Goal: Transaction & Acquisition: Purchase product/service

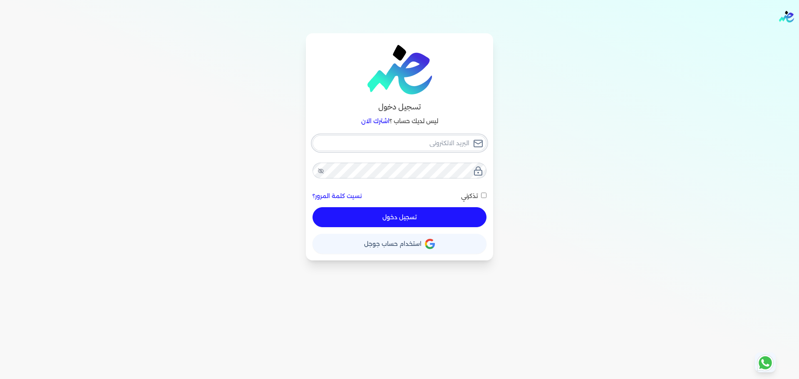
type input "[EMAIL_ADDRESS][DOMAIN_NAME]"
click at [477, 221] on div "[EMAIL_ADDRESS][DOMAIN_NAME] نسيت كلمة المرور؟ تذكرني تسجيل دخول" at bounding box center [399, 181] width 174 height 92
click at [460, 211] on button "تسجيل دخول" at bounding box center [399, 217] width 174 height 20
checkbox input "false"
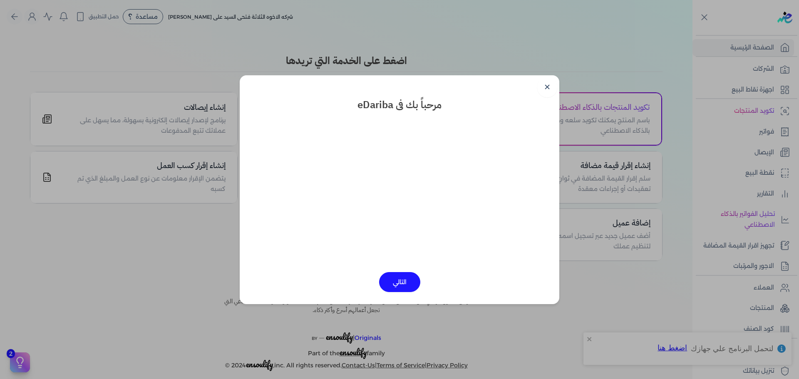
click at [543, 81] on link "✕" at bounding box center [547, 87] width 20 height 20
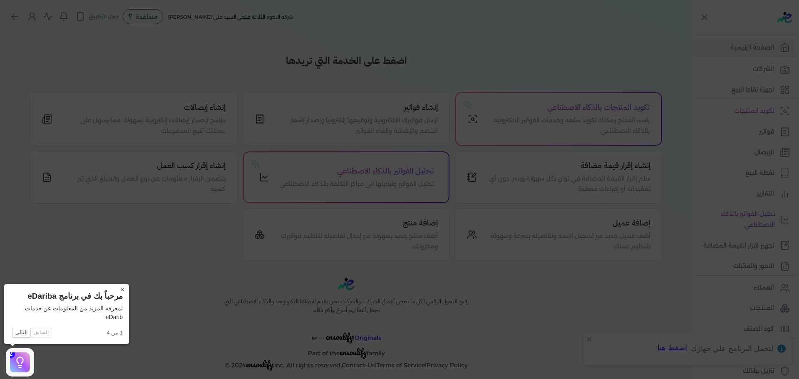
click at [119, 287] on button "×" at bounding box center [122, 290] width 13 height 12
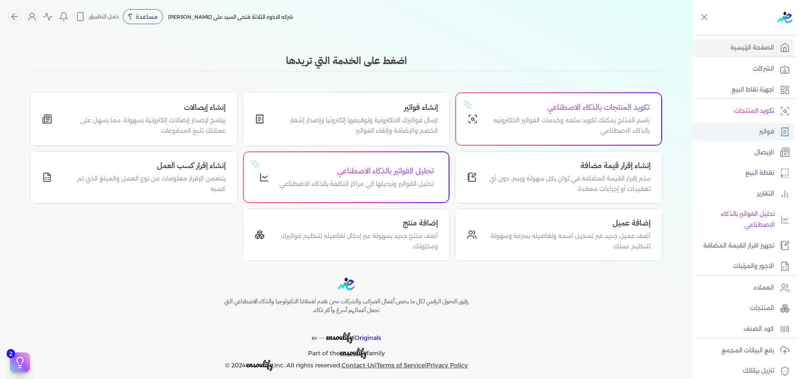
click at [757, 129] on link "فواتير" at bounding box center [742, 131] width 101 height 17
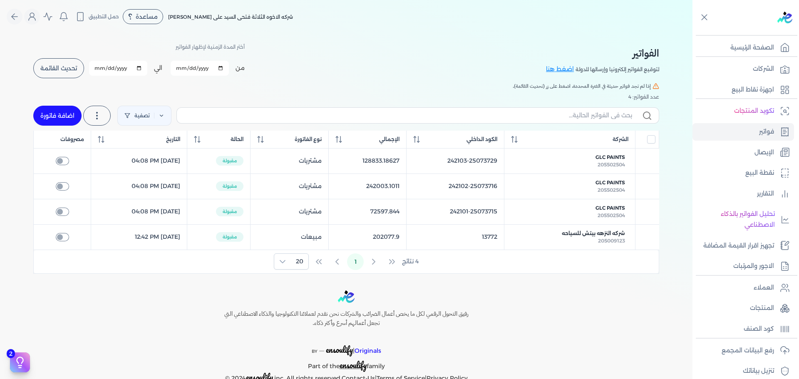
click at [70, 76] on button "تحديث القائمة" at bounding box center [58, 68] width 51 height 20
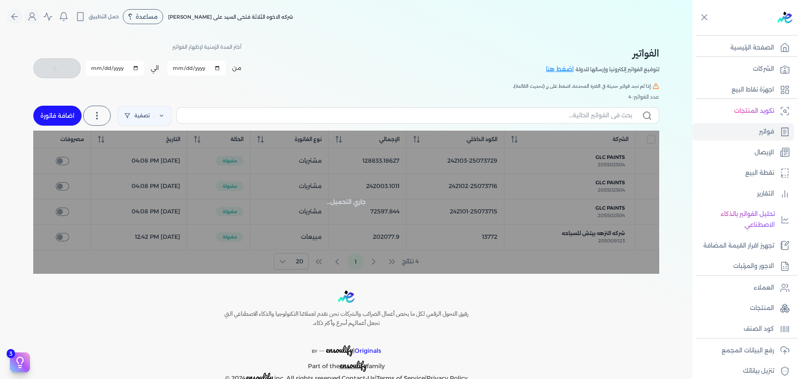
checkbox input "false"
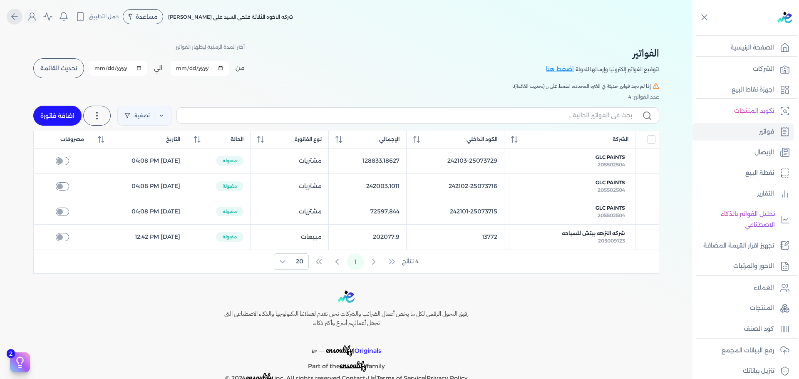
click at [16, 14] on icon "Global" at bounding box center [15, 17] width 10 height 10
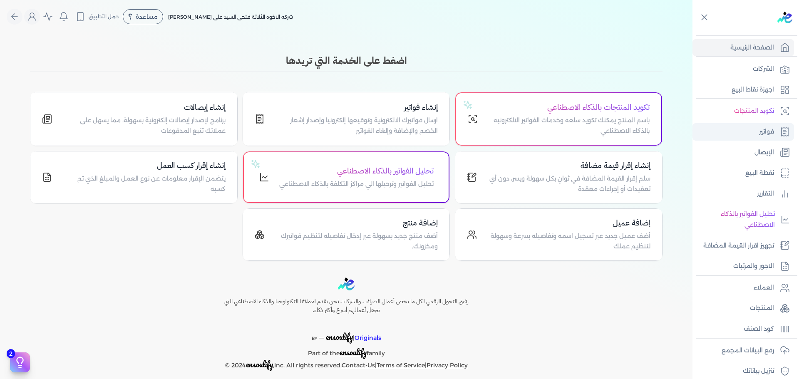
click at [759, 137] on link "فواتير" at bounding box center [742, 131] width 101 height 17
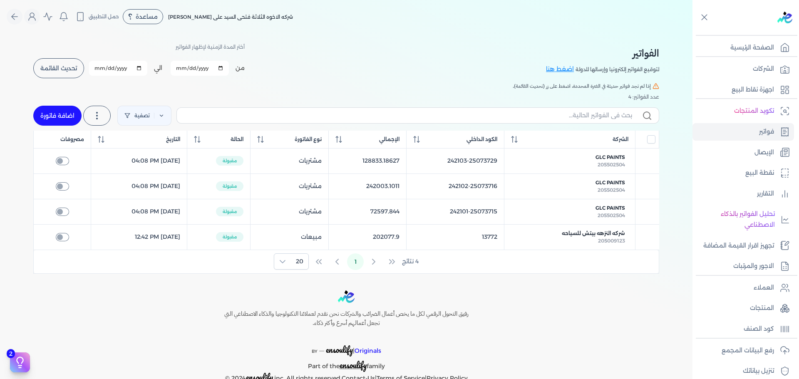
click at [52, 121] on link "اضافة فاتورة" at bounding box center [57, 116] width 48 height 20
select select "EGP"
select select "B"
select select "EGS"
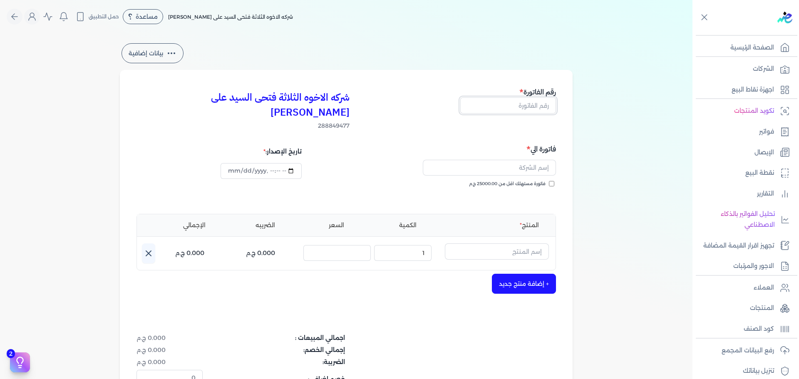
click at [534, 108] on input "text" at bounding box center [508, 105] width 96 height 16
type input "13773"
click at [537, 181] on span "فاتورة مستهلك اقل من 25000.00 ج.م" at bounding box center [507, 184] width 77 height 7
click at [549, 181] on input "فاتورة مستهلك اقل من 25000.00 ج.م" at bounding box center [551, 183] width 5 height 5
click at [485, 160] on input "text" at bounding box center [489, 168] width 133 height 16
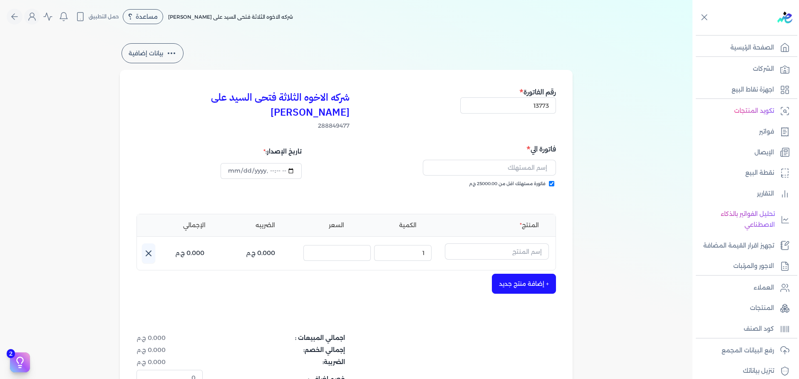
click at [554, 181] on input "فاتورة مستهلك اقل من 25000.00 ج.م" at bounding box center [551, 183] width 5 height 5
checkbox input "false"
click at [508, 160] on input "text" at bounding box center [489, 168] width 133 height 16
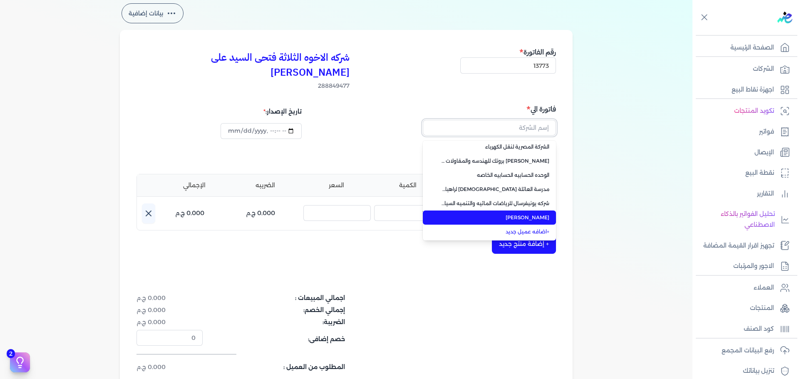
scroll to position [42, 0]
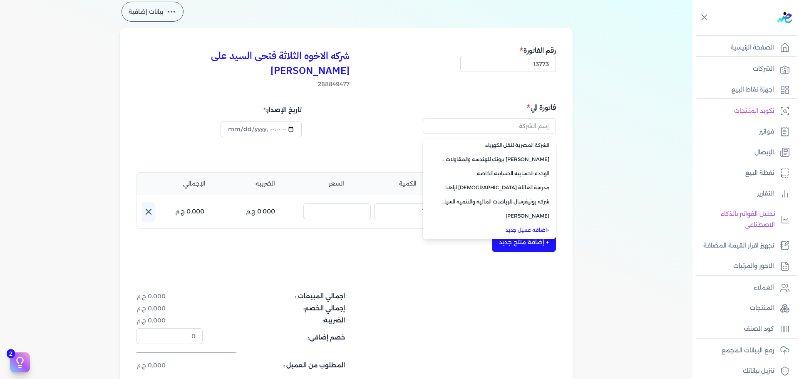
click at [526, 226] on link "+ اضافه عميل جديد" at bounding box center [494, 229] width 110 height 7
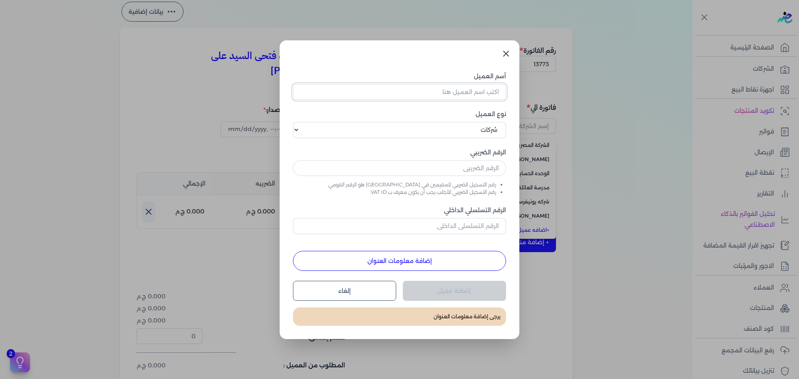
click at [453, 87] on input "أسم العميل" at bounding box center [399, 92] width 213 height 16
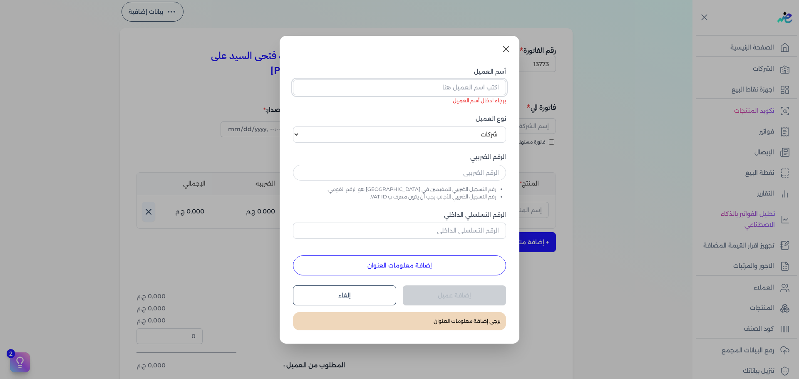
click at [404, 88] on input "أسم العميل" at bounding box center [399, 87] width 213 height 16
paste input "[PERSON_NAME] [PERSON_NAME] ميراماد"
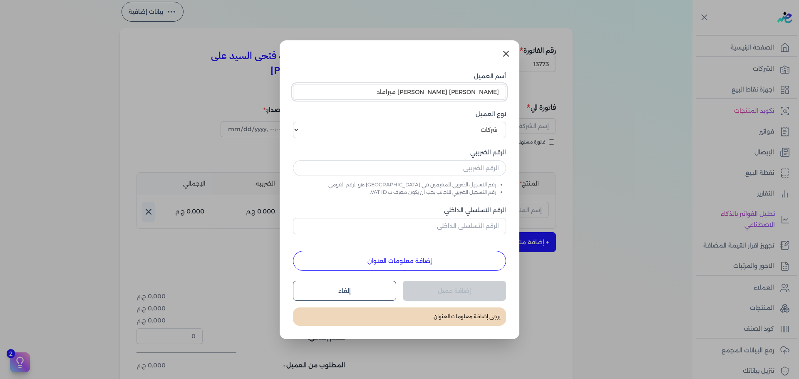
type input "[PERSON_NAME] [PERSON_NAME] ميراماد"
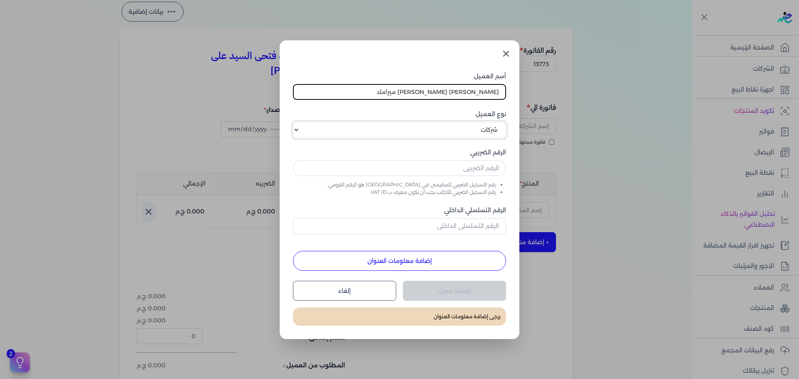
click at [409, 132] on select "اختر نوع العميل شركات أفراد أجنبي" at bounding box center [399, 130] width 213 height 16
click at [409, 131] on select "اختر نوع العميل شركات أفراد أجنبي" at bounding box center [399, 130] width 213 height 16
click at [410, 133] on select "اختر نوع العميل شركات أفراد أجنبي" at bounding box center [399, 130] width 213 height 16
click at [443, 171] on input "text" at bounding box center [399, 168] width 213 height 16
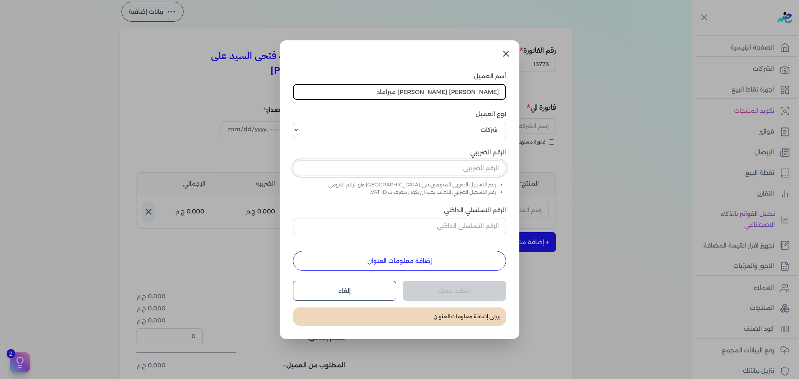
click at [446, 168] on input "text" at bounding box center [399, 168] width 213 height 16
paste input "288823575"
type input "288823575"
click at [427, 263] on button "إضافة معلومات العنوان" at bounding box center [399, 261] width 213 height 20
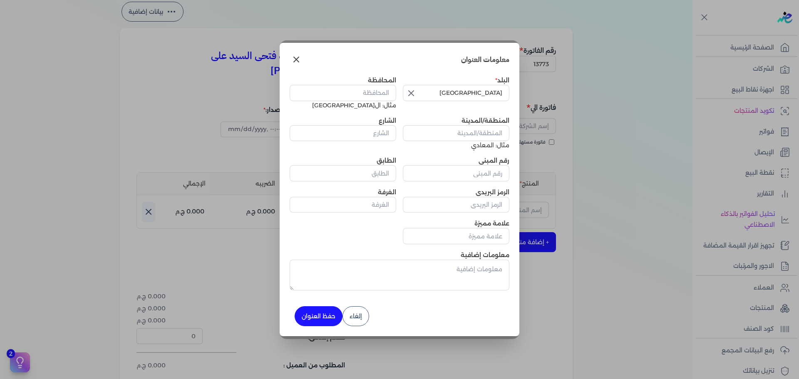
click at [413, 94] on icon "button" at bounding box center [411, 93] width 10 height 10
click at [454, 94] on input "text" at bounding box center [456, 93] width 106 height 16
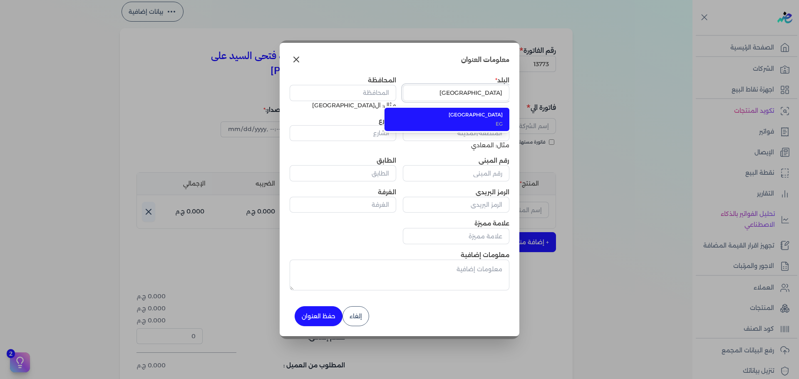
type input "[GEOGRAPHIC_DATA]"
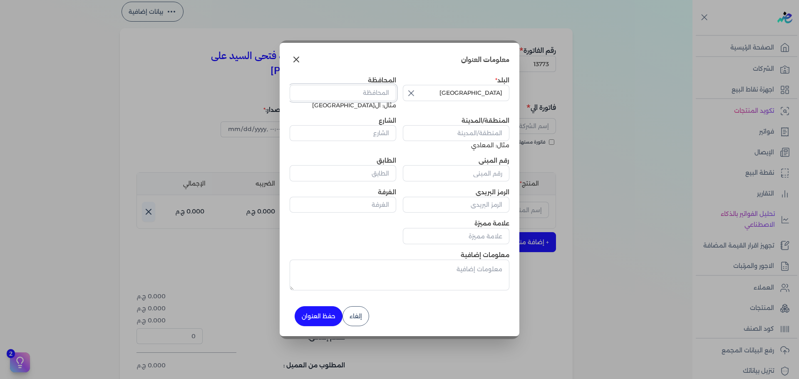
click at [359, 91] on input "المحافظة" at bounding box center [343, 93] width 106 height 16
type input "القاهره"
click at [476, 136] on input "المنطقة/المدينة" at bounding box center [456, 133] width 106 height 16
paste input "شارع [PERSON_NAME] من شارع [PERSON_NAME] ال[GEOGRAPHIC_DATA]"
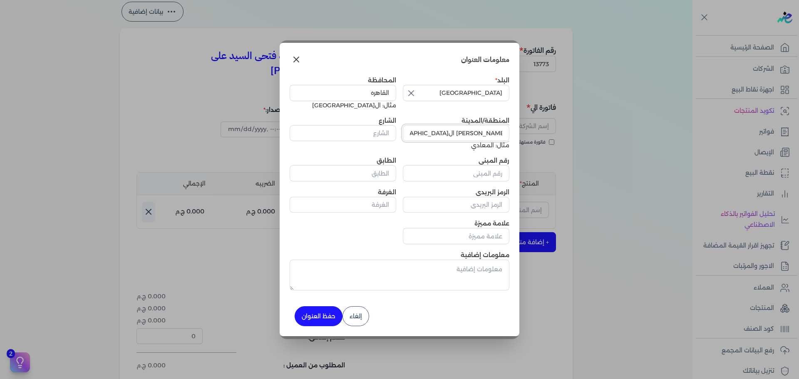
type input "شارع [PERSON_NAME] من شارع [PERSON_NAME] ال[GEOGRAPHIC_DATA]"
click at [349, 135] on input "الشارع" at bounding box center [343, 133] width 106 height 16
paste input "شارع [PERSON_NAME] من شارع [PERSON_NAME] ال[GEOGRAPHIC_DATA]"
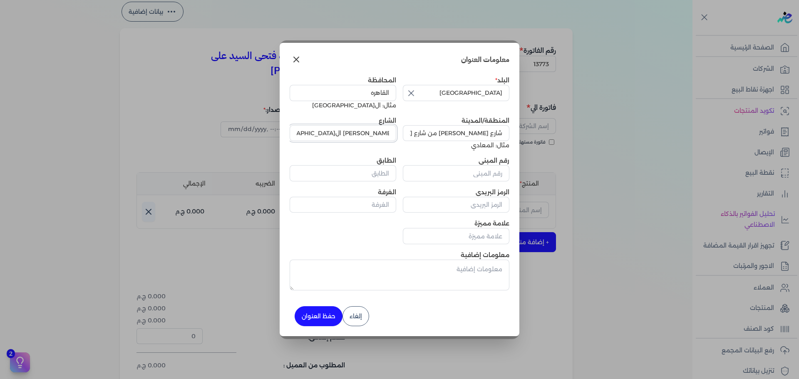
type input "شارع [PERSON_NAME] من شارع [PERSON_NAME] ال[GEOGRAPHIC_DATA]"
click at [454, 178] on input "رقم المبنى" at bounding box center [456, 173] width 106 height 16
type input "0"
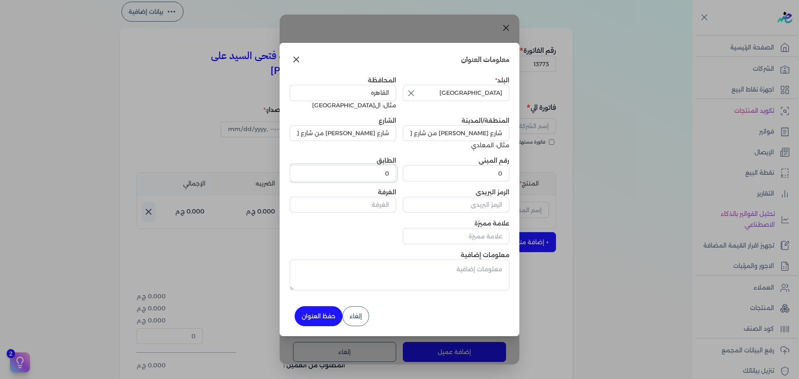
type input "0"
click at [329, 314] on button "حفظ العنوان" at bounding box center [318, 316] width 48 height 20
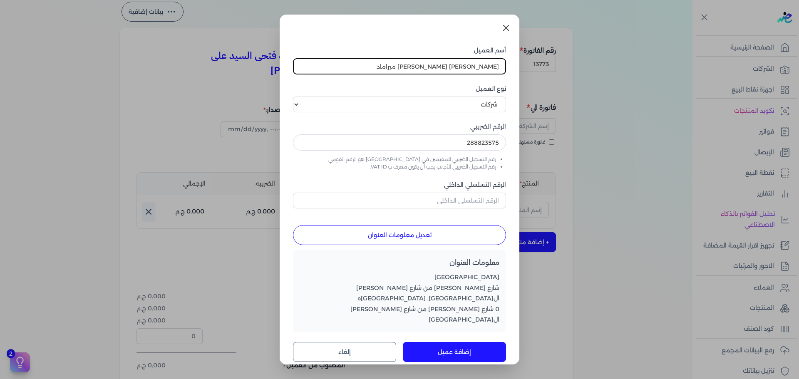
click at [479, 343] on button "إضافة عميل" at bounding box center [454, 352] width 103 height 20
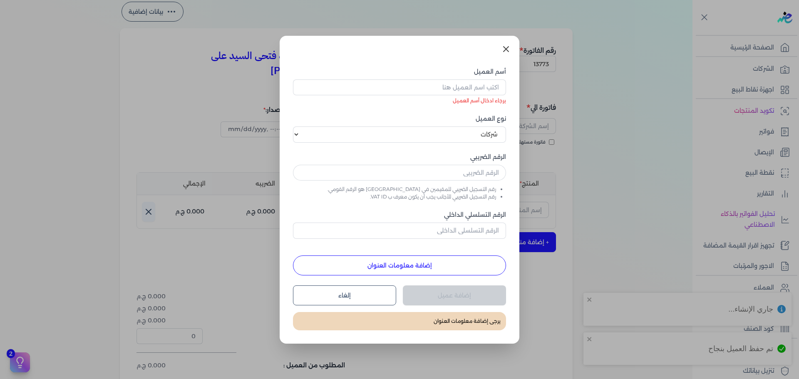
drag, startPoint x: 505, startPoint y: 43, endPoint x: 529, endPoint y: 115, distance: 75.8
click at [505, 43] on link at bounding box center [506, 49] width 20 height 20
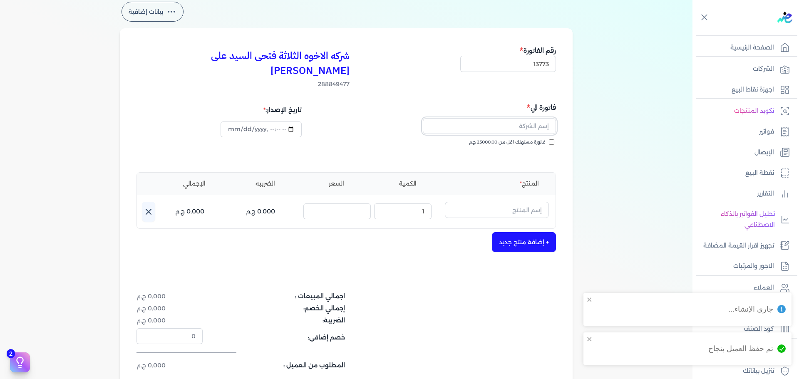
click at [524, 118] on input "text" at bounding box center [489, 126] width 133 height 16
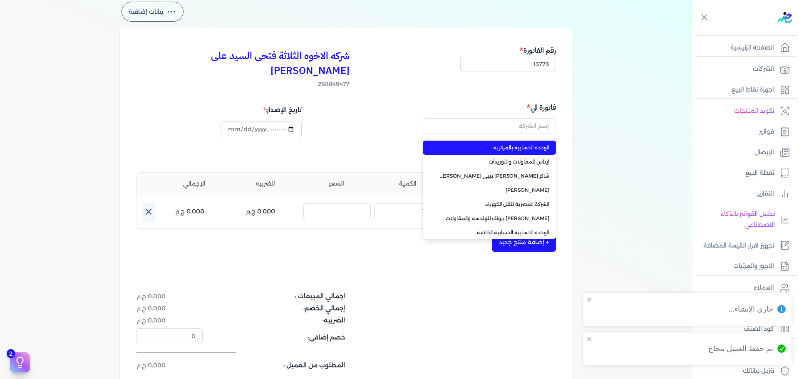
type input "الوحده الحسابيه بالمركزيه"
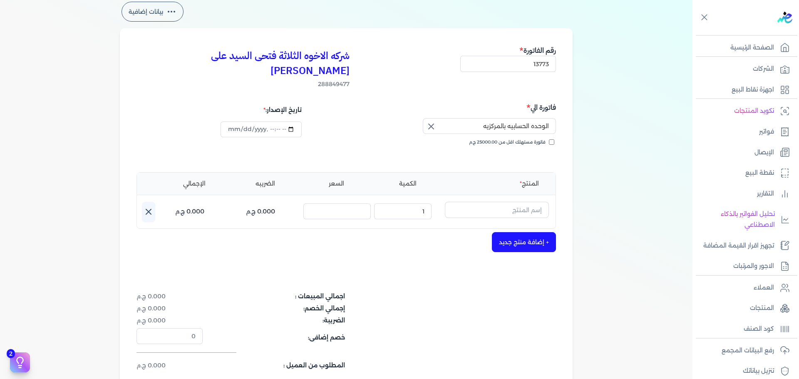
click at [428, 121] on icon "button" at bounding box center [431, 126] width 10 height 10
click at [531, 118] on input "text" at bounding box center [489, 126] width 133 height 16
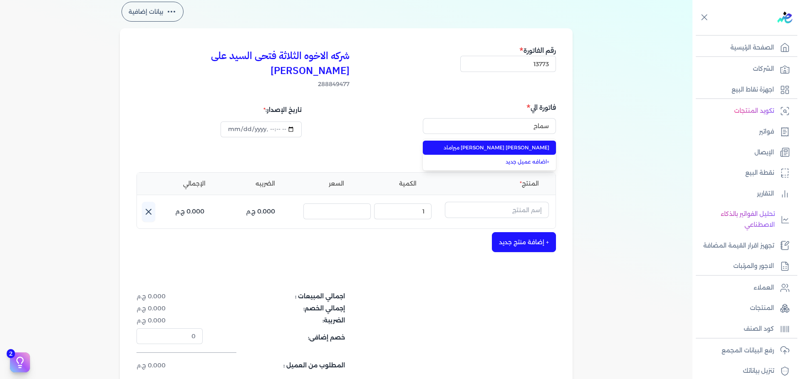
click at [512, 144] on span "[PERSON_NAME] [PERSON_NAME] ميراماد" at bounding box center [494, 147] width 110 height 7
type input "[PERSON_NAME] [PERSON_NAME] ميراماد"
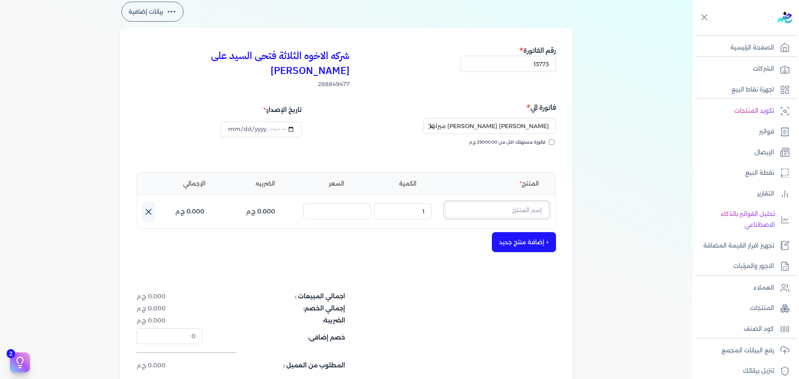
click at [467, 202] on input "text" at bounding box center [497, 210] width 104 height 16
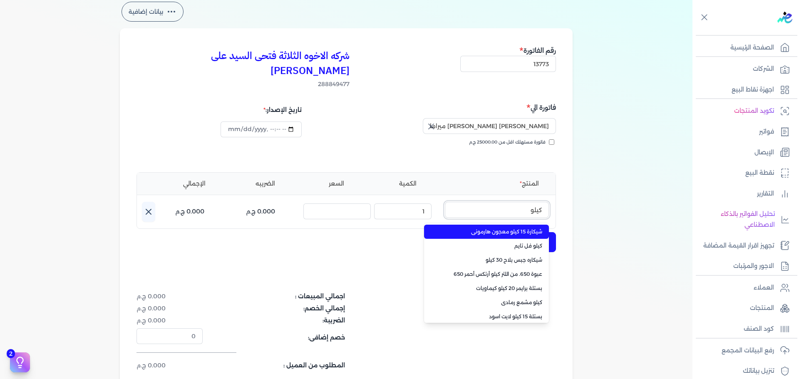
click at [445, 202] on button "كيلو" at bounding box center [497, 211] width 104 height 19
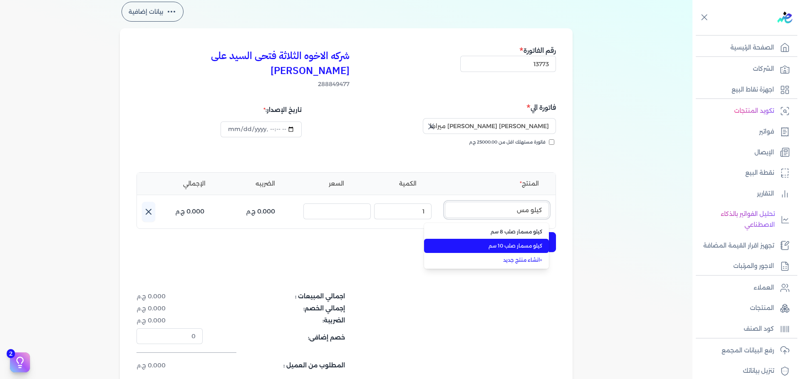
type input "كيلو مس"
click at [480, 242] on span "كيلو مسمار صلب 10 سم" at bounding box center [490, 245] width 101 height 7
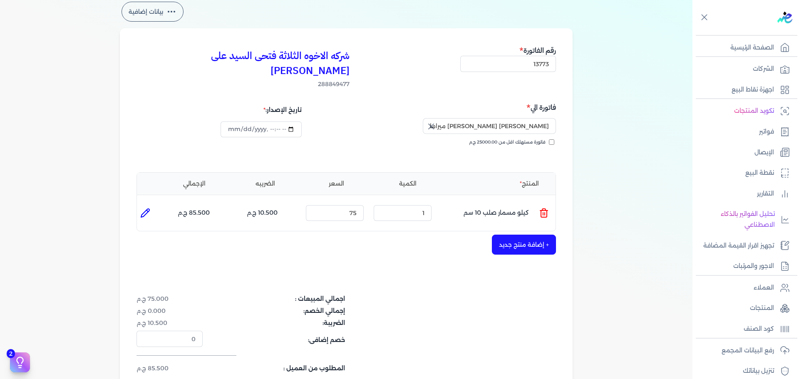
click at [145, 205] on li at bounding box center [145, 213] width 17 height 17
type input "كيلو مسمار صلب 10 سم"
type input "75"
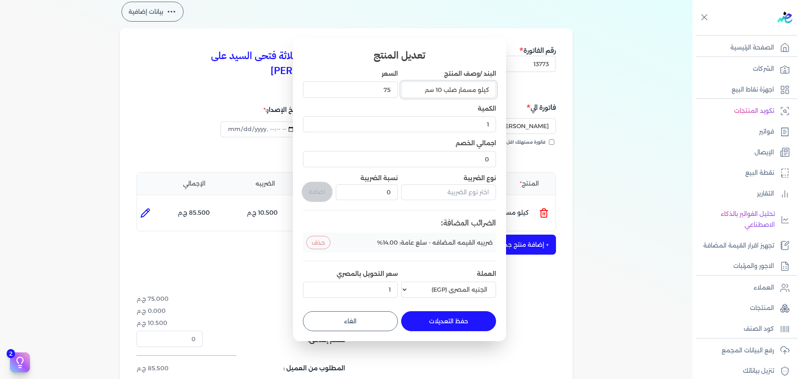
drag, startPoint x: 420, startPoint y: 89, endPoint x: 441, endPoint y: 92, distance: 21.9
click at [441, 92] on input "كيلو مسمار صلب 10 سم" at bounding box center [448, 90] width 95 height 16
type input "كيلو مسمار صلب"
drag, startPoint x: 345, startPoint y: 103, endPoint x: 346, endPoint y: 108, distance: 5.3
click at [345, 103] on div "البند /وصف المنتج كيلو مسمار صلب السعر 75 الكمية 1 اجمالي الخصم 0 نوع الضريبة ن…" at bounding box center [399, 184] width 193 height 231
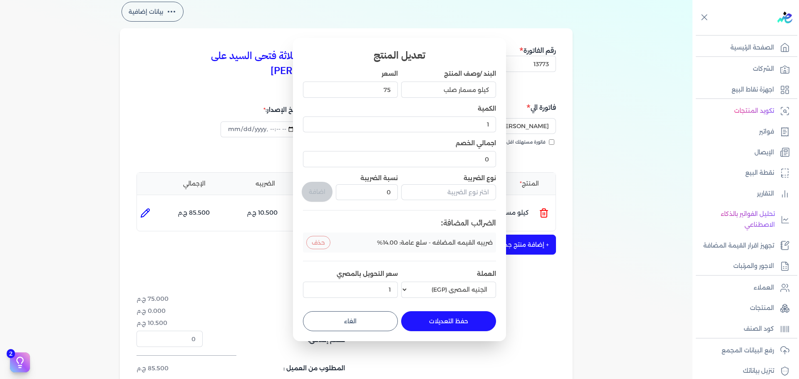
click at [435, 325] on button "حفظ التعديلات" at bounding box center [448, 321] width 95 height 20
type input "0"
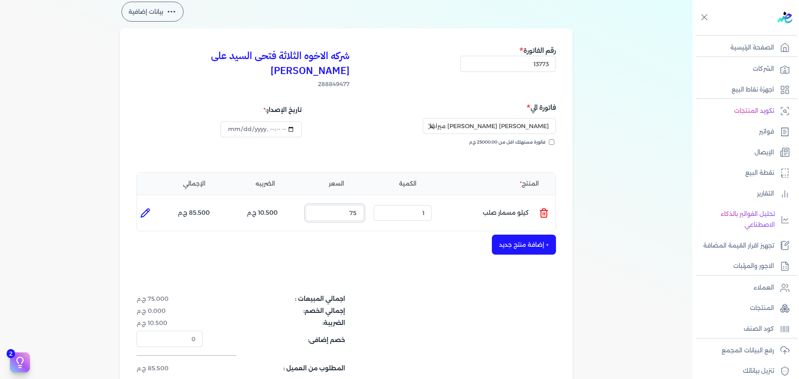
drag, startPoint x: 342, startPoint y: 195, endPoint x: 402, endPoint y: 203, distance: 60.9
click at [402, 203] on ul "المنتج : كيلو مسمار صلب الكمية : 1 السعر : 75 الضريبه : 10.500 ج.م الإجمالي : 8…" at bounding box center [346, 213] width 418 height 22
type input "180"
click at [523, 235] on button "+ إضافة منتج جديد" at bounding box center [524, 245] width 64 height 20
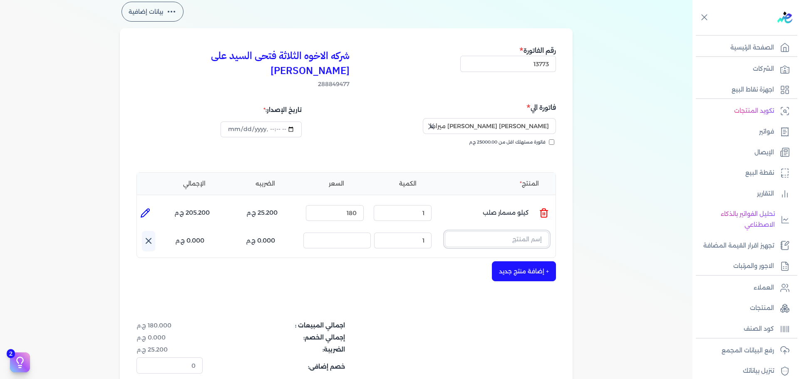
click at [516, 231] on input "text" at bounding box center [497, 239] width 104 height 16
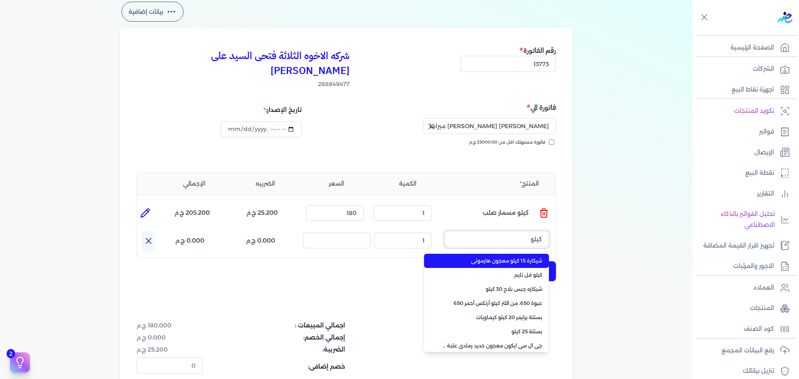
click at [445, 231] on button "كيلو" at bounding box center [497, 240] width 104 height 19
type input "ك"
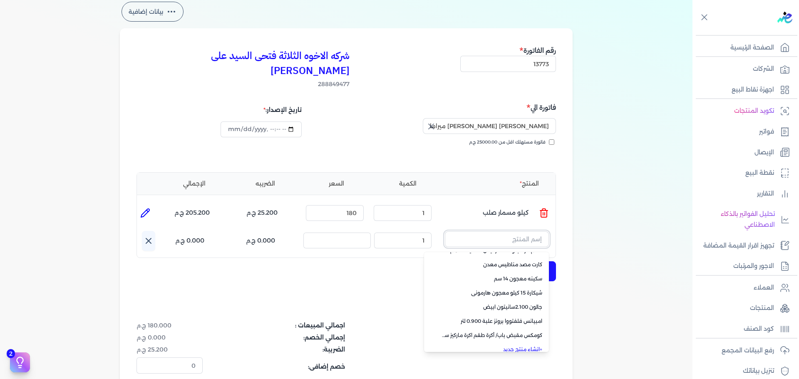
scroll to position [59, 0]
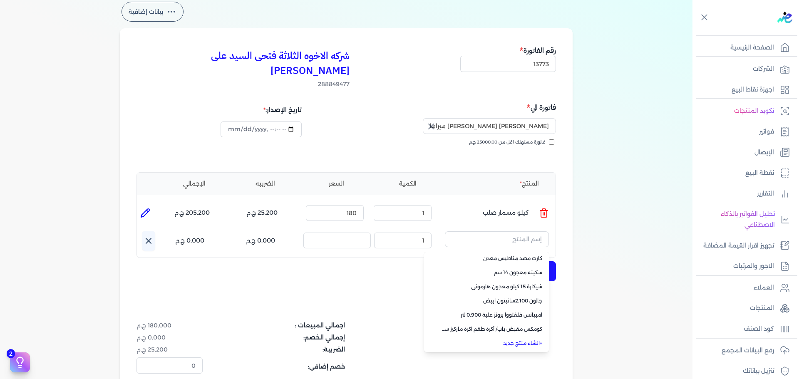
click at [517, 339] on link "+ انشاء منتج جديد" at bounding box center [490, 342] width 101 height 7
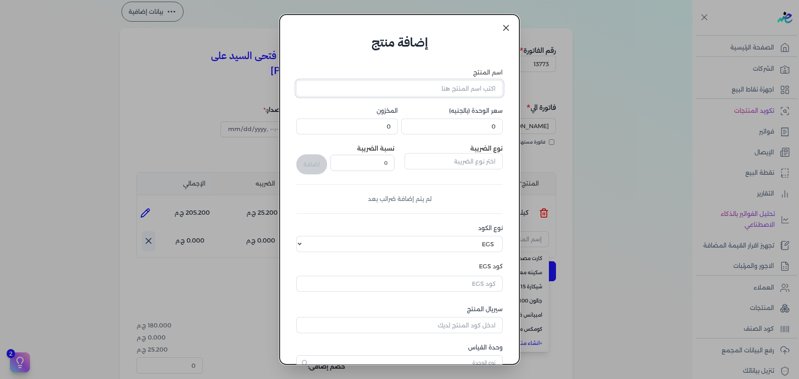
click at [464, 94] on input "اسم المنتج" at bounding box center [399, 88] width 206 height 16
type input "كيلو صاموله مقاسات"
drag, startPoint x: 388, startPoint y: 20, endPoint x: 379, endPoint y: 31, distance: 14.7
click at [371, 35] on div "إضافة منتج اسم المنتج كيلو صاموله مقاسات سعر الوحدة (بالجنيه) 0 المخزون 0 نوع ا…" at bounding box center [400, 190] width 240 height 350
click at [403, 21] on div "إضافة منتج اسم المنتج كيلو صاموله مقاسات سعر الوحدة (بالجنيه) 0 المخزون 0 نوع ا…" at bounding box center [400, 190] width 240 height 350
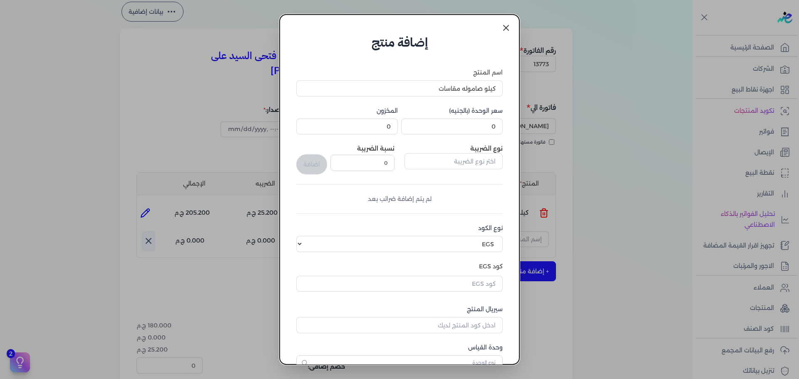
drag, startPoint x: 403, startPoint y: 20, endPoint x: 395, endPoint y: 20, distance: 8.7
click at [396, 21] on div "إضافة منتج اسم المنتج كيلو صاموله مقاسات سعر الوحدة (بالجنيه) 0 المخزون 0 نوع ا…" at bounding box center [400, 190] width 240 height 350
click at [510, 30] on icon at bounding box center [506, 28] width 10 height 10
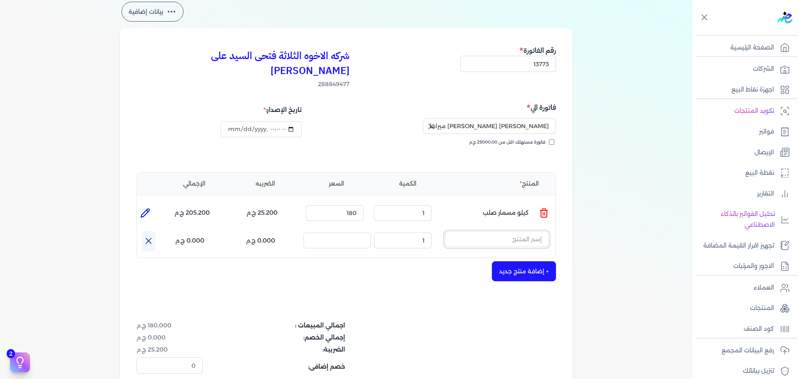
click at [514, 231] on input "text" at bounding box center [497, 239] width 104 height 16
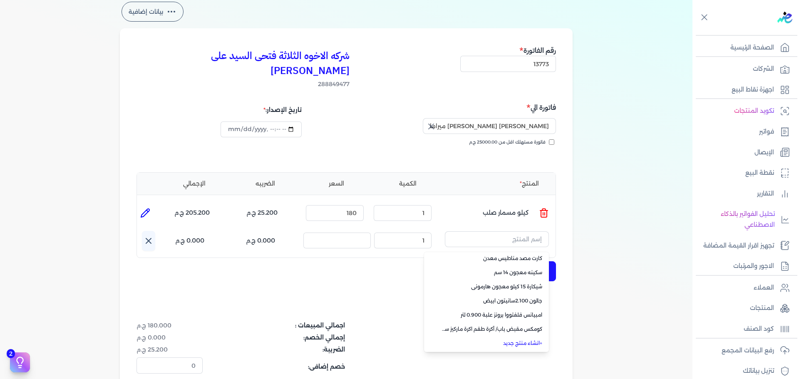
click at [523, 339] on link "+ انشاء منتج جديد" at bounding box center [490, 342] width 101 height 7
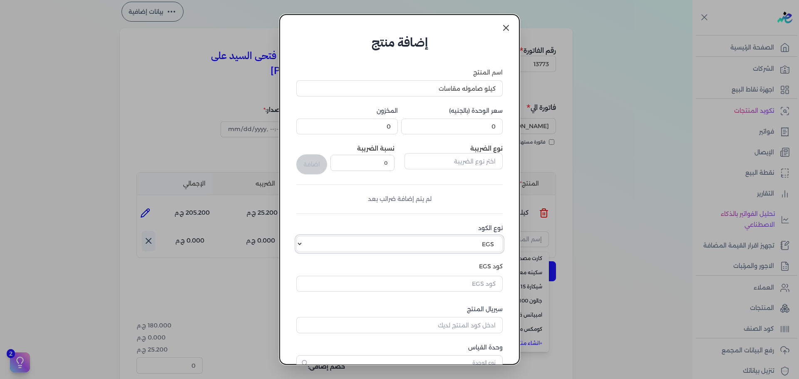
drag, startPoint x: 461, startPoint y: 246, endPoint x: 462, endPoint y: 251, distance: 5.1
click at [460, 246] on select "اختر نوع الكود EGS GS1" at bounding box center [399, 244] width 206 height 16
select select "GS1"
click at [302, 236] on select "اختر نوع الكود EGS GS1" at bounding box center [399, 244] width 206 height 16
click at [477, 281] on input "كود GS1" at bounding box center [399, 282] width 206 height 16
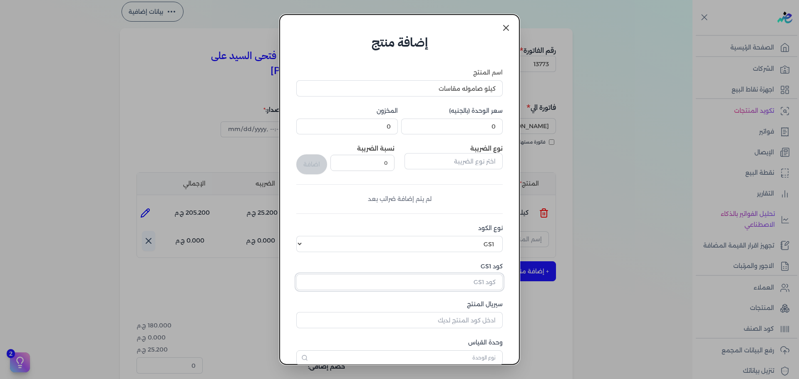
paste input "10003608"
type input "10003608"
click at [478, 129] on input "0" at bounding box center [451, 127] width 101 height 16
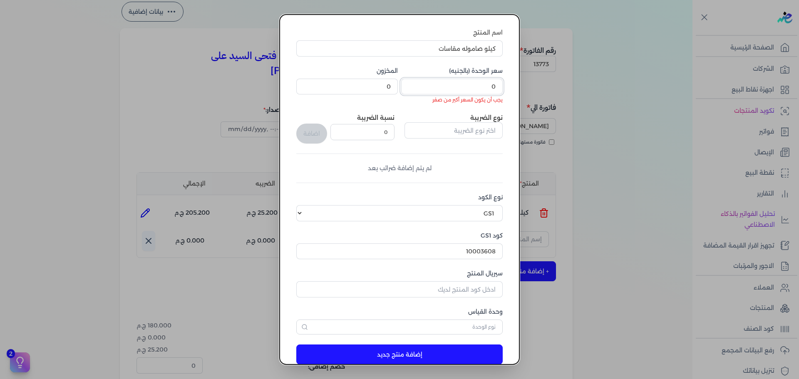
scroll to position [57, 0]
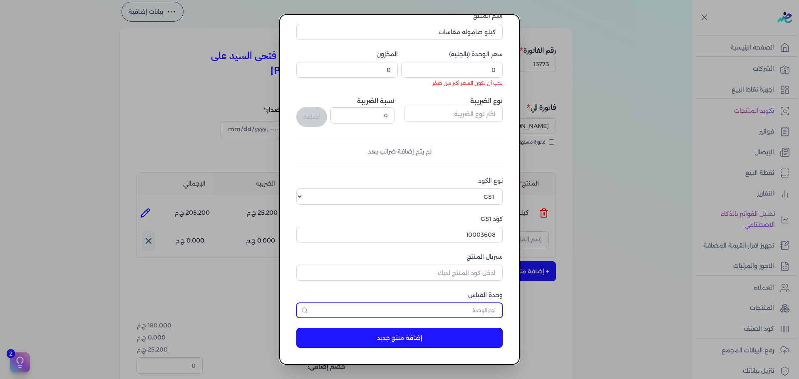
click at [463, 311] on input "text" at bounding box center [399, 310] width 206 height 15
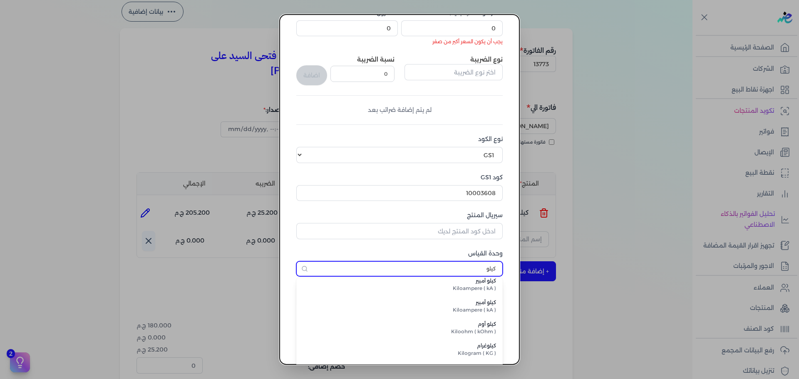
scroll to position [42, 0]
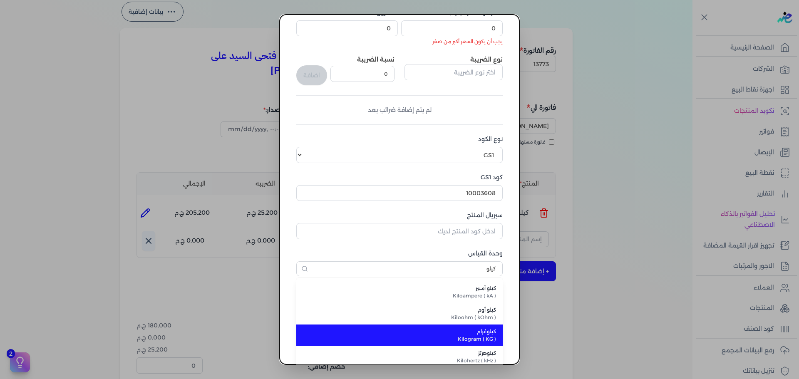
click at [467, 341] on span "Kilogram ( KG )" at bounding box center [404, 338] width 183 height 7
type input "كيلوغرام"
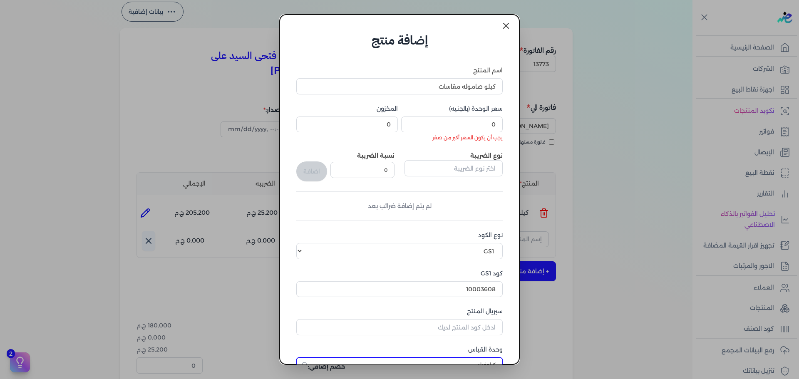
scroll to position [0, 0]
drag, startPoint x: 460, startPoint y: 126, endPoint x: 537, endPoint y: 121, distance: 77.2
click at [537, 121] on dialog "إضافة منتج اسم المنتج كيلو صاموله مقاسات سعر الوحدة (بالجنيه) 0 يجب أن يكون الس…" at bounding box center [399, 189] width 799 height 379
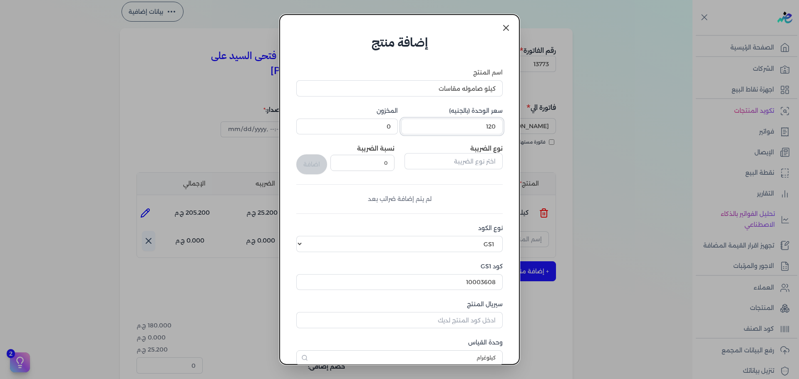
type input "120"
click at [487, 164] on input "text" at bounding box center [453, 161] width 98 height 16
type input "ف"
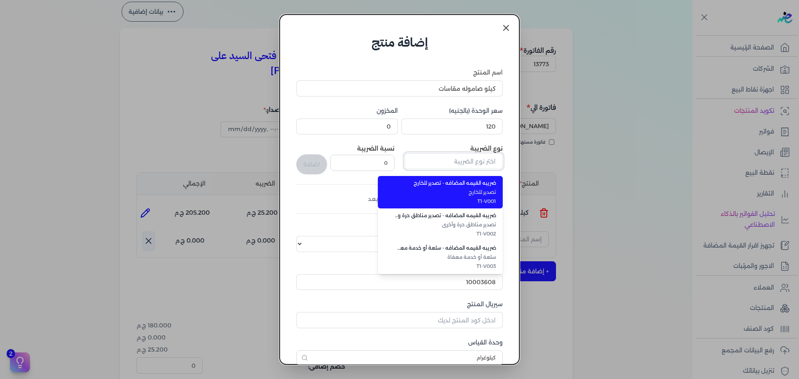
type input "T"
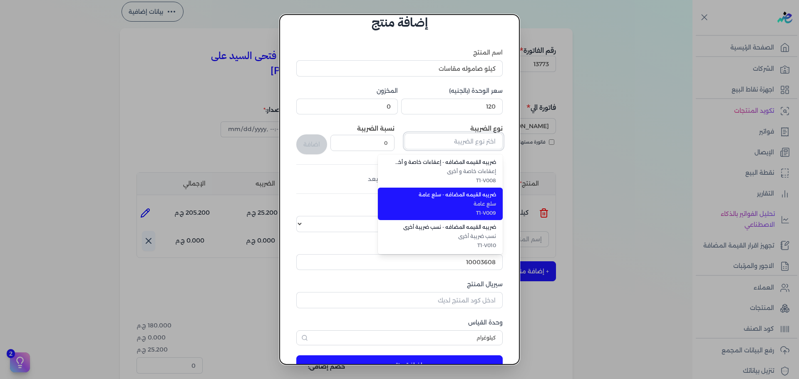
scroll to position [47, 0]
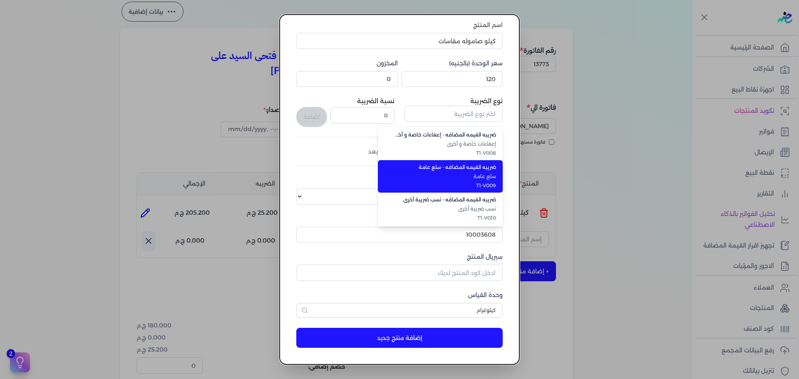
click at [485, 183] on span "T1-V009" at bounding box center [444, 185] width 101 height 7
type input "ضريبه القيمه المضافه - سلع عامة"
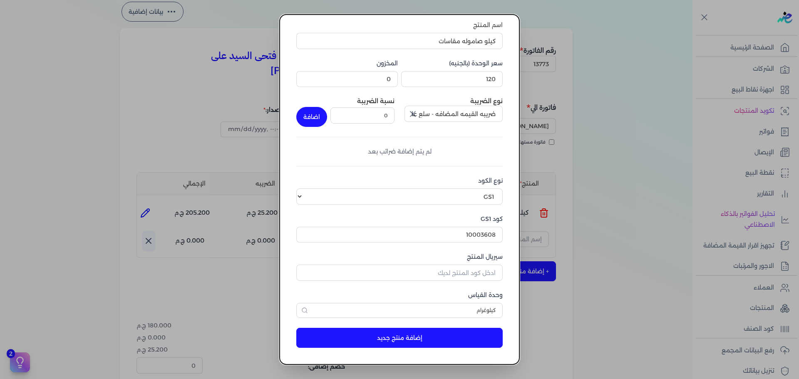
click at [476, 337] on button "إضافة منتج جديد" at bounding box center [399, 338] width 206 height 20
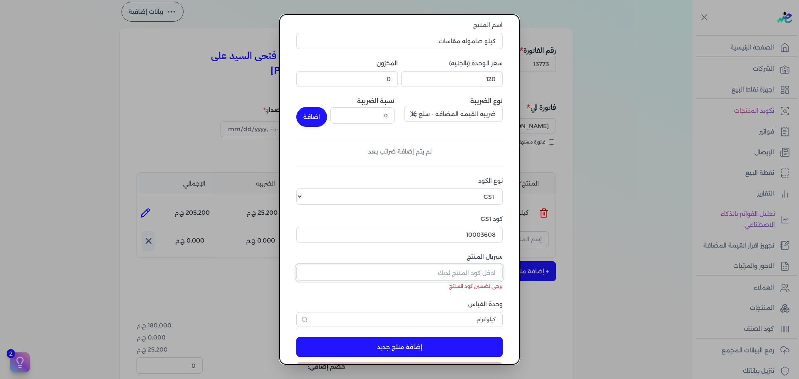
click at [484, 274] on input "سيريال المنتج" at bounding box center [399, 273] width 206 height 16
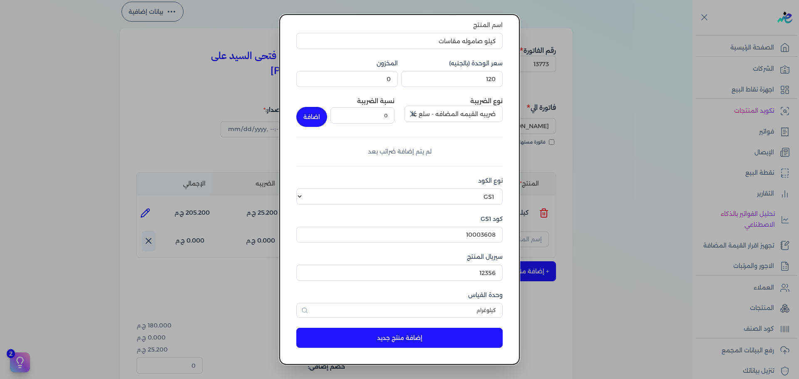
click at [480, 334] on button "إضافة منتج جديد" at bounding box center [399, 338] width 206 height 20
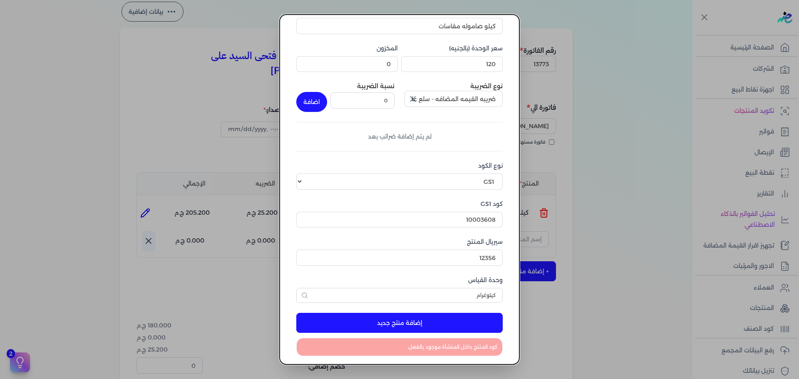
scroll to position [71, 0]
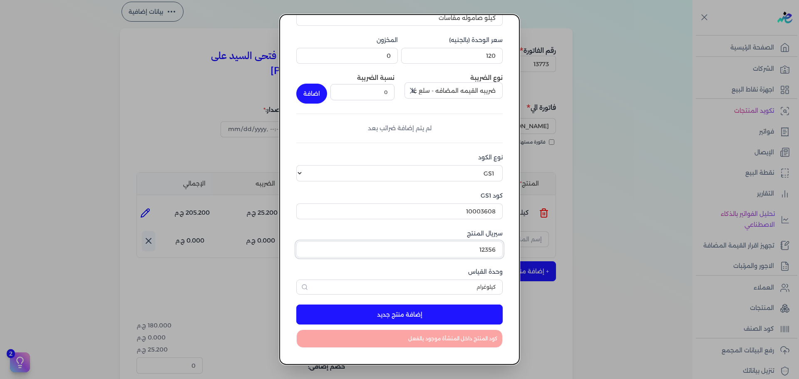
drag, startPoint x: 464, startPoint y: 248, endPoint x: 554, endPoint y: 252, distance: 89.9
click at [553, 252] on dialog "إضافة منتج اسم المنتج كيلو صاموله مقاسات سعر الوحدة (بالجنيه) 120 المخزون 0 نوع…" at bounding box center [399, 189] width 799 height 379
type input "116518"
click at [428, 314] on button "إضافة منتج جديد" at bounding box center [399, 314] width 206 height 20
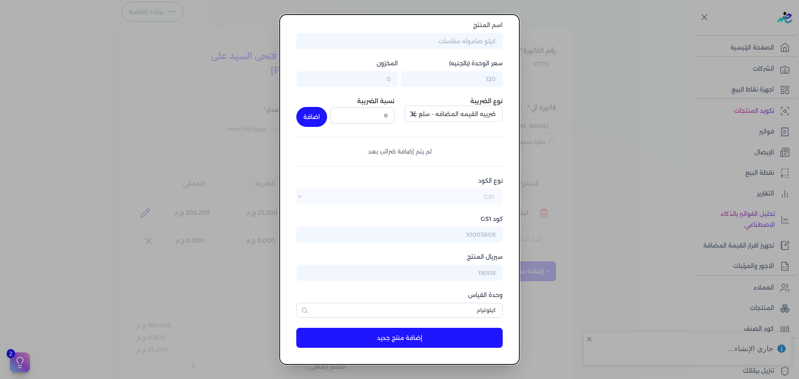
scroll to position [47, 0]
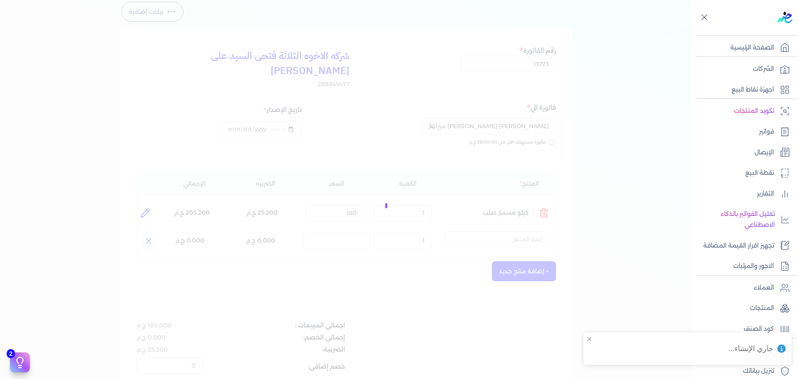
select select "EGS"
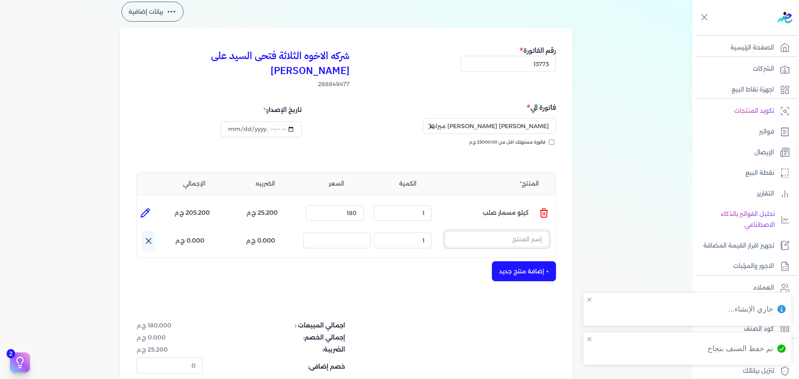
click at [495, 231] on input "text" at bounding box center [497, 239] width 104 height 16
type input ";"
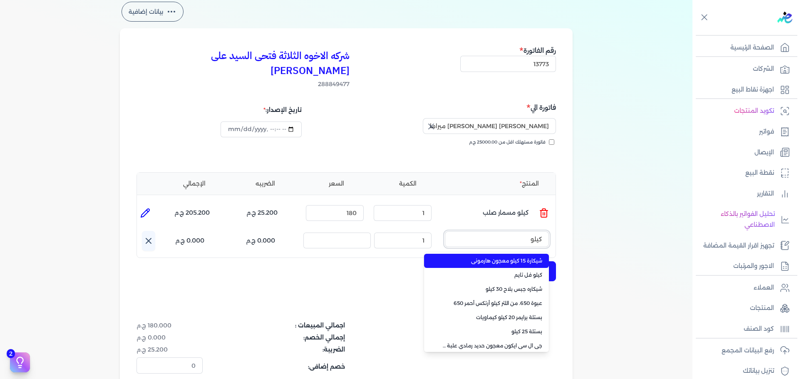
click at [445, 231] on button "كيلو" at bounding box center [497, 240] width 104 height 19
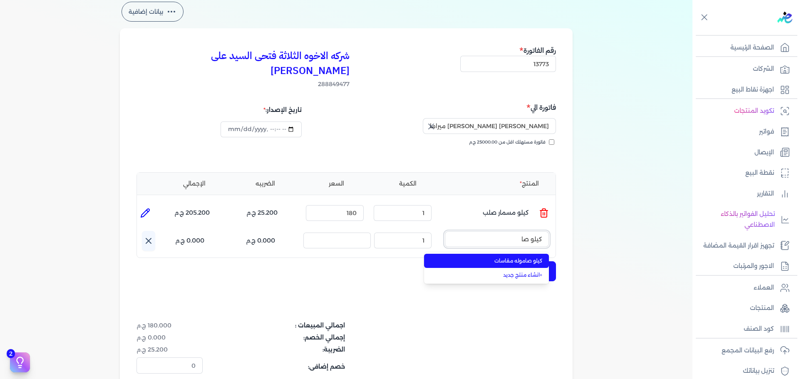
type input "كيلو صا"
click at [465, 257] on span "كيلو صاموله مقاسات" at bounding box center [490, 260] width 101 height 7
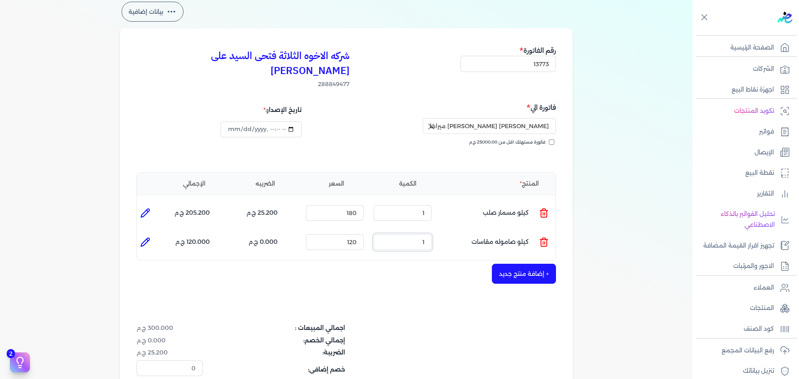
drag, startPoint x: 419, startPoint y: 230, endPoint x: 449, endPoint y: 230, distance: 29.5
click at [449, 231] on ul "المنتج : كيلو صاموله مقاسات الكمية : 1 السعر : 120 الضريبه : 0.000 ج.م الإجمالي…" at bounding box center [346, 242] width 418 height 22
type input "0.300"
click at [520, 264] on button "+ إضافة منتج جديد" at bounding box center [524, 274] width 64 height 20
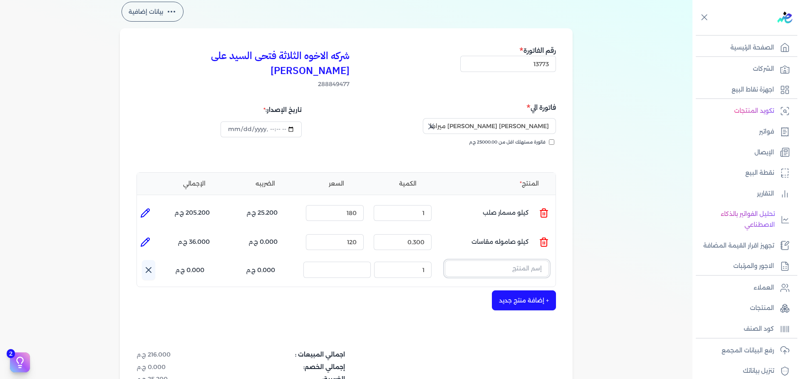
click at [468, 260] on input "text" at bounding box center [497, 268] width 104 height 16
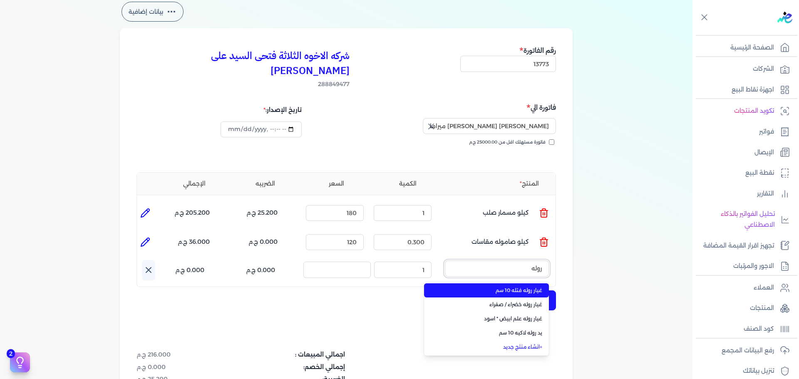
type input "روله"
click at [479, 287] on span "غيار روله فتله 10 سم" at bounding box center [490, 290] width 101 height 7
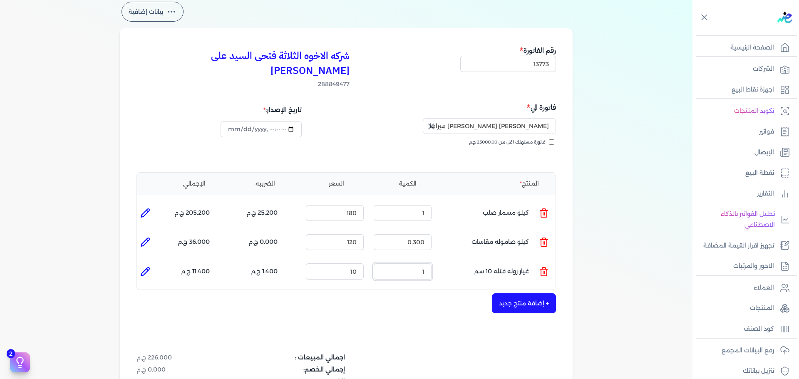
drag, startPoint x: 458, startPoint y: 259, endPoint x: 477, endPoint y: 257, distance: 18.8
click at [472, 260] on ul "المنتج : غيار روله فتله 10 سم الكمية : 1 السعر : 10 الضريبه : 1.400 ج.م الإجمال…" at bounding box center [346, 271] width 418 height 22
type input "10"
click at [514, 293] on button "+ إضافة منتج جديد" at bounding box center [524, 303] width 64 height 20
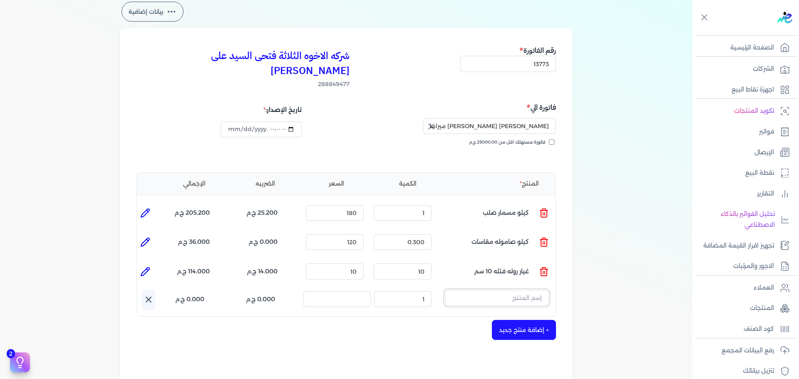
click at [510, 290] on input "text" at bounding box center [497, 298] width 104 height 16
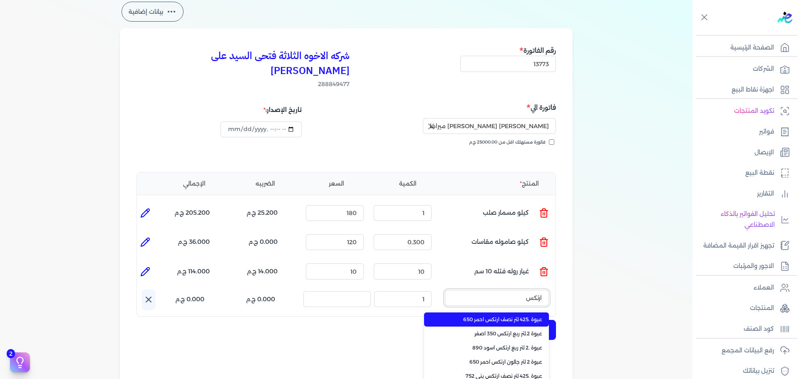
click at [445, 290] on button "ارتكس" at bounding box center [497, 299] width 104 height 19
type input "ارتكس اس"
click at [496, 316] on span "عبوة .2 لتر ربع ارتكس اسود 890" at bounding box center [490, 319] width 101 height 7
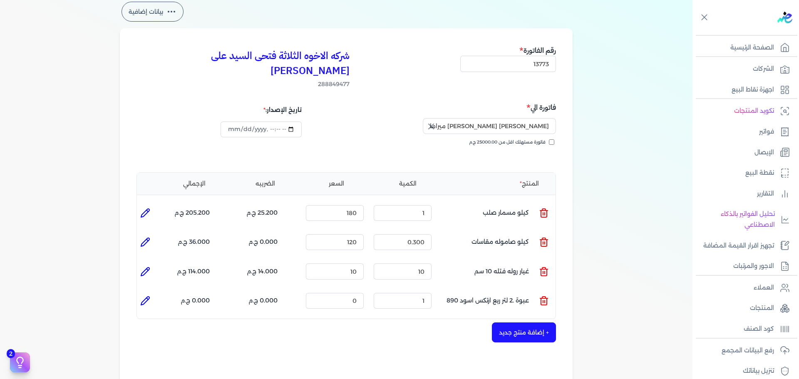
click at [543, 300] on line at bounding box center [543, 301] width 0 height 2
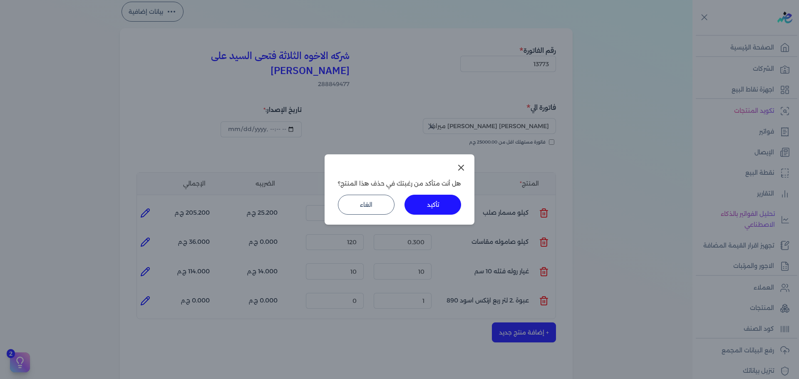
click at [426, 205] on button "تأكيد" at bounding box center [432, 205] width 57 height 20
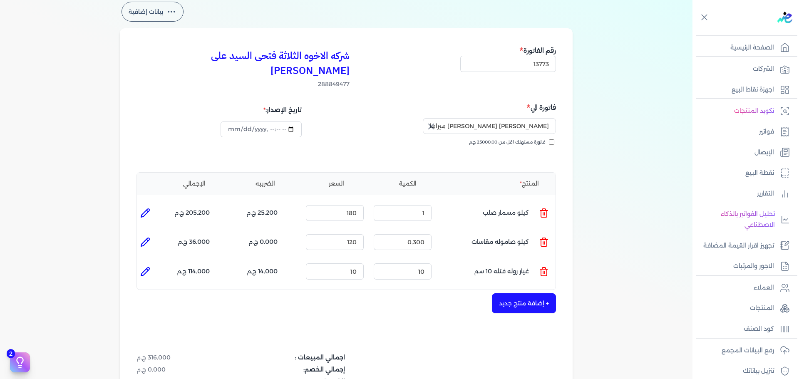
click at [530, 293] on button "+ إضافة منتج جديد" at bounding box center [524, 303] width 64 height 20
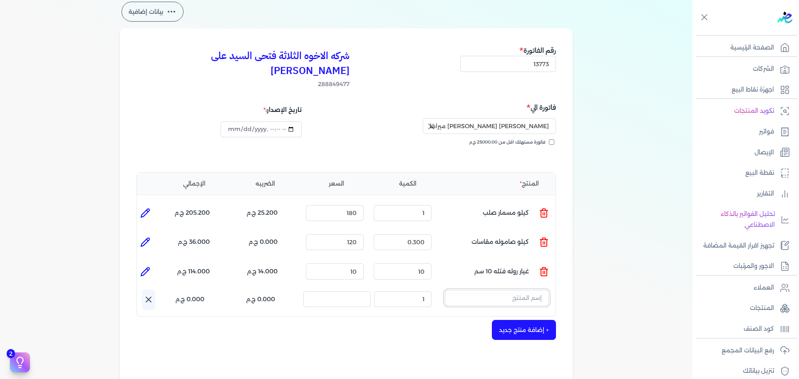
click at [529, 290] on input "text" at bounding box center [497, 298] width 104 height 16
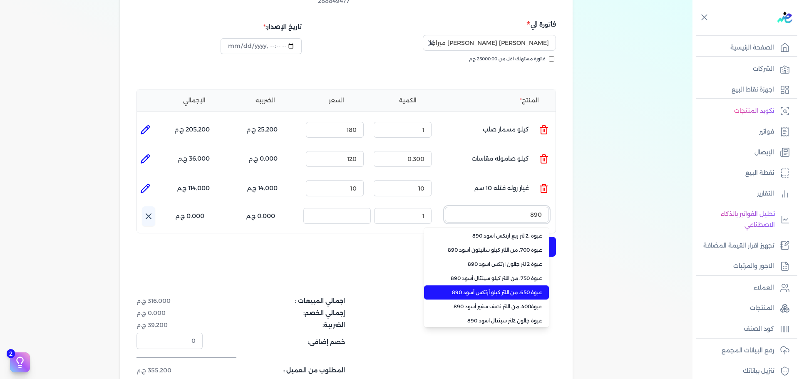
scroll to position [0, 0]
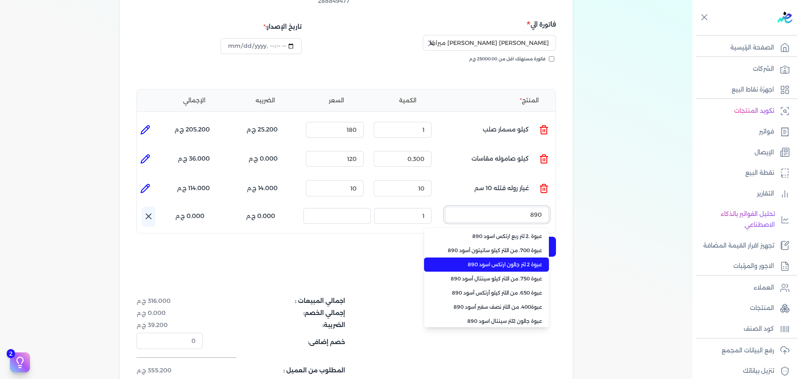
type input "890"
click at [512, 261] on span "عبوة 2 لتر جالون ارتكس اسود 890" at bounding box center [490, 264] width 101 height 7
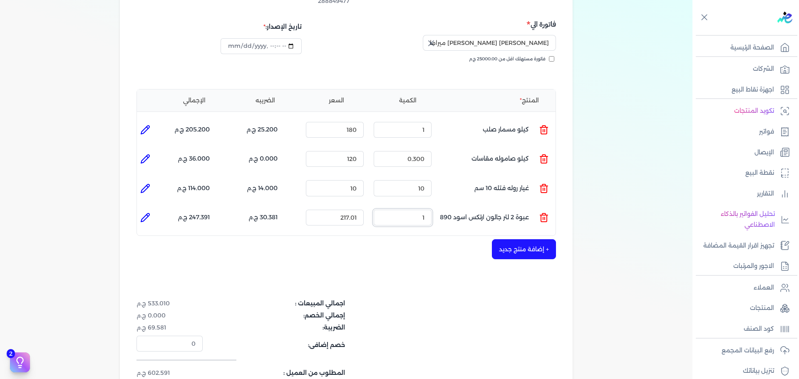
drag, startPoint x: 496, startPoint y: 197, endPoint x: 510, endPoint y: 197, distance: 13.7
click at [508, 206] on ul "المنتج : عبوة 2 لتر جالون ارتكس اسود 890 الكمية : 1 السعر : 217.01 الضريبه : 30…" at bounding box center [346, 217] width 418 height 22
type input "2"
drag, startPoint x: 340, startPoint y: 203, endPoint x: 398, endPoint y: 200, distance: 57.9
click at [393, 206] on ul "المنتج : عبوة 2 لتر جالون ارتكس اسود 890 الكمية : 2 السعر : 217.01 الضريبه : 60…" at bounding box center [346, 217] width 418 height 22
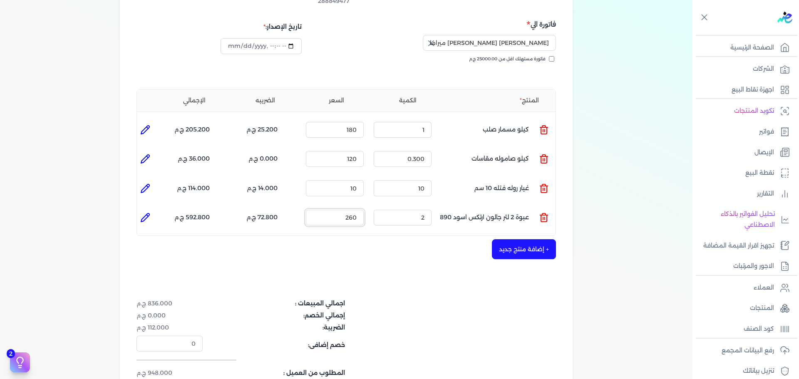
type input "260"
click at [150, 213] on icon at bounding box center [145, 218] width 10 height 10
type input "عبوة 2 لتر جالون ارتكس اسود 890"
type input "260"
type input "2"
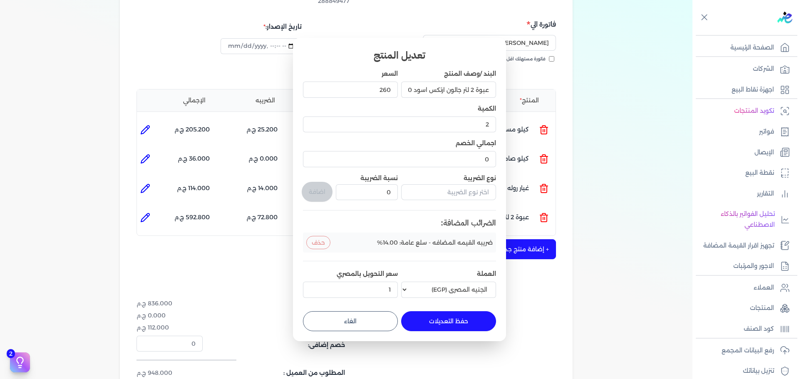
click at [380, 329] on button "الغاء" at bounding box center [350, 321] width 95 height 20
type input "0"
type input "1"
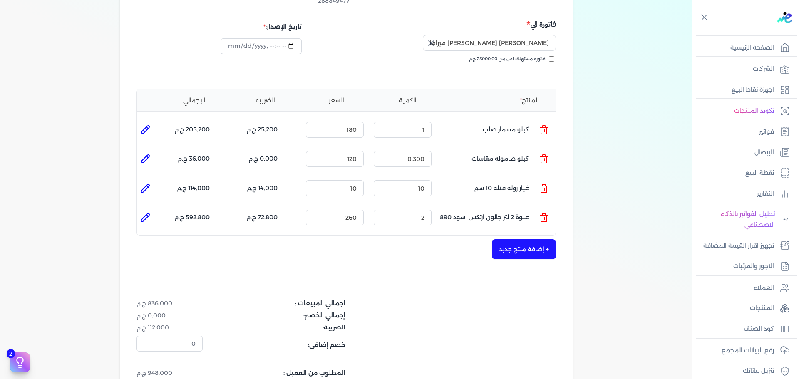
click at [529, 239] on button "+ إضافة منتج جديد" at bounding box center [524, 249] width 64 height 20
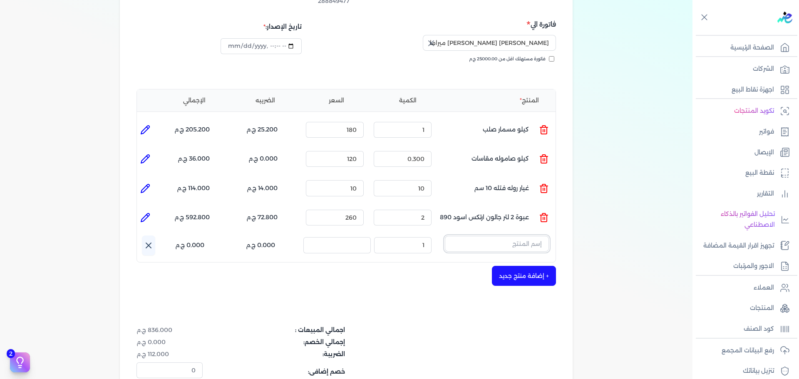
click at [514, 236] on input "text" at bounding box center [497, 244] width 104 height 16
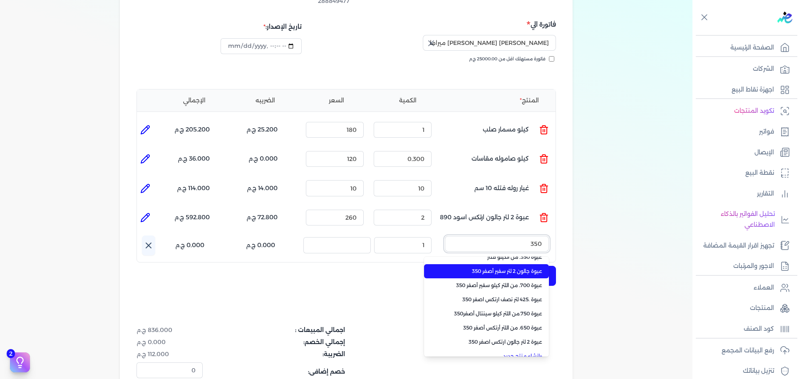
scroll to position [59, 0]
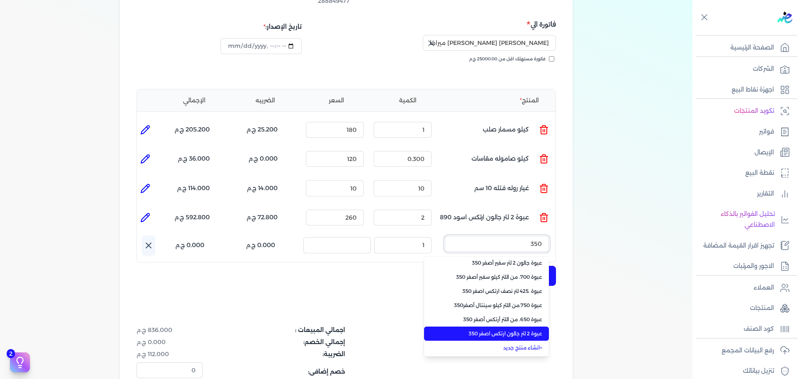
type input "350"
click at [518, 330] on span "عبوة 2 لتر جالون ارتكس اصفر 350" at bounding box center [490, 333] width 101 height 7
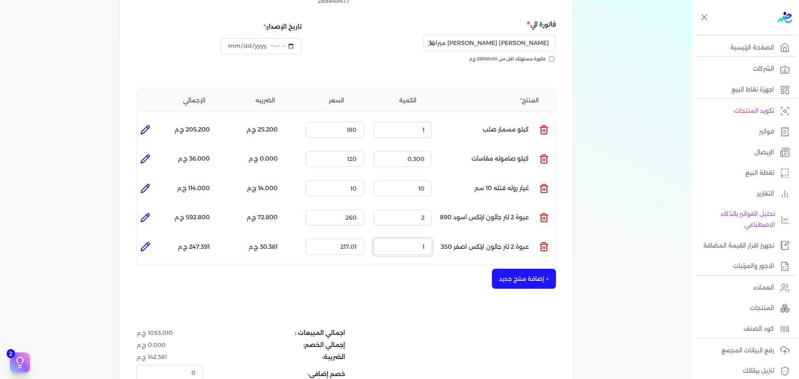
drag, startPoint x: 411, startPoint y: 230, endPoint x: 482, endPoint y: 230, distance: 70.3
click at [482, 235] on ul "المنتج : عبوة 2 لتر جالون ارتكس اصفر 350 الكمية : 1 السعر : 217.01 الضريبه : 30…" at bounding box center [346, 246] width 418 height 22
type input "2"
type input "260"
click at [517, 269] on button "+ إضافة منتج جديد" at bounding box center [524, 279] width 64 height 20
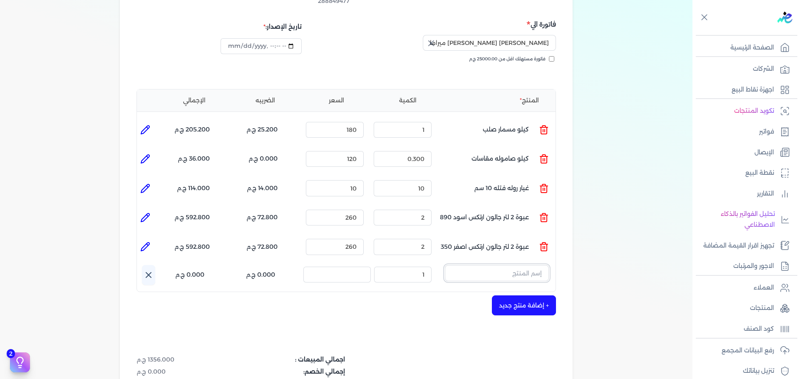
click at [512, 265] on input "text" at bounding box center [497, 273] width 104 height 16
click at [445, 265] on button "ارتكي" at bounding box center [497, 274] width 104 height 19
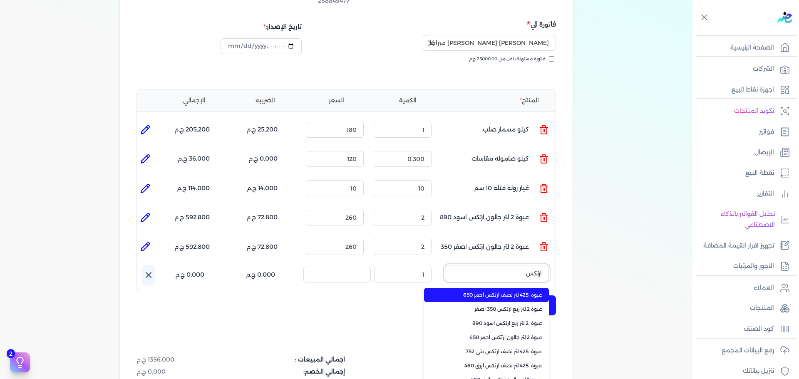
click at [445, 265] on button "ارتكس" at bounding box center [497, 274] width 104 height 19
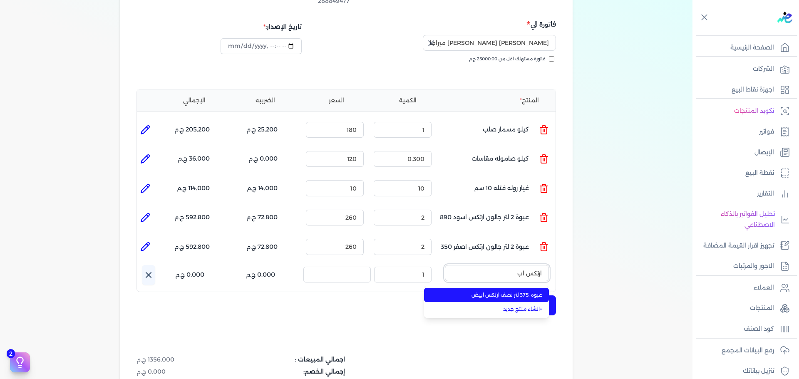
type input "ارتكس ابي"
drag, startPoint x: 521, startPoint y: 259, endPoint x: 579, endPoint y: 259, distance: 58.2
click at [579, 259] on div "بيانات إضافية شركه الاخوه الثلاثة فتحى السيد على [PERSON_NAME] 288849477 رقم ال…" at bounding box center [345, 200] width 479 height 566
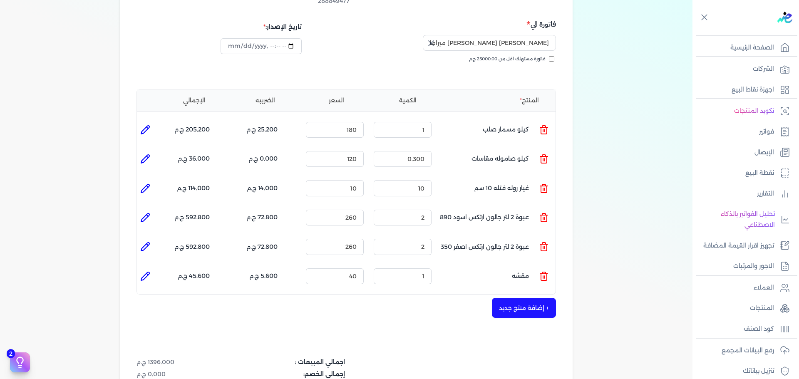
click at [548, 265] on li at bounding box center [544, 276] width 10 height 22
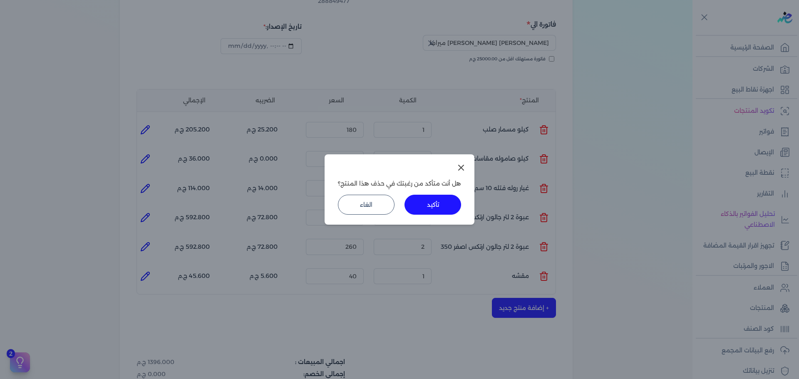
click at [423, 203] on button "تأكيد" at bounding box center [432, 205] width 57 height 20
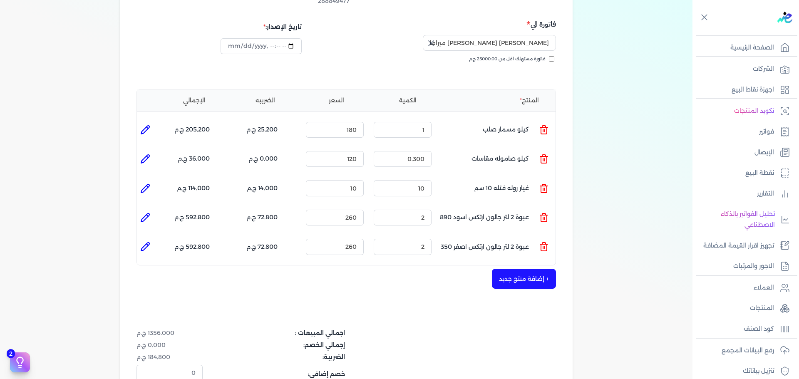
click at [532, 269] on button "+ إضافة منتج جديد" at bounding box center [524, 279] width 64 height 20
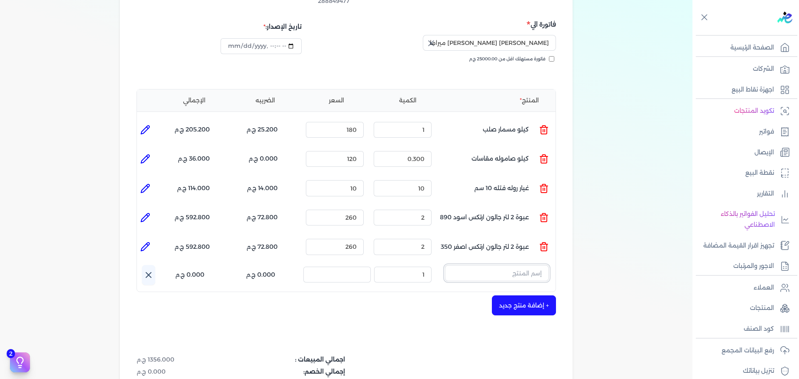
click at [522, 265] on input "text" at bounding box center [497, 273] width 104 height 16
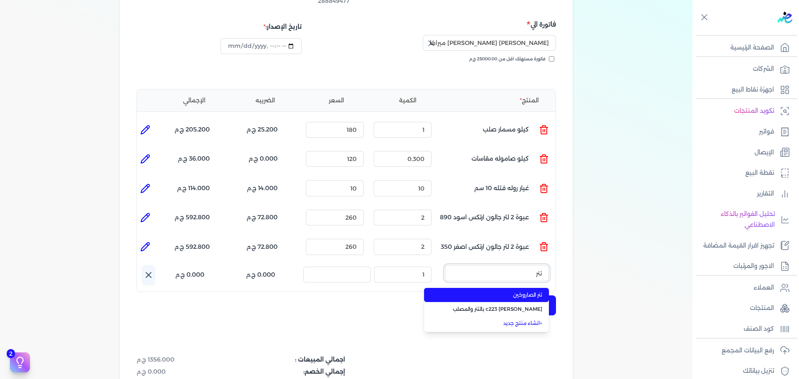
type input "تنر"
click at [521, 291] on span "تنر الصاروخين" at bounding box center [490, 294] width 101 height 7
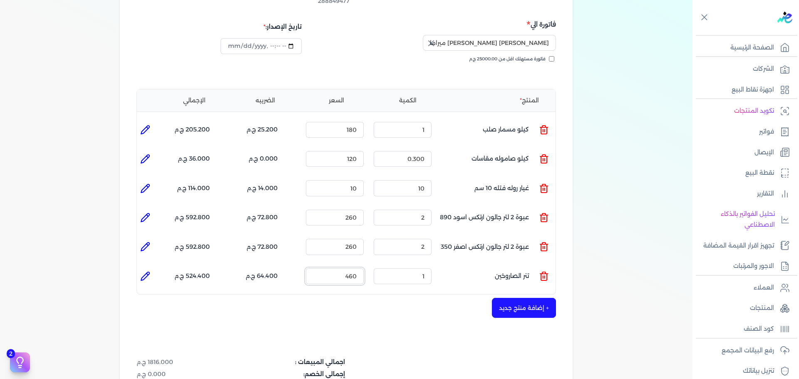
drag, startPoint x: 335, startPoint y: 262, endPoint x: 498, endPoint y: 258, distance: 163.1
click at [485, 265] on ul "المنتج : تنر الصاروخين الكمية : 1 السعر : 460 الضريبه : 64.400 ج.م الإجمالي : 5…" at bounding box center [346, 276] width 418 height 22
type input "225"
click at [526, 299] on button "+ إضافة منتج جديد" at bounding box center [524, 308] width 64 height 20
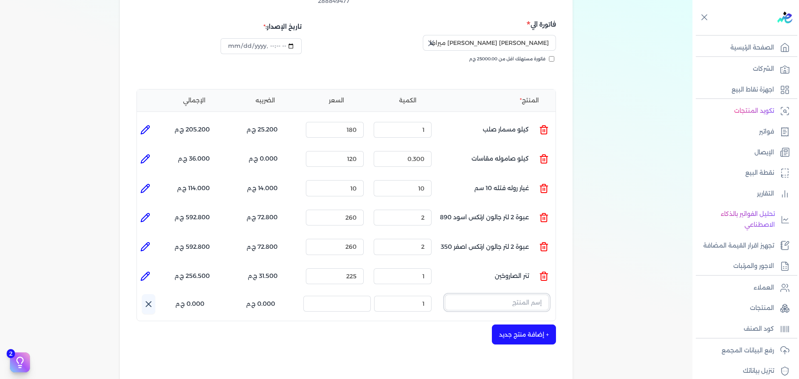
click at [507, 294] on input "text" at bounding box center [497, 302] width 104 height 16
type input "امرا"
click at [547, 300] on icon at bounding box center [544, 305] width 10 height 10
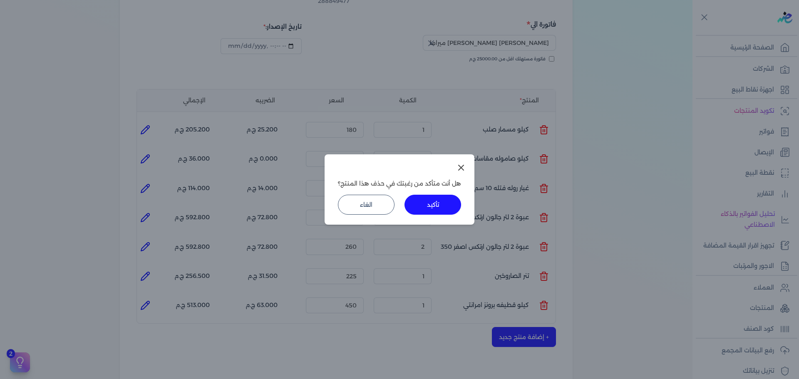
click at [435, 198] on button "تأكيد" at bounding box center [432, 205] width 57 height 20
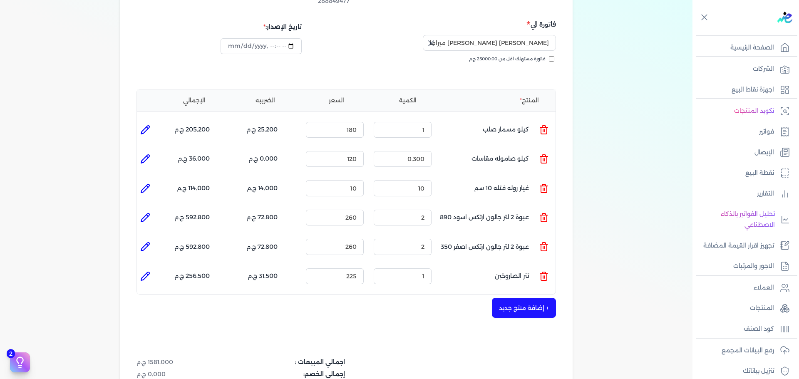
click at [532, 298] on button "+ إضافة منتج جديد" at bounding box center [524, 308] width 64 height 20
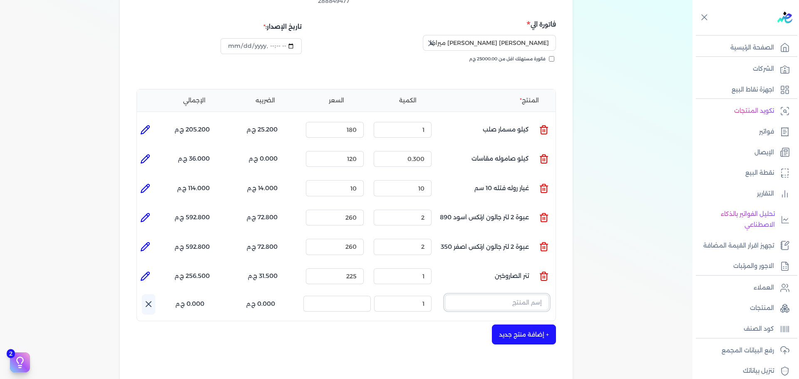
click at [528, 294] on input "text" at bounding box center [497, 302] width 104 height 16
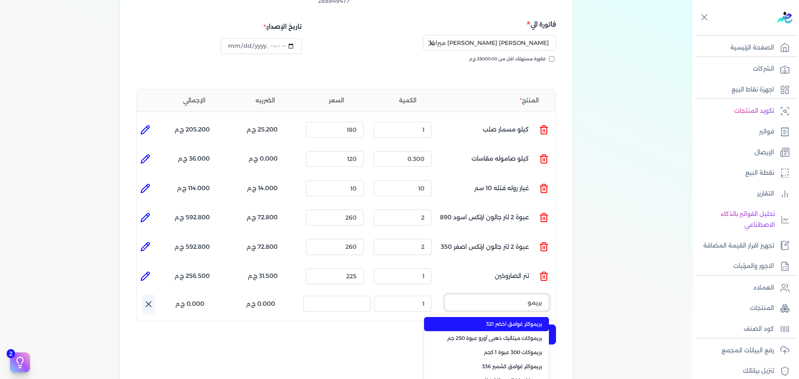
click at [445, 294] on button "بريمو" at bounding box center [497, 303] width 104 height 19
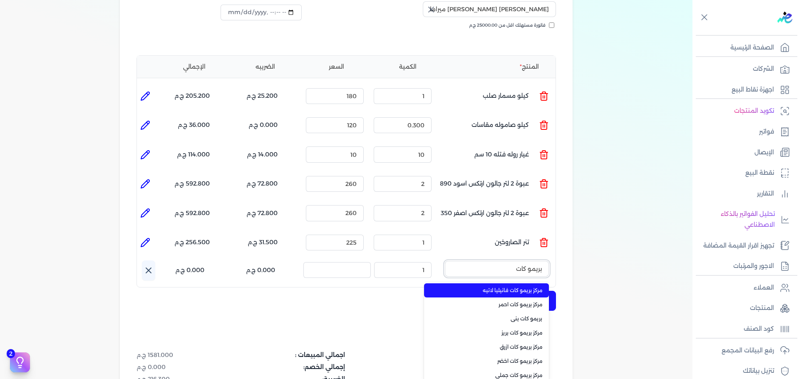
scroll to position [208, 0]
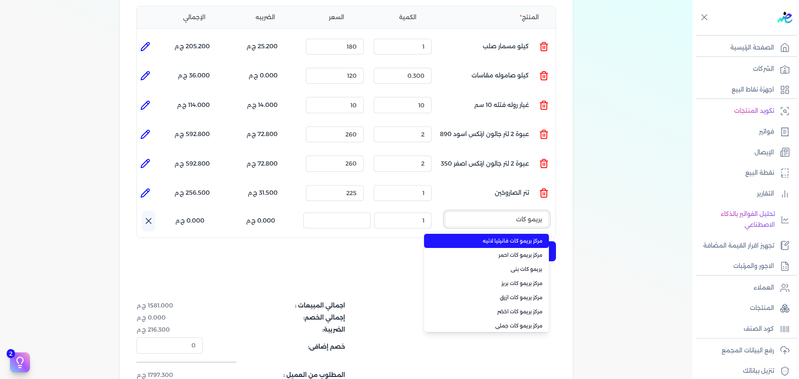
type input "بريمو كات"
click at [518, 237] on span "مركز بريمو كات فانيليا لاتيه" at bounding box center [490, 240] width 101 height 7
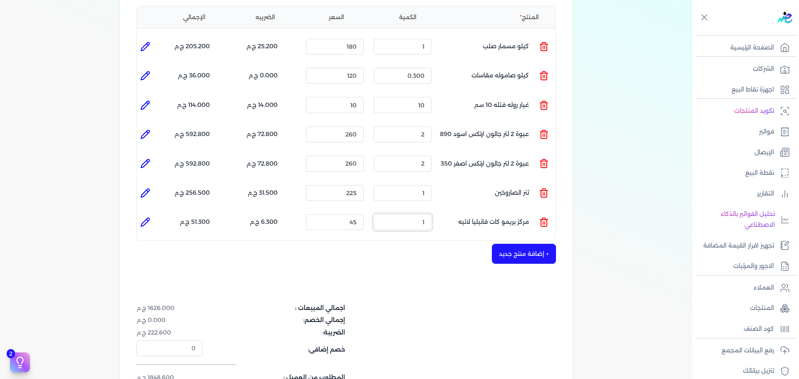
drag, startPoint x: 403, startPoint y: 208, endPoint x: 517, endPoint y: 208, distance: 114.8
click at [495, 211] on ul "المنتج : مركز بريمو كات فانيليا لاتيه الكمية : 1 السعر : 45 الضريبه : 6.300 ج.م…" at bounding box center [346, 222] width 418 height 22
type input "2"
type input "50"
click at [530, 244] on button "+ إضافة منتج جديد" at bounding box center [524, 254] width 64 height 20
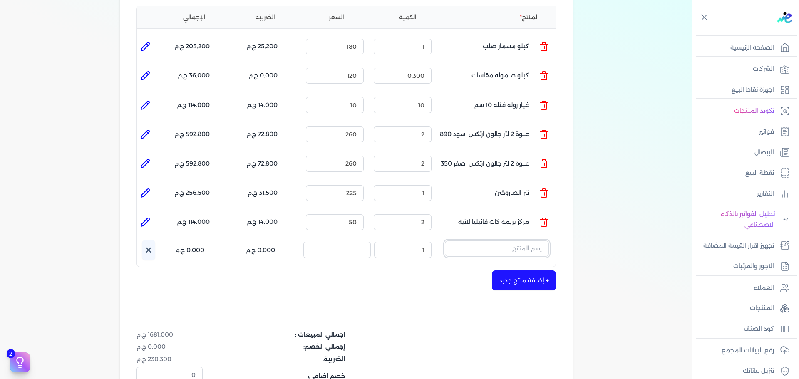
click at [523, 240] on input "text" at bounding box center [497, 248] width 104 height 16
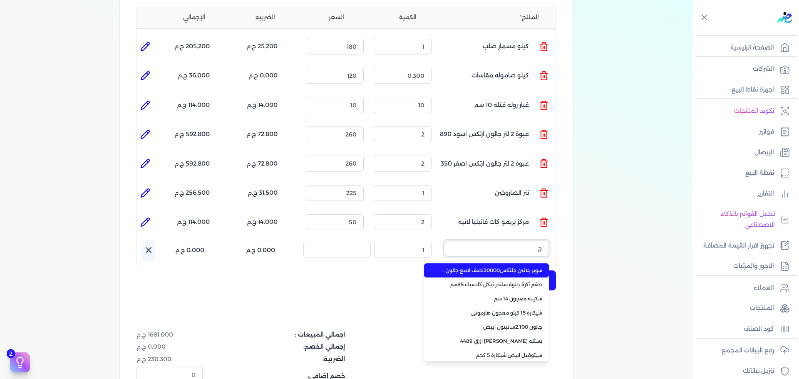
click at [445, 240] on button "ج" at bounding box center [497, 249] width 104 height 19
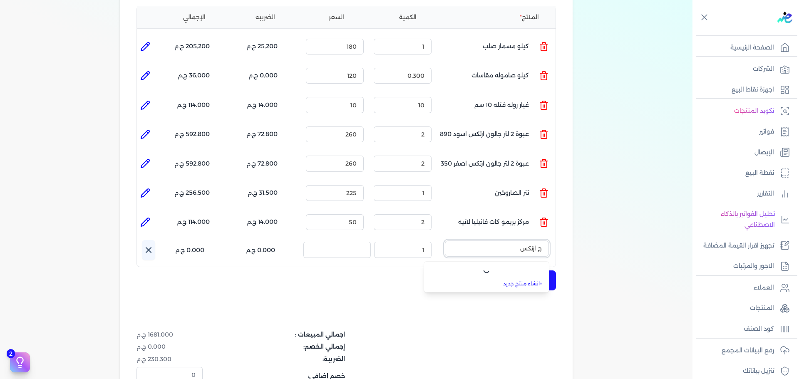
click at [445, 240] on button "ج ارتكس" at bounding box center [497, 249] width 104 height 19
type input "ج ارتكس ابيض"
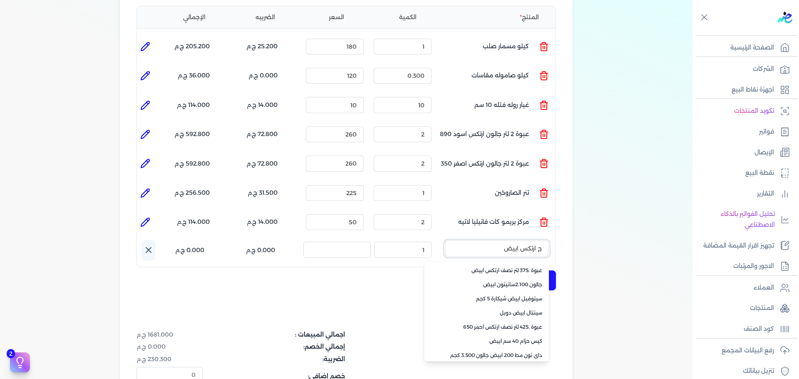
drag, startPoint x: 495, startPoint y: 236, endPoint x: 549, endPoint y: 239, distance: 53.8
click at [560, 239] on div "شركه الاخوه الثلاثة فتحى السيد على [PERSON_NAME] 288849477 رقم الفاتورة 13773 ف…" at bounding box center [346, 160] width 453 height 596
click at [396, 270] on div "+ إضافة منتج جديد" at bounding box center [345, 280] width 419 height 20
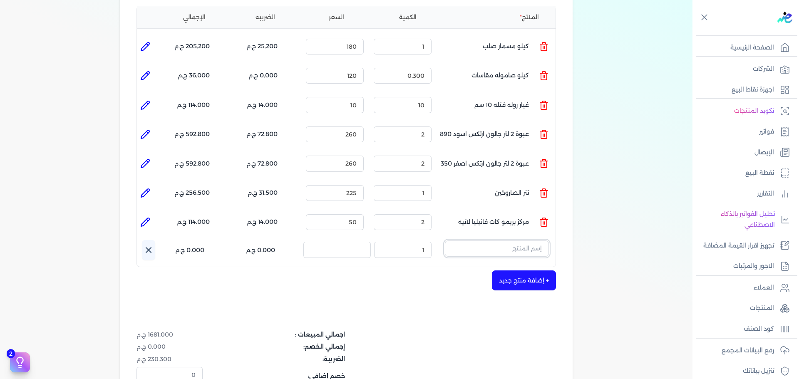
click at [502, 240] on input "text" at bounding box center [497, 248] width 104 height 16
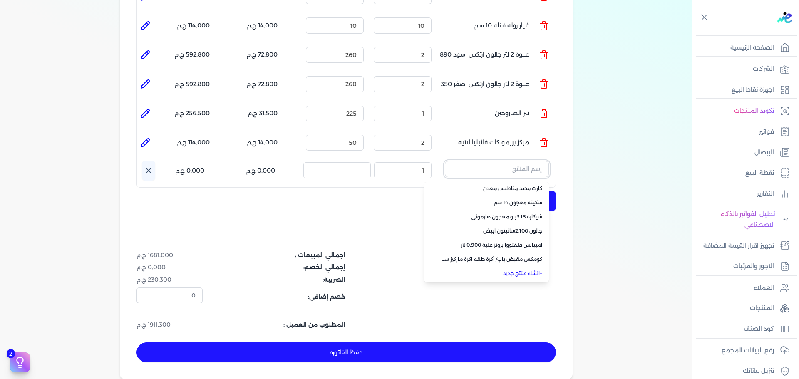
scroll to position [291, 0]
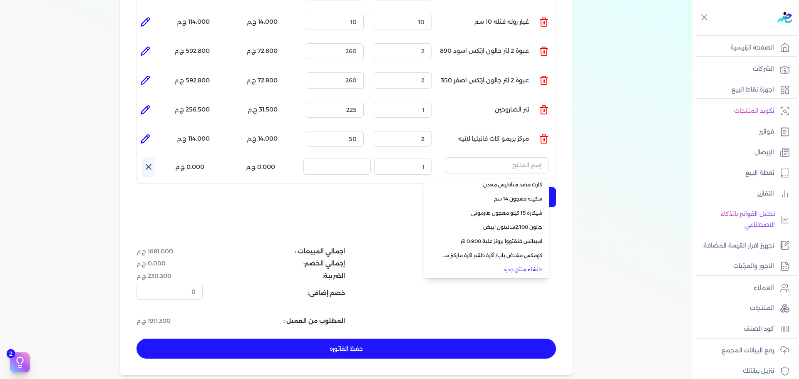
click at [528, 266] on link "+ انشاء منتج جديد" at bounding box center [490, 269] width 101 height 7
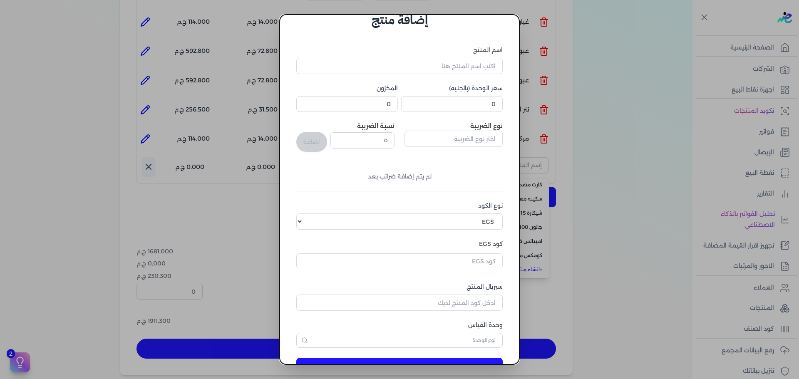
scroll to position [0, 0]
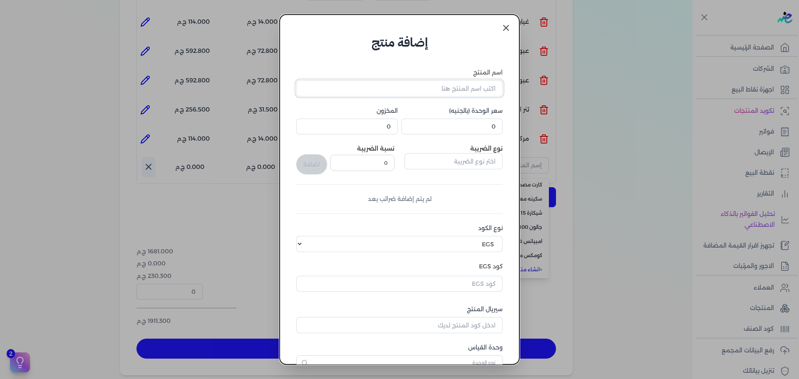
click at [462, 90] on input "اسم المنتج" at bounding box center [399, 88] width 206 height 16
type input "جالون ارتكس ابيض"
click at [476, 122] on input "0" at bounding box center [451, 127] width 101 height 16
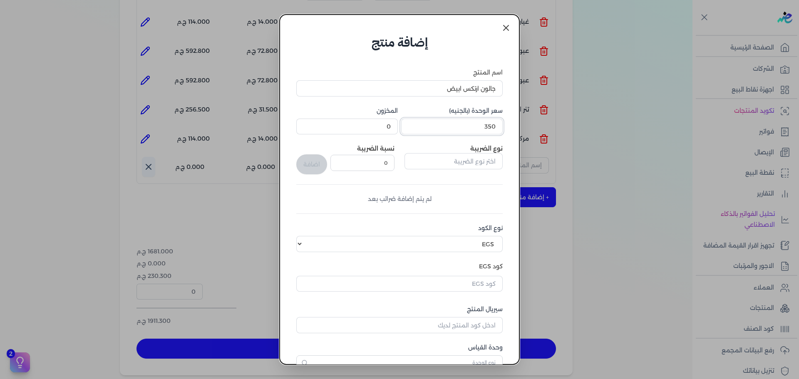
type input "350"
drag, startPoint x: 468, startPoint y: 243, endPoint x: 471, endPoint y: 246, distance: 4.7
click at [468, 243] on select "اختر نوع الكود EGS GS1" at bounding box center [399, 244] width 206 height 16
select select "GS1"
click at [302, 236] on select "اختر نوع الكود EGS GS1" at bounding box center [399, 244] width 206 height 16
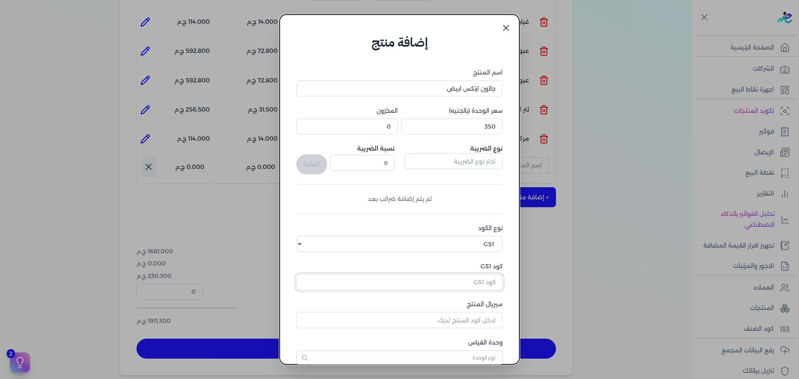
click at [460, 280] on input "كود GS1" at bounding box center [399, 282] width 206 height 16
paste input "10005730"
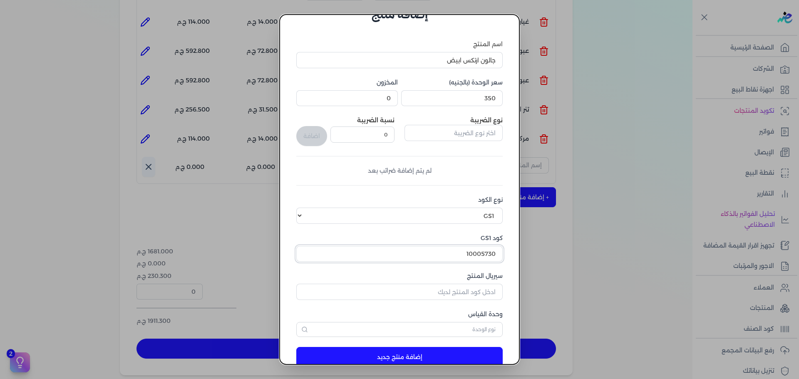
scroll to position [42, 0]
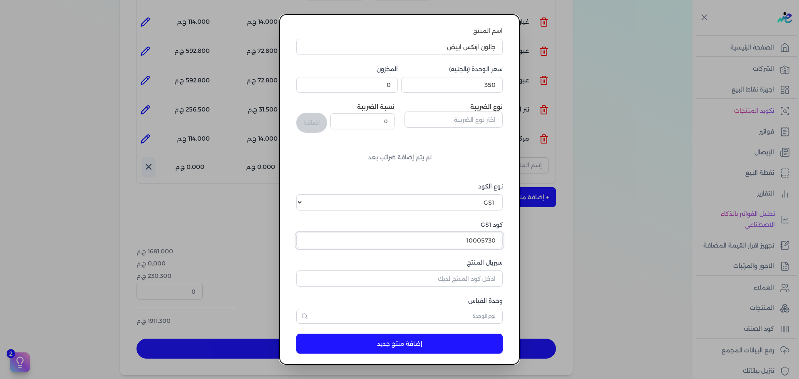
type input "10005730"
click at [472, 315] on input "text" at bounding box center [399, 316] width 206 height 15
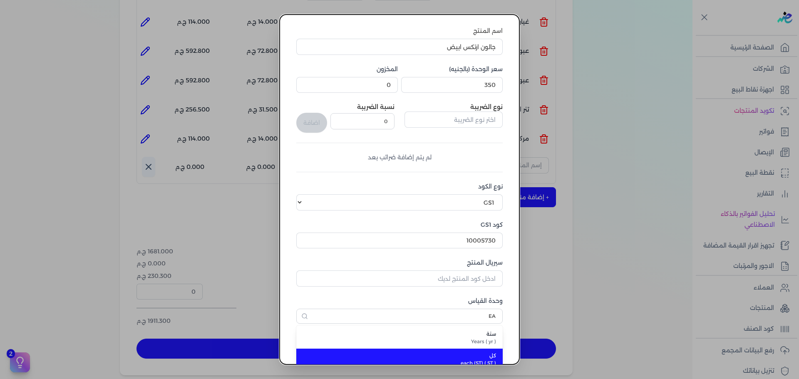
click at [488, 362] on li "كل each (ST) ( ST )" at bounding box center [399, 360] width 206 height 22
type input "كل"
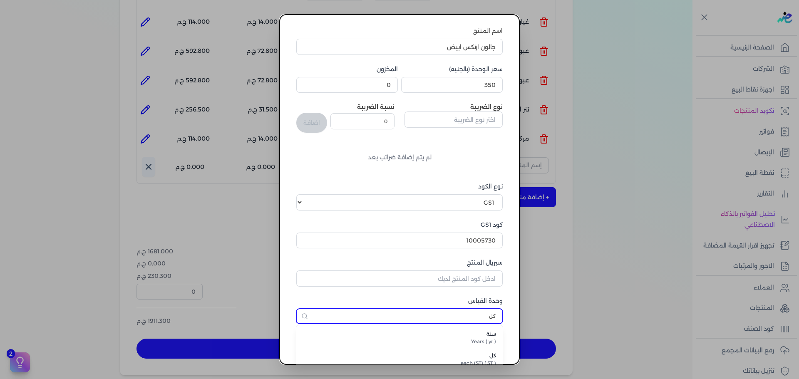
scroll to position [47, 0]
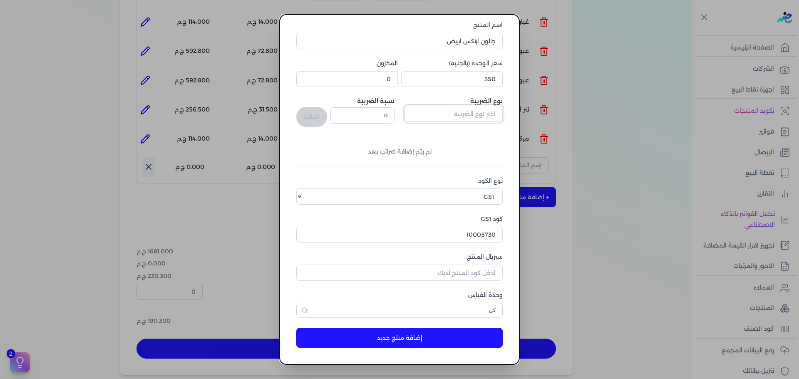
click at [463, 115] on input "text" at bounding box center [453, 114] width 98 height 16
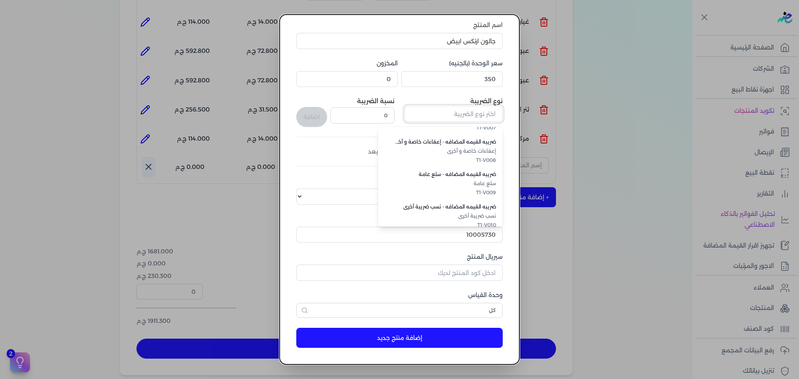
scroll to position [228, 0]
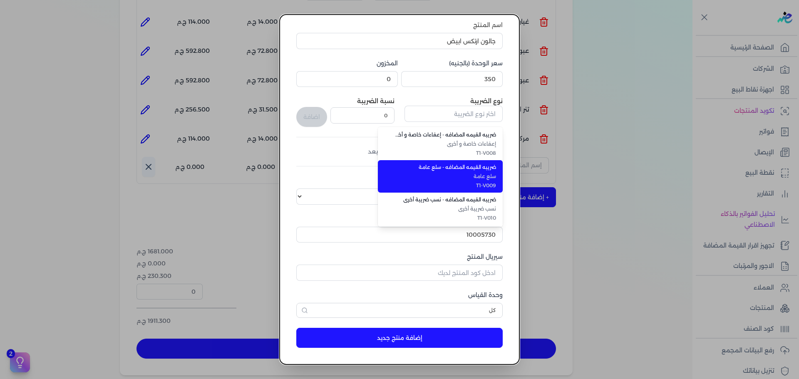
click at [491, 184] on span "T1-V009" at bounding box center [444, 185] width 101 height 7
type input "ضريبه القيمه المضافه - سلع عامة"
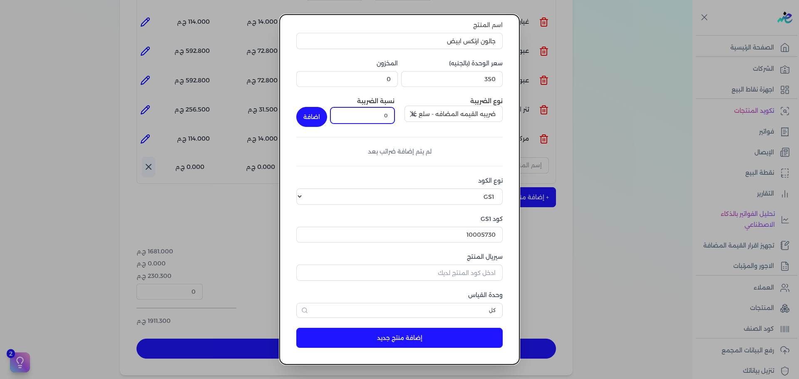
drag, startPoint x: 376, startPoint y: 115, endPoint x: 428, endPoint y: 112, distance: 52.1
click at [406, 112] on div "نوع الضريبة ضريبه القيمه المضافه - سلع عامة نسبة الضريبة 0 اضافة" at bounding box center [399, 112] width 206 height 30
type input "14"
click at [322, 110] on button "اضافة" at bounding box center [311, 117] width 31 height 20
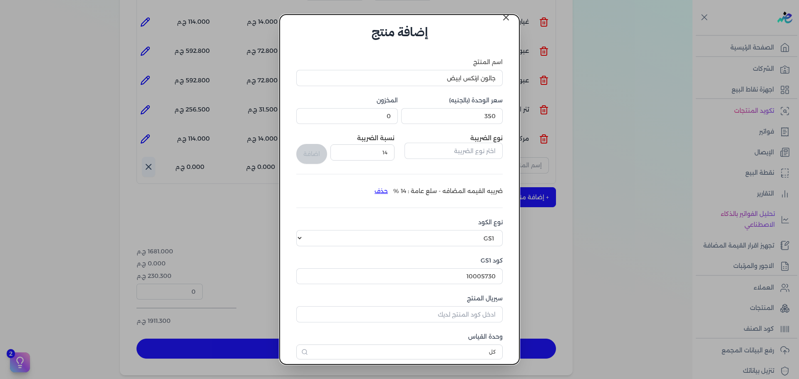
scroll to position [52, 0]
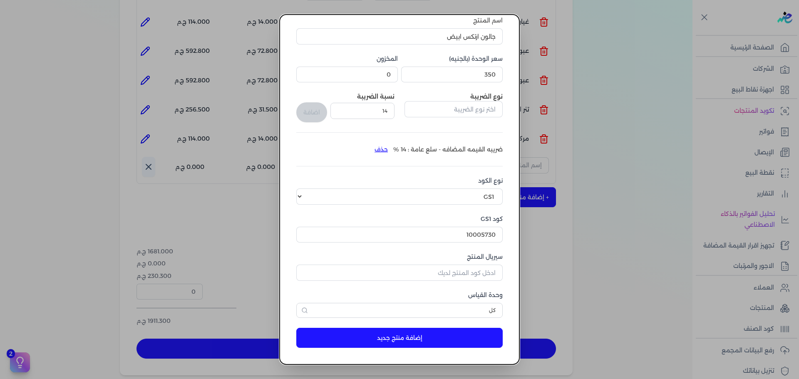
click at [443, 337] on button "إضافة منتج جديد" at bounding box center [399, 338] width 206 height 20
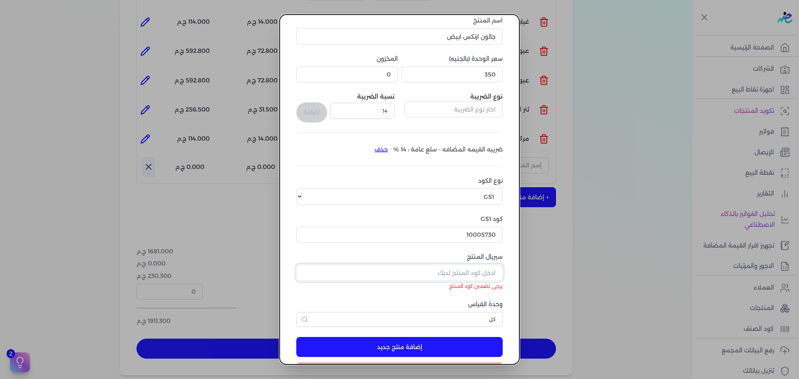
click at [480, 277] on input "سيريال المنتج" at bounding box center [399, 273] width 206 height 16
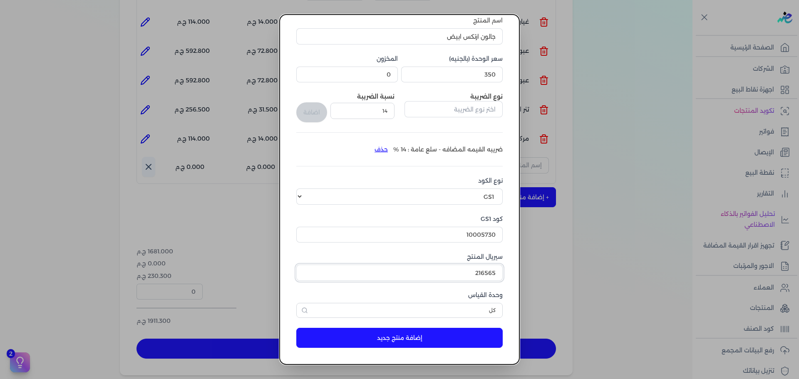
type input "216565"
click at [455, 342] on button "إضافة منتج جديد" at bounding box center [399, 338] width 206 height 20
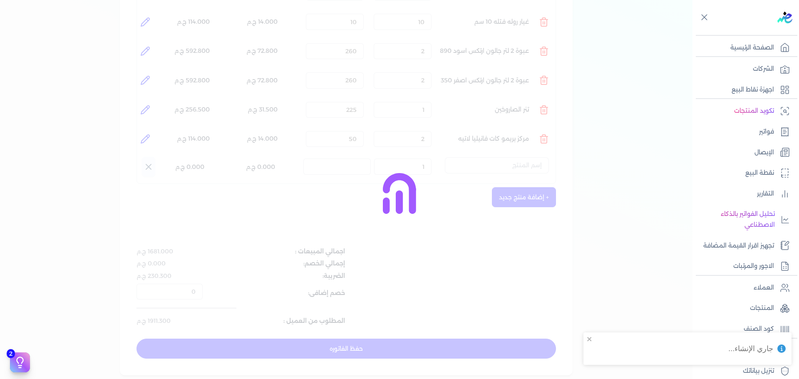
select select "EGS"
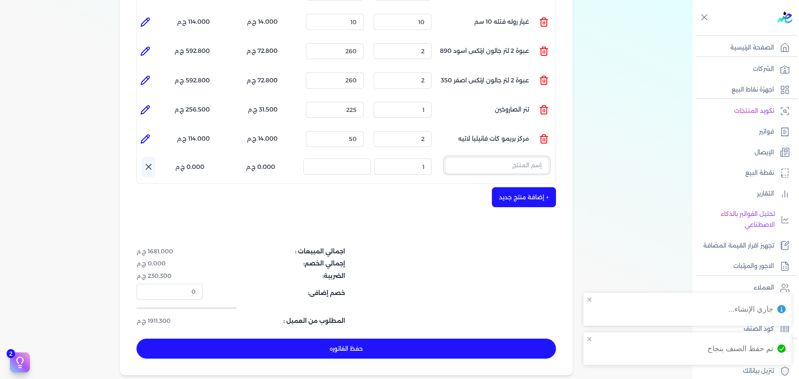
click at [513, 157] on input "text" at bounding box center [497, 165] width 104 height 16
type input "["
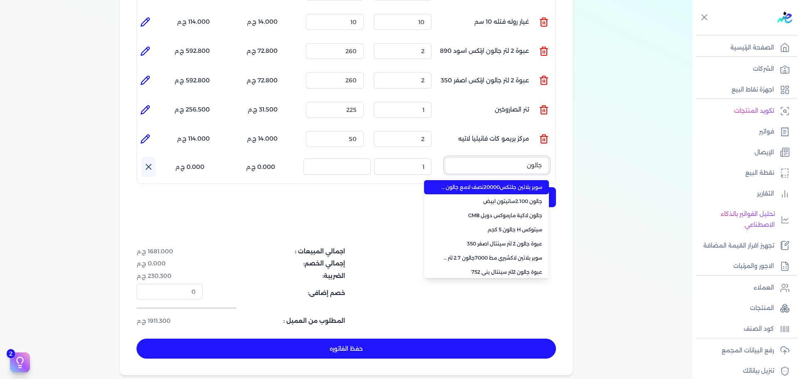
click at [445, 157] on button "جالون" at bounding box center [497, 166] width 104 height 19
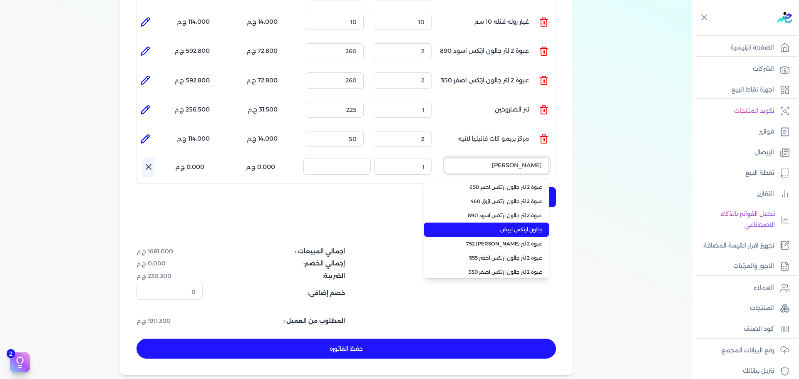
type input "[PERSON_NAME]"
click at [530, 226] on span "جالون ارتكس ابيض" at bounding box center [490, 229] width 101 height 7
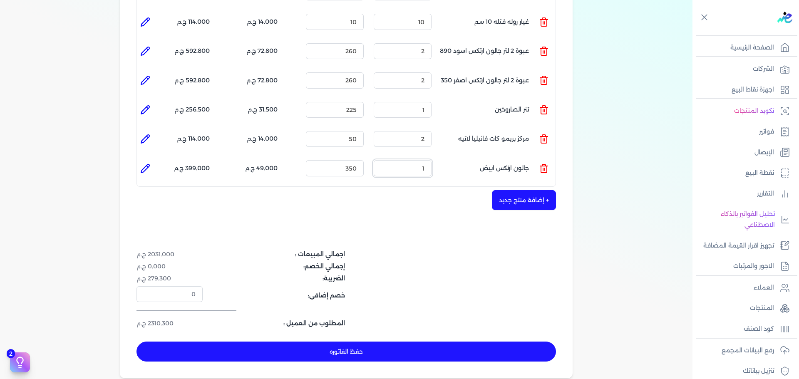
drag, startPoint x: 472, startPoint y: 156, endPoint x: 690, endPoint y: 157, distance: 218.4
click at [638, 157] on div "بيانات إضافية شركه الاخوه الثلاثة فتحى السيد على [PERSON_NAME] 288849477 رقم ال…" at bounding box center [346, 64] width 692 height 628
click at [453, 212] on div "شركه الاخوه الثلاثة فتحى السيد على [PERSON_NAME] 288849477 رقم الفاتورة 13773 ف…" at bounding box center [346, 78] width 453 height 599
click at [527, 190] on button "+ إضافة منتج جديد" at bounding box center [524, 200] width 64 height 20
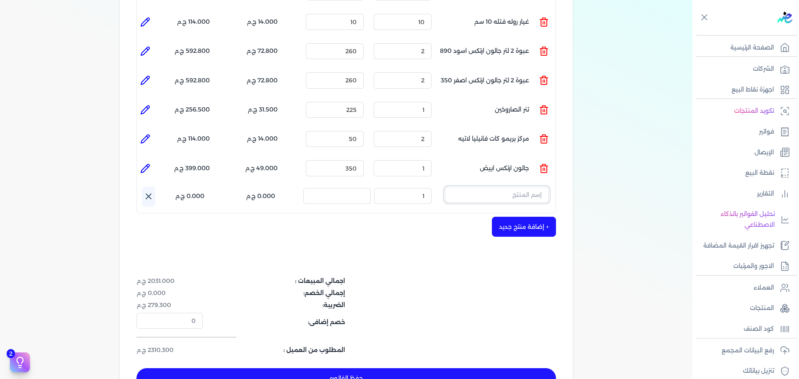
click at [507, 187] on input "text" at bounding box center [497, 195] width 104 height 16
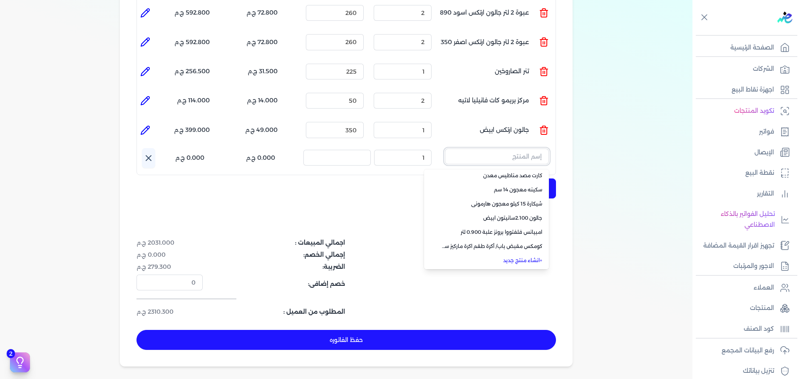
scroll to position [333, 0]
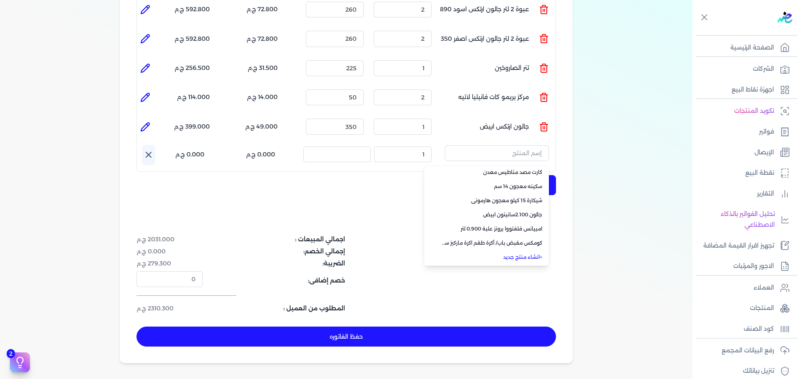
click at [520, 253] on link "+ انشاء منتج جديد" at bounding box center [490, 256] width 101 height 7
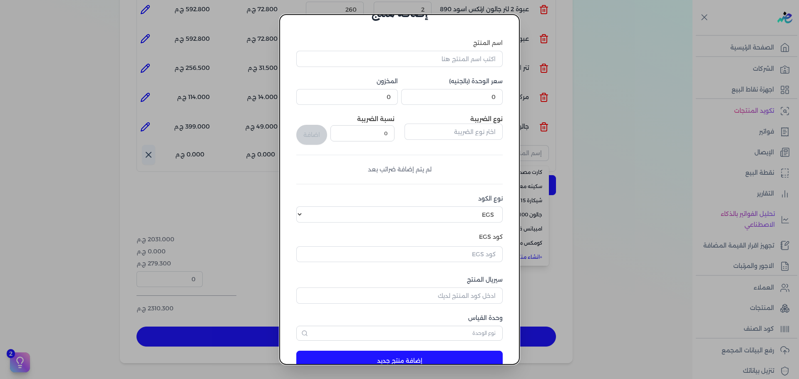
scroll to position [52, 0]
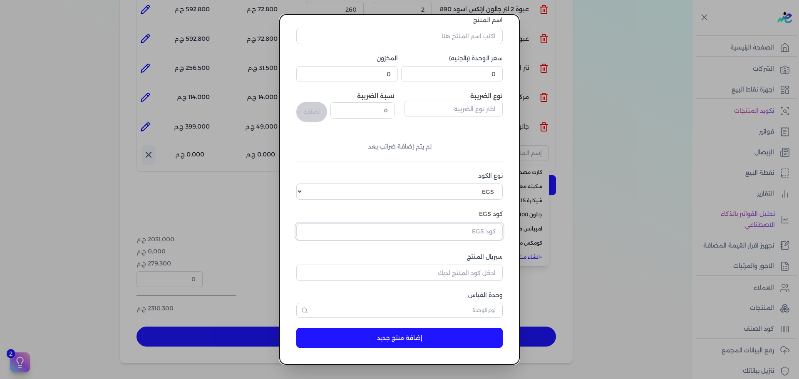
click at [473, 228] on input "text" at bounding box center [399, 231] width 206 height 16
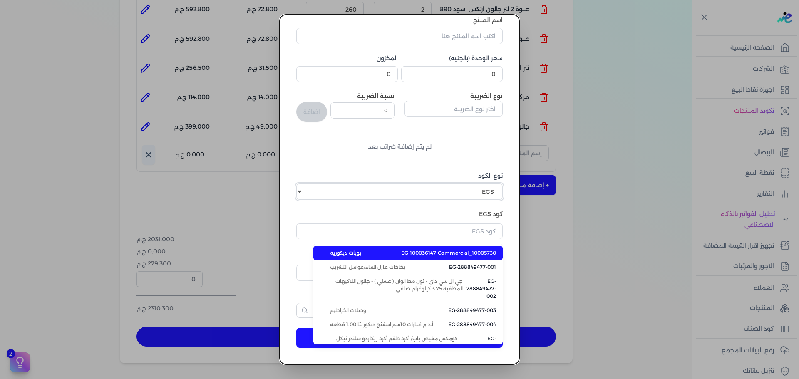
type input "EG-100036147-Commercial_10005730"
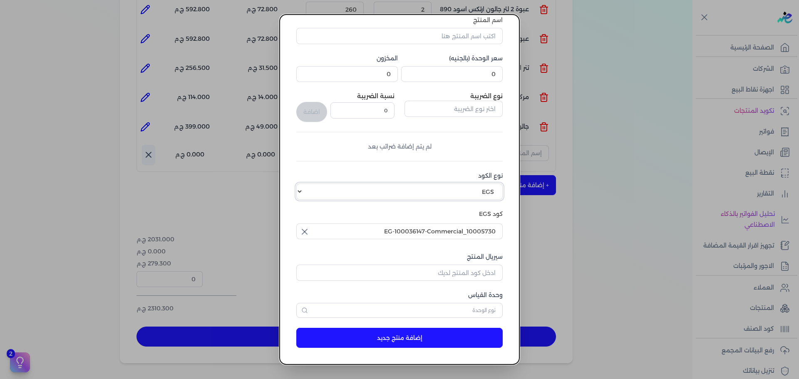
click at [468, 193] on select "اختر نوع الكود EGS GS1" at bounding box center [399, 191] width 206 height 16
select select "GS1"
click at [302, 183] on select "اختر نوع الكود EGS GS1" at bounding box center [399, 191] width 206 height 16
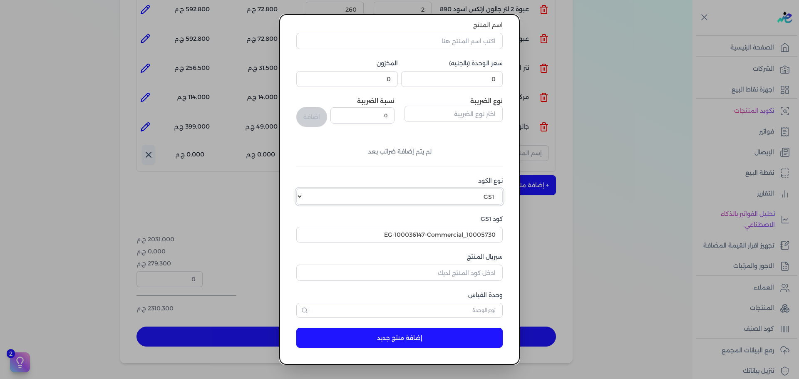
scroll to position [47, 0]
click at [378, 234] on input "EG-100036147-Commercial_10005730" at bounding box center [399, 235] width 206 height 16
paste input "10002462"
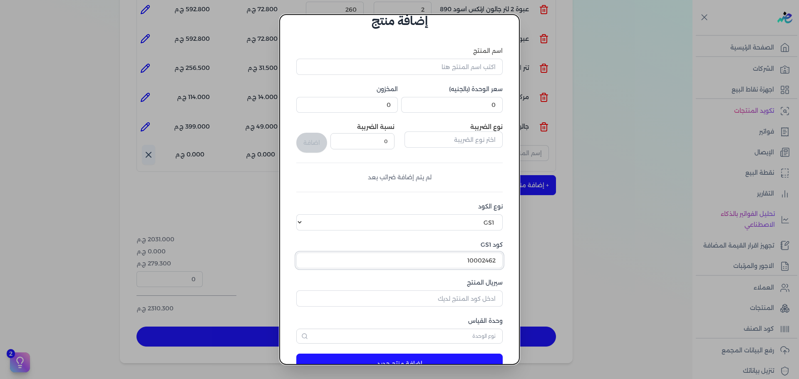
scroll to position [0, 0]
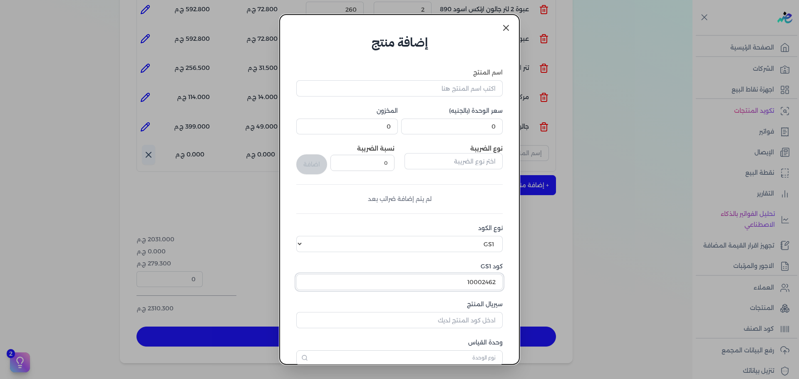
type input "10002462"
click at [471, 84] on input "اسم المنتج" at bounding box center [399, 88] width 206 height 16
type input "اسبراي الوان امارتي"
drag, startPoint x: 458, startPoint y: 125, endPoint x: 700, endPoint y: 136, distance: 242.8
click at [700, 136] on dialog "إضافة منتج اسم المنتج اسبراي الوان امارتي سعر الوحدة (بالجنيه) 0 المخزون 0 نوع …" at bounding box center [399, 189] width 799 height 379
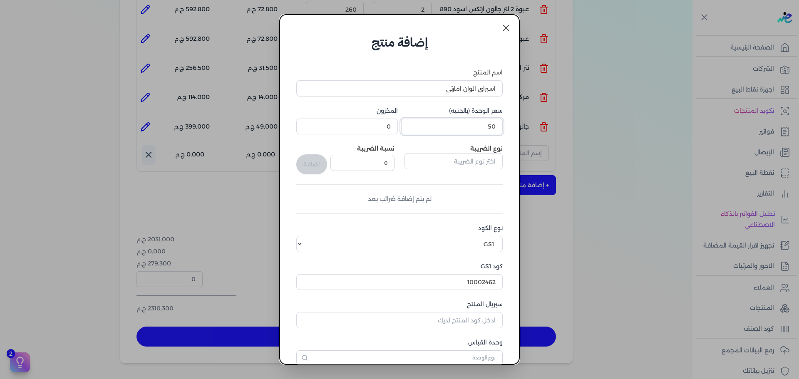
type input "50"
click at [484, 163] on input "text" at bounding box center [453, 161] width 98 height 16
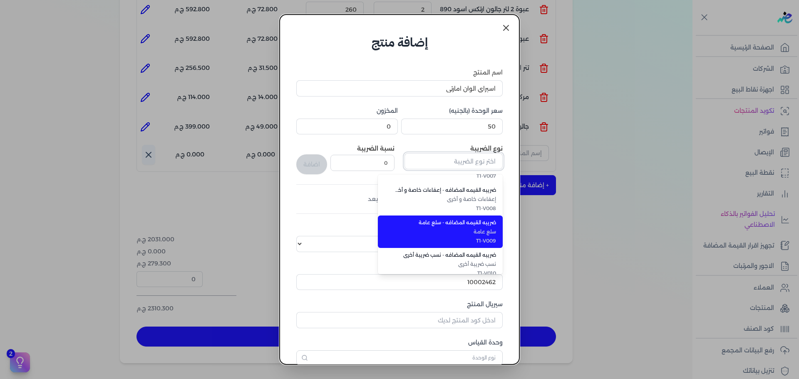
scroll to position [228, 0]
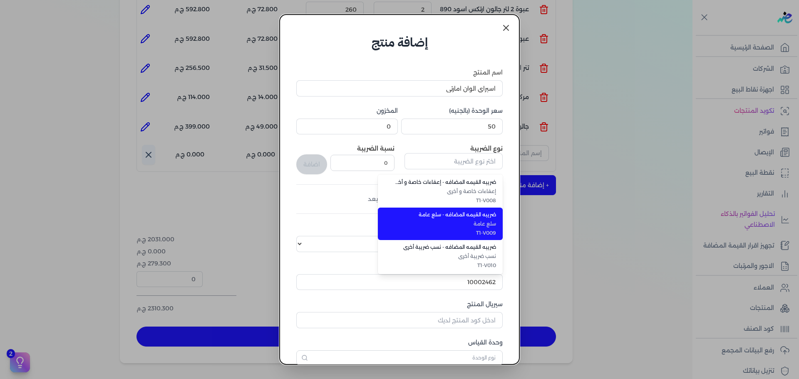
click at [472, 235] on span "T1-V009" at bounding box center [444, 232] width 101 height 7
type input "ضريبه القيمه المضافه - سلع عامة"
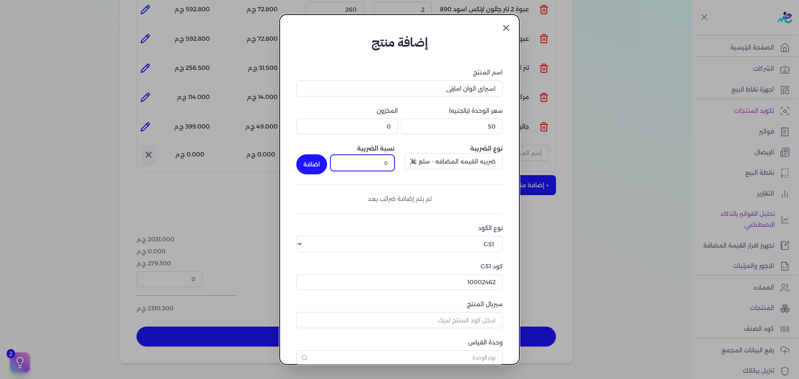
drag, startPoint x: 374, startPoint y: 159, endPoint x: 426, endPoint y: 155, distance: 52.2
click at [426, 155] on div "نوع الضريبة ضريبه القيمه المضافه - سلع عامة نسبة الضريبة 0 اضافة" at bounding box center [399, 159] width 206 height 30
type input "14"
click at [320, 166] on button "اضافة" at bounding box center [311, 164] width 31 height 20
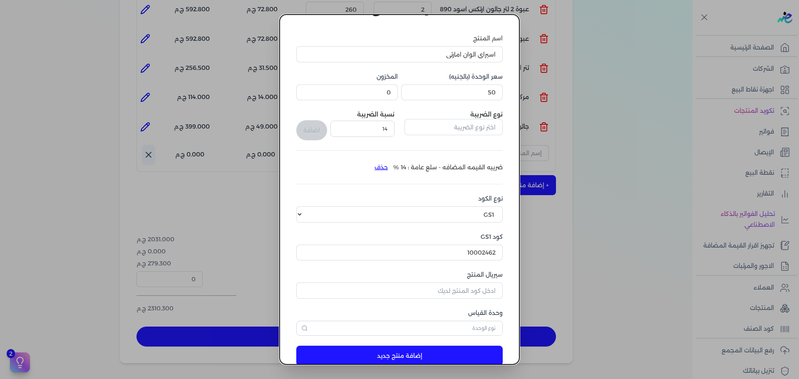
scroll to position [52, 0]
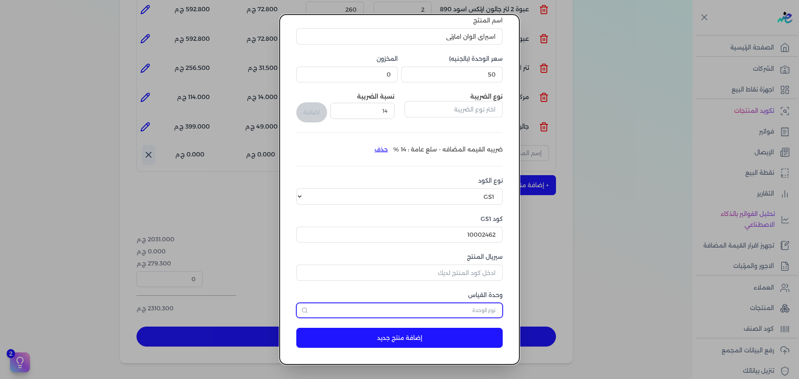
click at [472, 312] on input "text" at bounding box center [399, 310] width 206 height 15
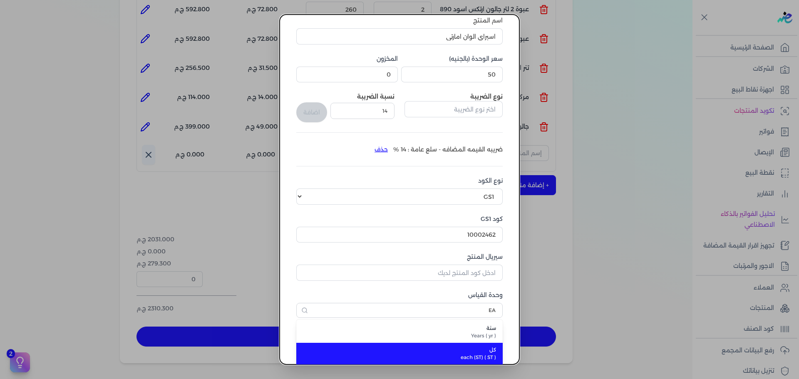
click at [459, 348] on span "كل" at bounding box center [404, 349] width 183 height 7
type input "كل"
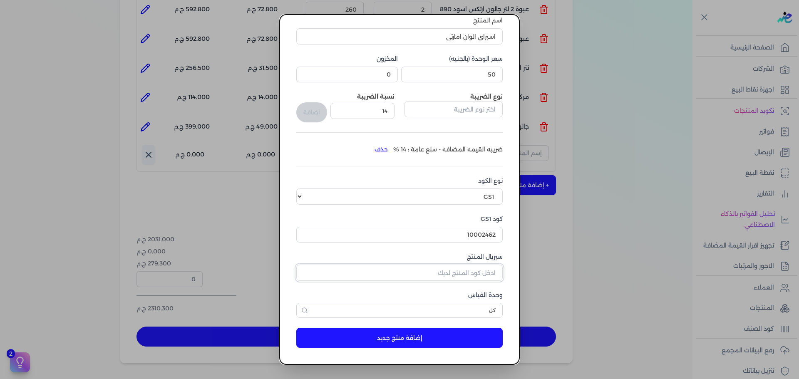
click at [451, 275] on input "سيريال المنتج" at bounding box center [399, 273] width 206 height 16
type input "458812"
click at [468, 334] on button "إضافة منتج جديد" at bounding box center [399, 338] width 206 height 20
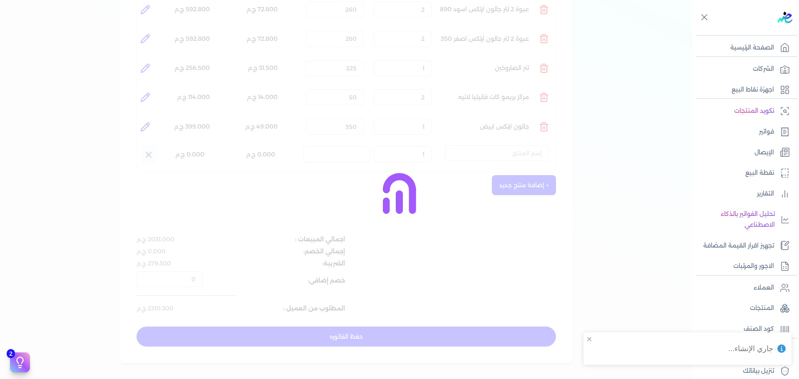
select select "EGS"
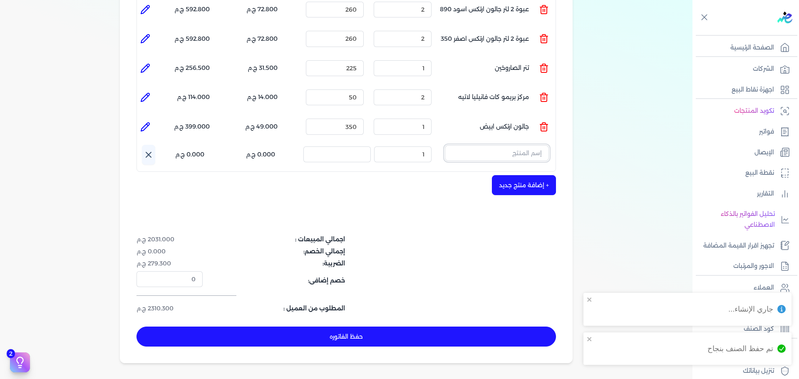
click at [527, 145] on input "text" at bounding box center [497, 153] width 104 height 16
type input "H"
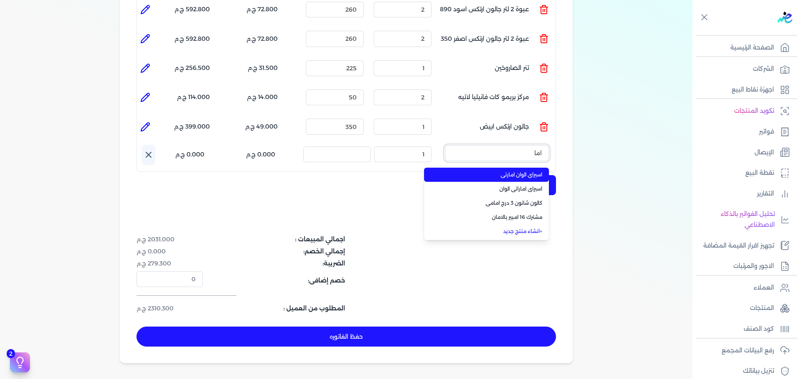
type input "اما"
click at [521, 171] on span "اسبراي الوان امارتي" at bounding box center [490, 174] width 101 height 7
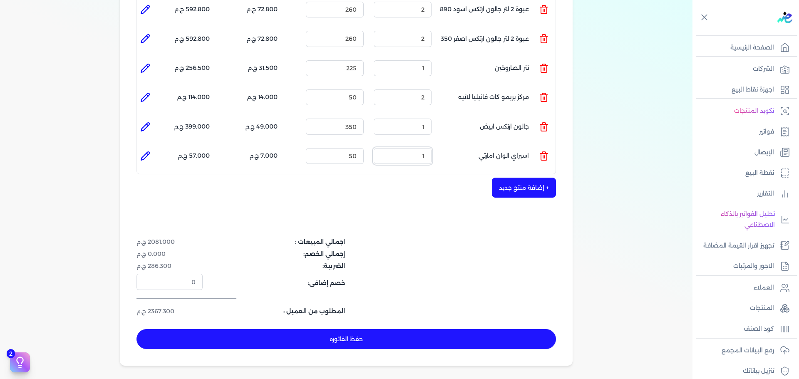
click at [559, 143] on div "شركه الاخوه الثلاثة فتحى السيد على [PERSON_NAME] 288849477 رقم الفاتورة 13773 ف…" at bounding box center [346, 51] width 453 height 628
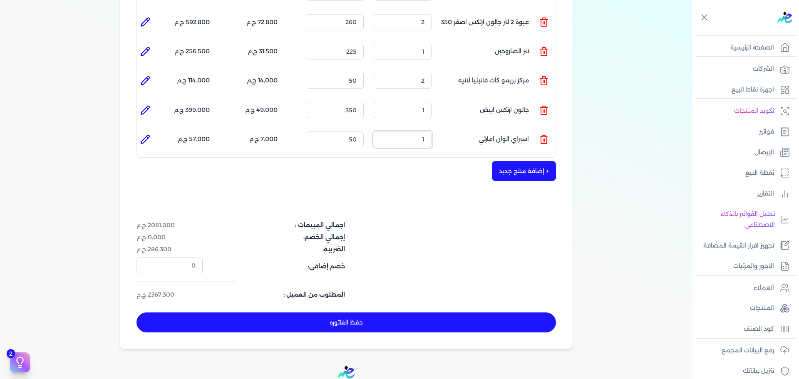
scroll to position [374, 0]
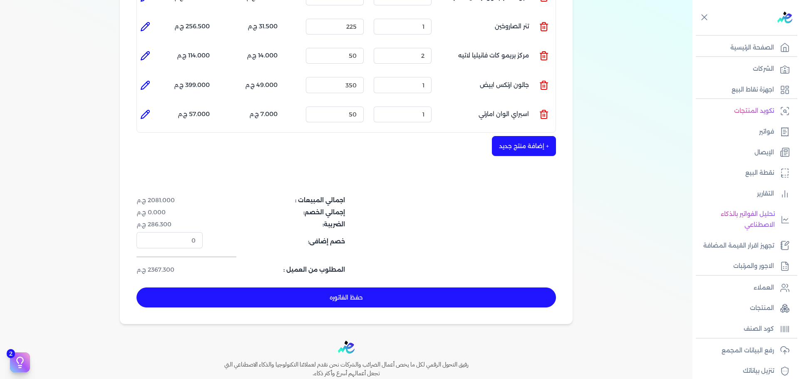
click at [406, 232] on dl "خصم إضافى: 0" at bounding box center [276, 240] width 280 height 16
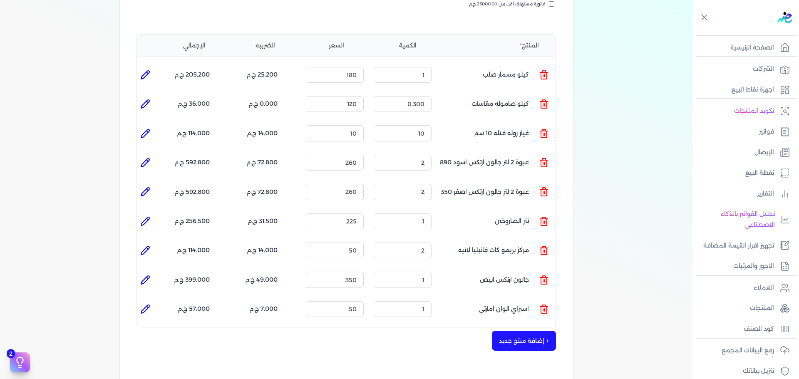
scroll to position [42, 0]
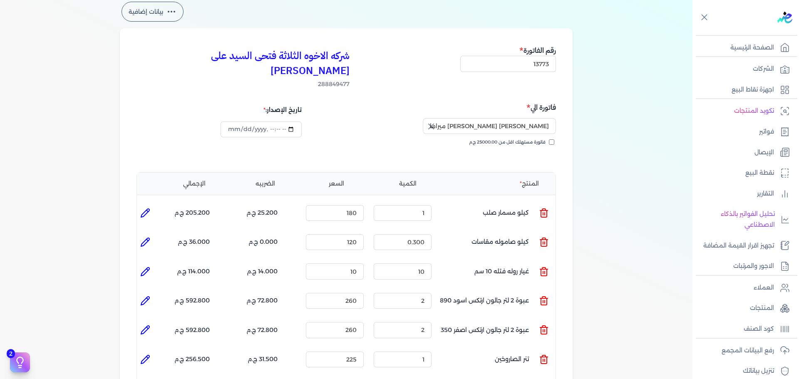
click at [148, 208] on icon at bounding box center [145, 213] width 10 height 10
type input "كيلو مسمار صلب"
type input "180"
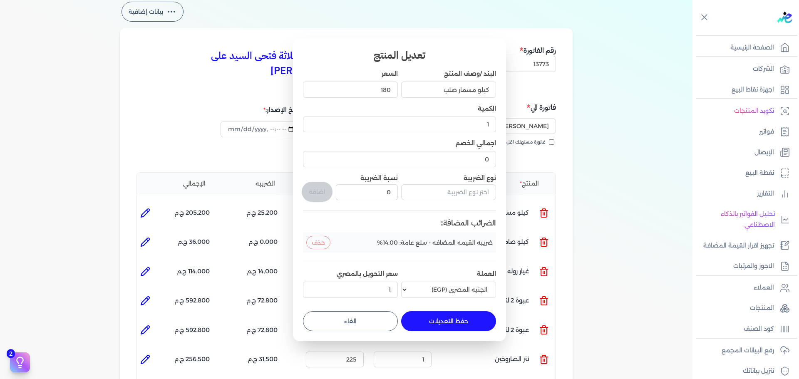
click at [376, 314] on button "الغاء" at bounding box center [350, 321] width 95 height 20
type input "0"
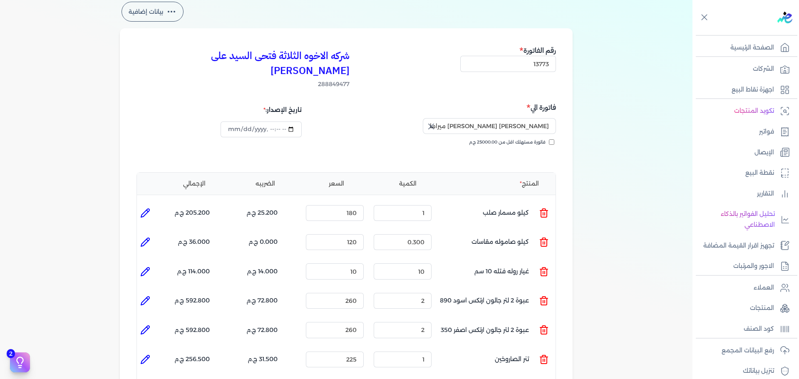
click at [149, 238] on icon at bounding box center [145, 242] width 8 height 8
type input "كيلو صاموله مقاسات"
type input "120"
type input "0.3"
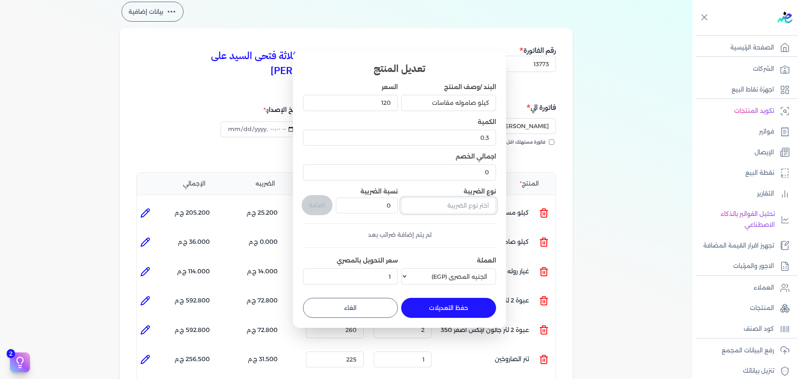
click at [470, 202] on input "text" at bounding box center [448, 206] width 95 height 16
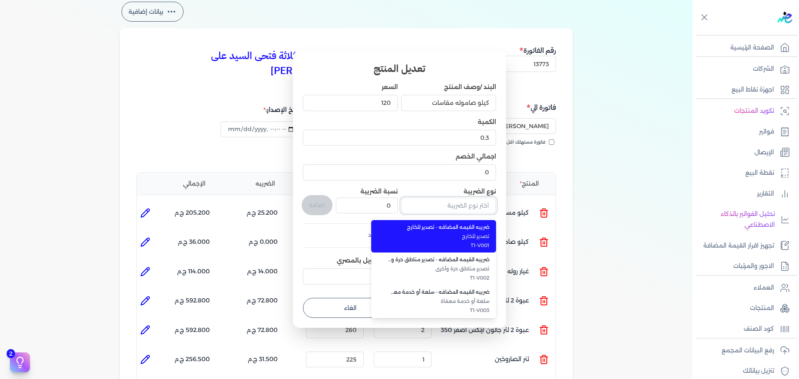
type input "ف"
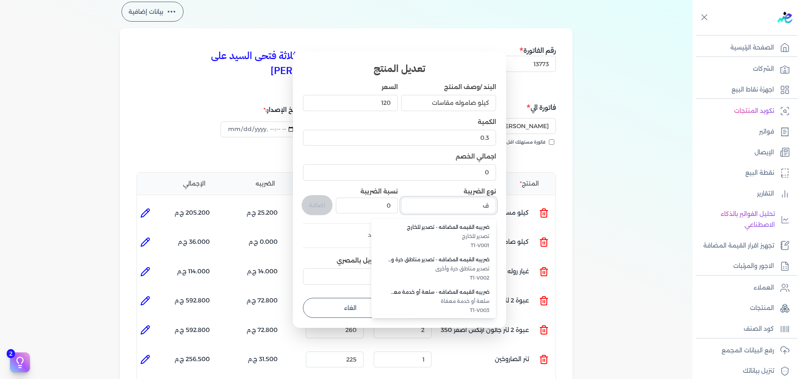
drag, startPoint x: 481, startPoint y: 208, endPoint x: 505, endPoint y: 207, distance: 23.3
click at [505, 207] on div "تعديل المنتج البند /وصف المنتج كيلو صاموله مقاسات السعر 120 الكمية 0.3 اجمالي ا…" at bounding box center [399, 189] width 213 height 277
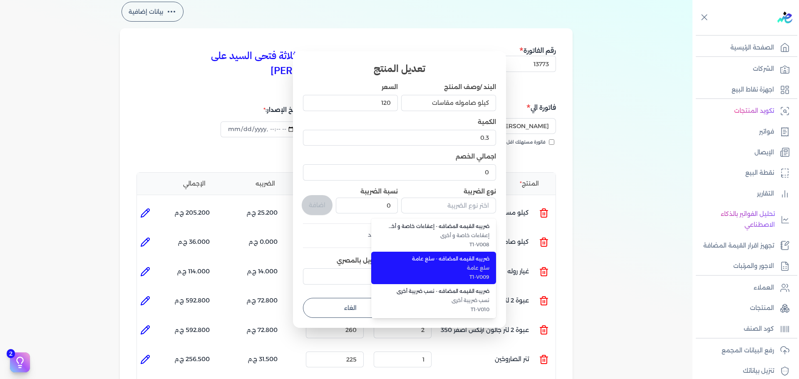
click at [466, 262] on span "ضريبه القيمه المضافه - سلع عامة" at bounding box center [438, 258] width 101 height 7
type input "ضريبه القيمه المضافه - سلع عامة"
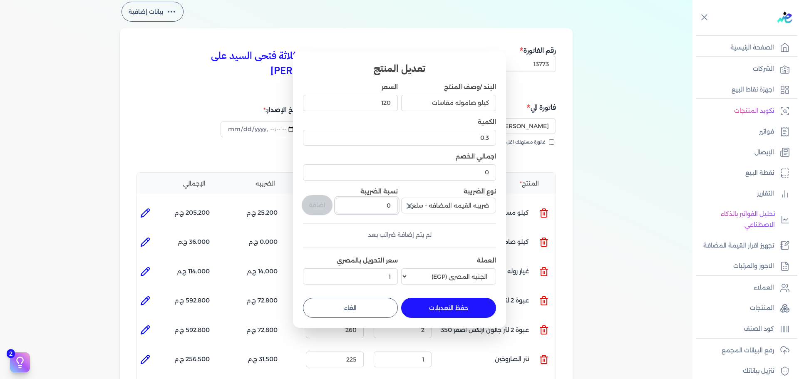
drag, startPoint x: 371, startPoint y: 208, endPoint x: 419, endPoint y: 208, distance: 48.3
click at [418, 208] on div "البند /وصف المنتج كيلو صاموله مقاسات السعر 120 الكمية 0.3 اجمالي الخصم 0 نوع ال…" at bounding box center [399, 185] width 193 height 205
type input "14"
click at [321, 199] on button "اضافة" at bounding box center [317, 205] width 31 height 20
type input "0"
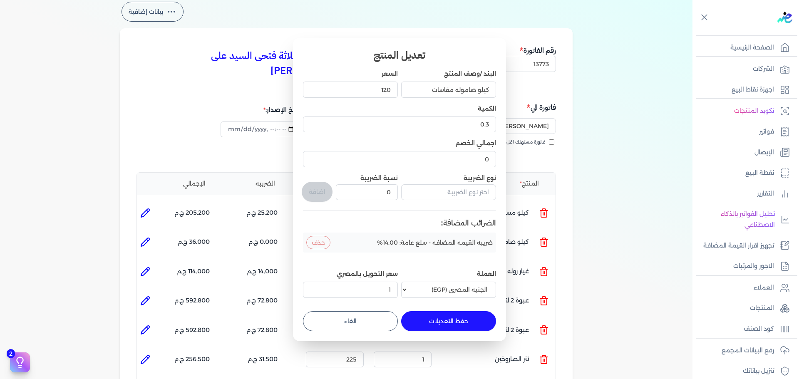
click at [468, 310] on form "البند /وصف المنتج كيلو صاموله مقاسات السعر 120 الكمية 0.3 اجمالي الخصم 0 نوع ال…" at bounding box center [399, 197] width 193 height 268
click at [469, 319] on button "حفظ التعديلات" at bounding box center [448, 321] width 95 height 20
type input "0"
type input "1"
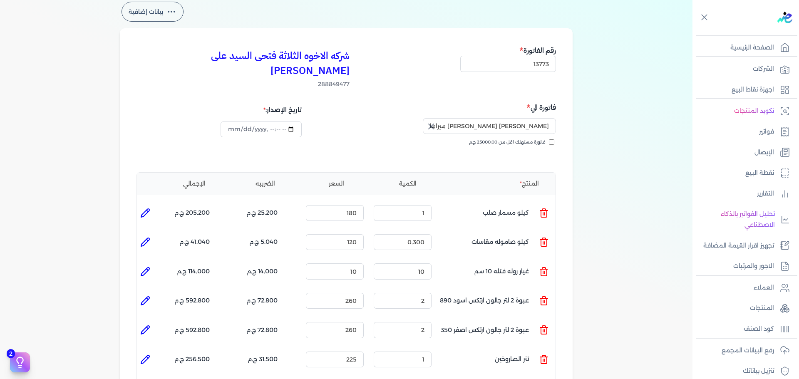
click at [148, 267] on icon at bounding box center [145, 272] width 10 height 10
type input "غيار روله فتله 10 سم"
type input "10"
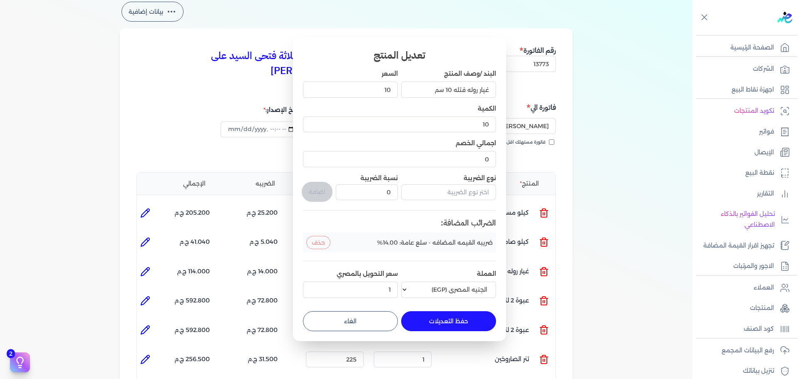
click at [392, 317] on button "الغاء" at bounding box center [350, 321] width 95 height 20
type input "0"
type input "1"
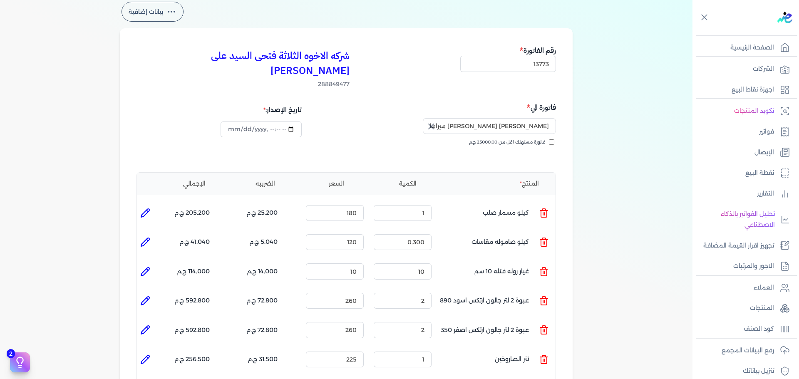
click at [153, 292] on li at bounding box center [145, 300] width 17 height 17
type input "عبوة 2 لتر جالون ارتكس اسود 890"
type input "260"
type input "2"
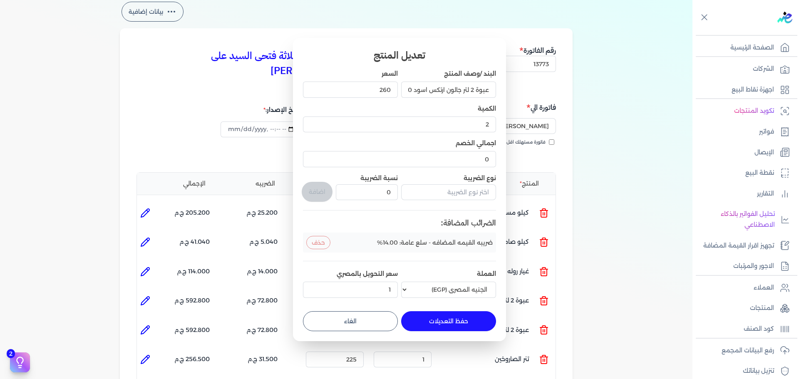
drag, startPoint x: 342, startPoint y: 324, endPoint x: 236, endPoint y: 314, distance: 106.5
click at [339, 324] on button "الغاء" at bounding box center [350, 321] width 95 height 20
type input "0"
type input "1"
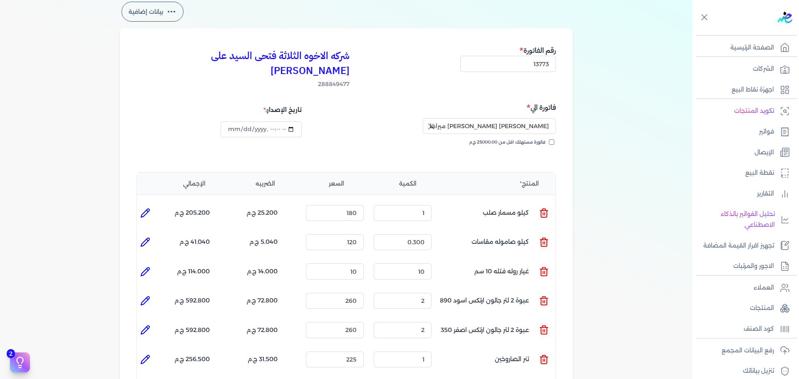
click at [150, 325] on icon at bounding box center [145, 330] width 10 height 10
type input "عبوة 2 لتر جالون ارتكس اصفر 350"
type input "260"
type input "2"
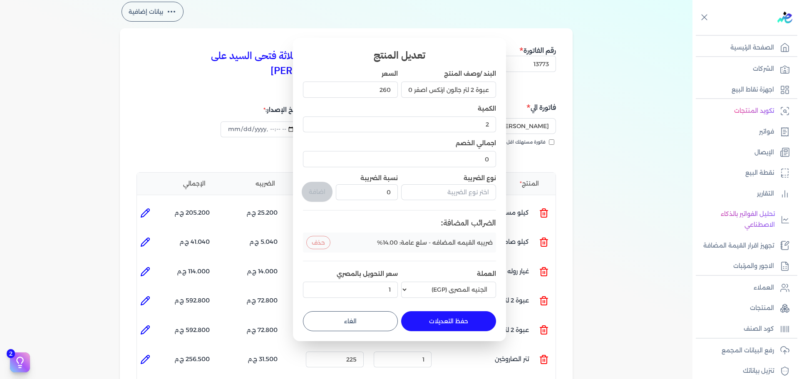
click at [343, 327] on button "الغاء" at bounding box center [350, 321] width 95 height 20
type input "0"
type input "1"
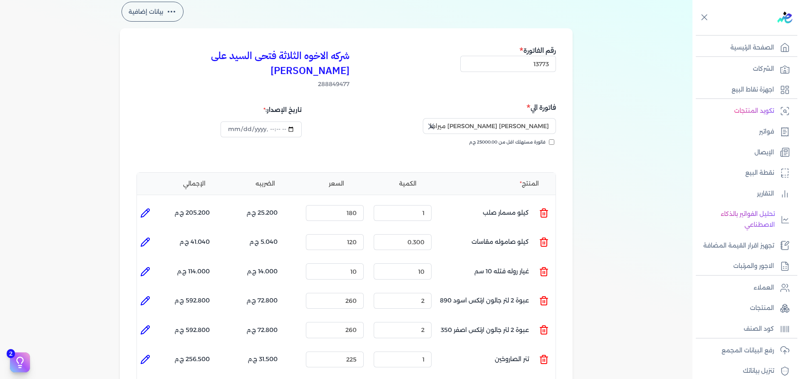
click at [150, 354] on icon at bounding box center [145, 359] width 10 height 10
type input "تنر الصاروخين"
type input "225"
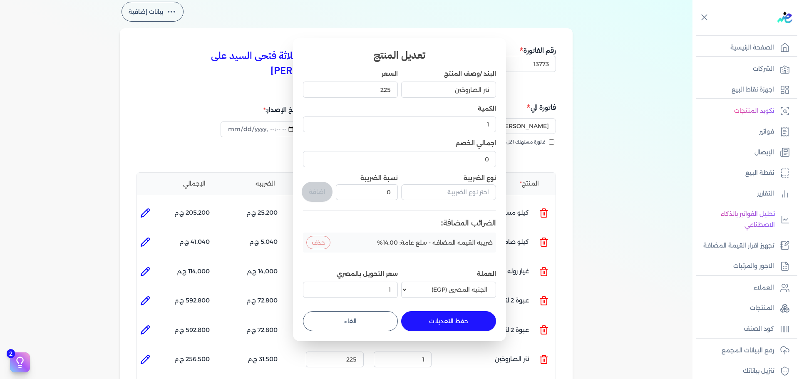
drag, startPoint x: 359, startPoint y: 327, endPoint x: 268, endPoint y: 346, distance: 92.8
click at [358, 326] on button "الغاء" at bounding box center [350, 321] width 95 height 20
type input "0"
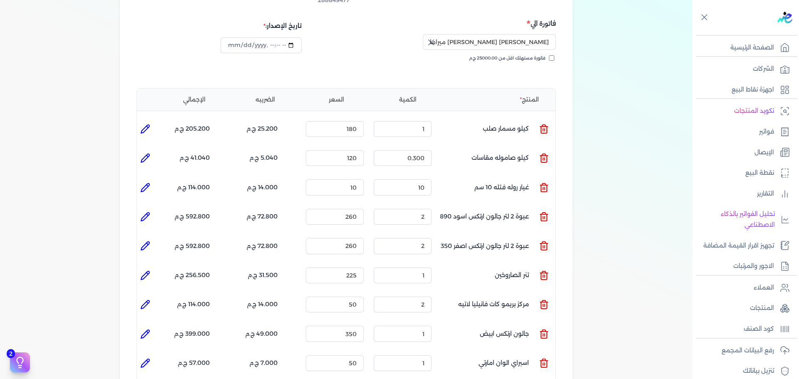
scroll to position [83, 0]
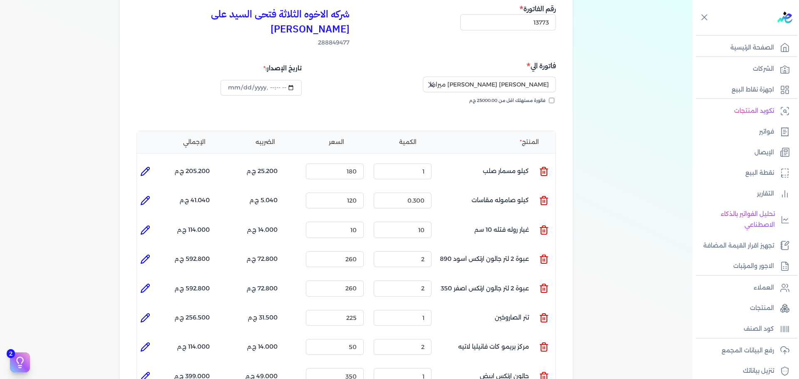
click at [145, 166] on icon at bounding box center [145, 171] width 10 height 10
type input "كيلو مسمار صلب"
type input "180"
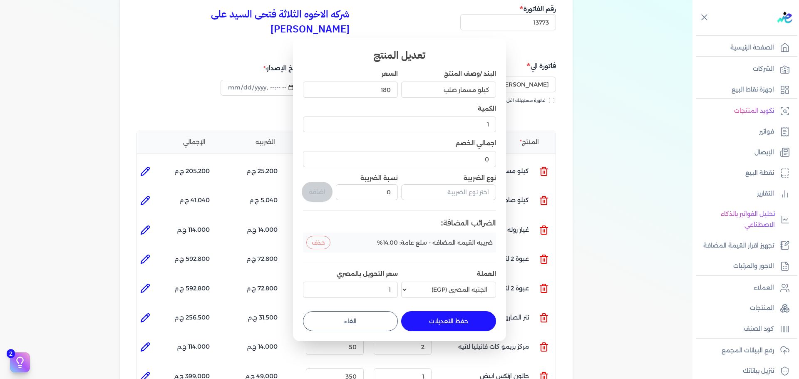
drag, startPoint x: 385, startPoint y: 319, endPoint x: 368, endPoint y: 318, distance: 17.5
click at [381, 319] on button "الغاء" at bounding box center [350, 321] width 95 height 20
type input "0"
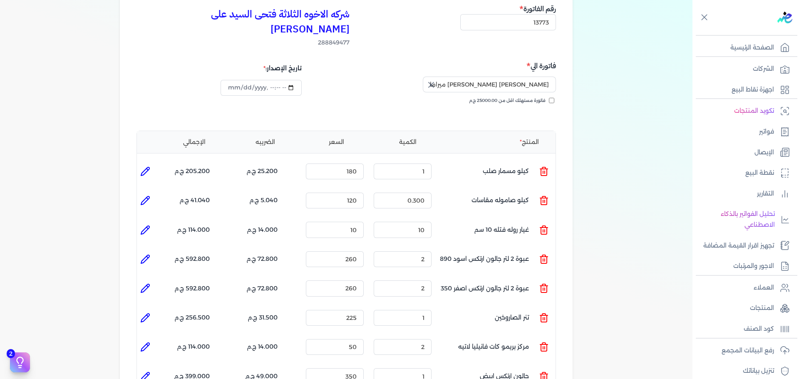
click at [144, 195] on icon at bounding box center [145, 200] width 10 height 10
type input "كيلو صاموله مقاسات"
type input "120"
type input "0.3"
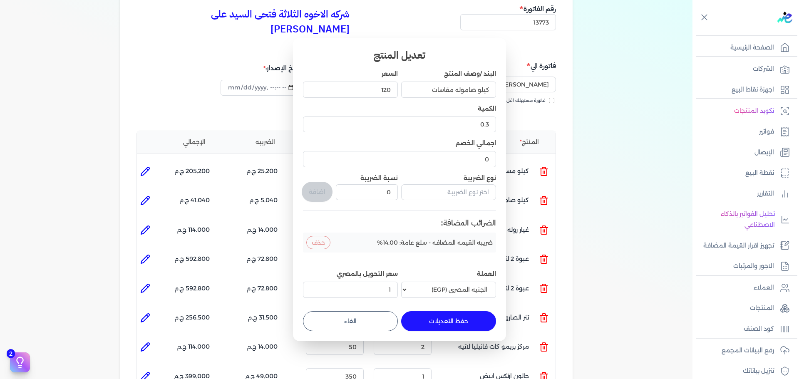
click at [349, 316] on button "الغاء" at bounding box center [350, 321] width 95 height 20
type input "0"
type input "1"
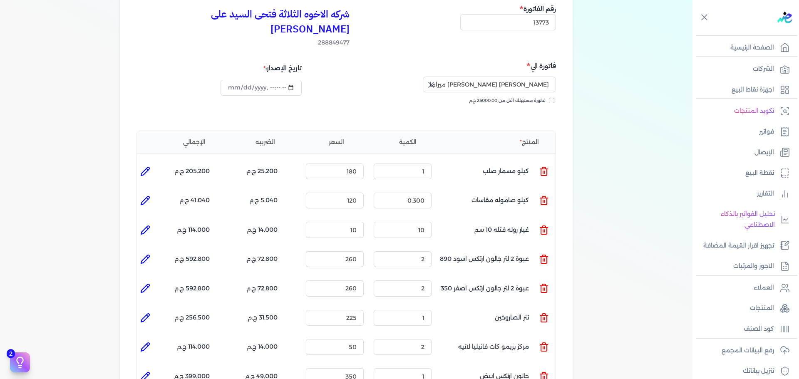
drag, startPoint x: 147, startPoint y: 219, endPoint x: 239, endPoint y: 242, distance: 94.6
click at [148, 225] on icon at bounding box center [145, 230] width 10 height 10
type input "غيار روله فتله 10 سم"
type input "10"
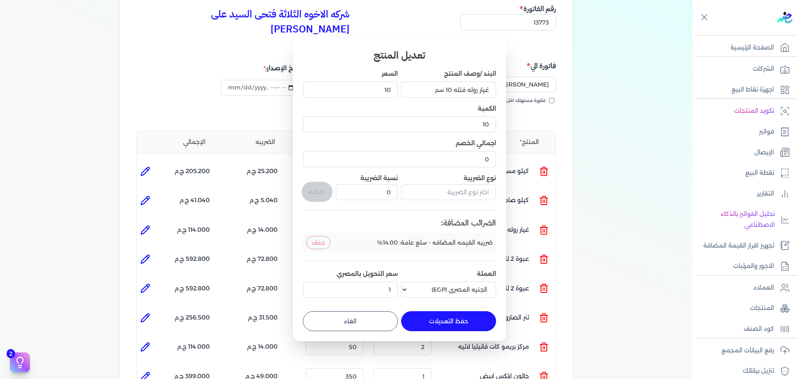
click at [371, 314] on button "الغاء" at bounding box center [350, 321] width 95 height 20
type input "0"
type input "1"
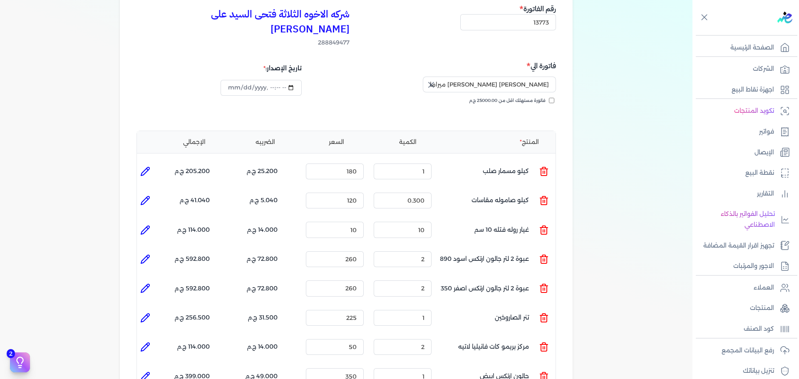
click at [149, 254] on icon at bounding box center [145, 259] width 10 height 10
type input "عبوة 2 لتر جالون ارتكس اسود 890"
type input "260"
type input "2"
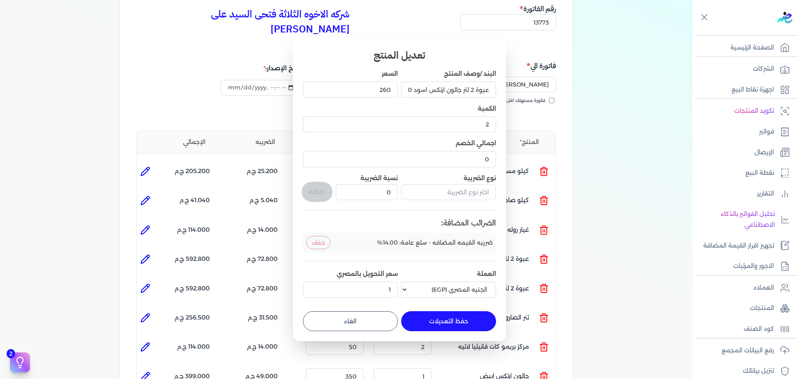
drag, startPoint x: 344, startPoint y: 326, endPoint x: 325, endPoint y: 322, distance: 19.5
click at [339, 323] on button "الغاء" at bounding box center [350, 321] width 95 height 20
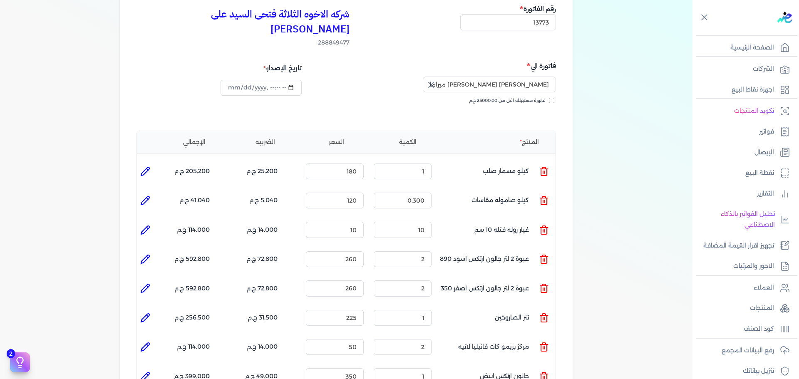
type input "0"
type input "1"
click at [149, 254] on icon at bounding box center [145, 259] width 10 height 10
type input "عبوة 2 لتر جالون ارتكس اسود 890"
type input "260"
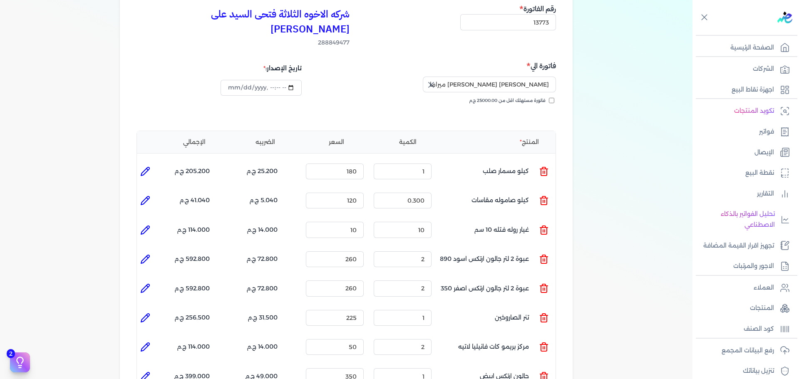
type input "2"
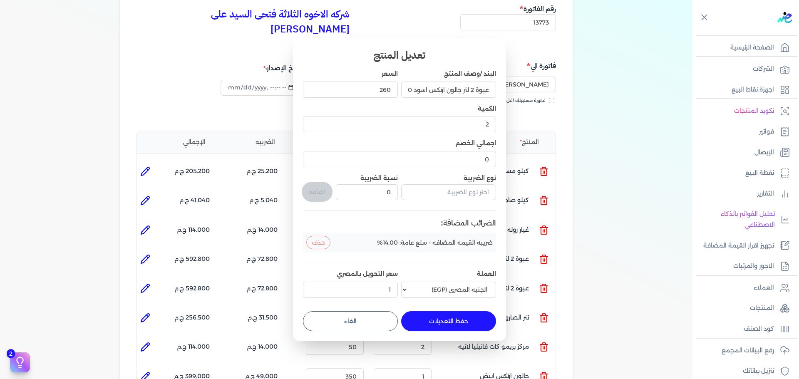
drag, startPoint x: 355, startPoint y: 327, endPoint x: 287, endPoint y: 327, distance: 67.8
click at [347, 327] on button "الغاء" at bounding box center [350, 321] width 95 height 20
type input "0"
type input "1"
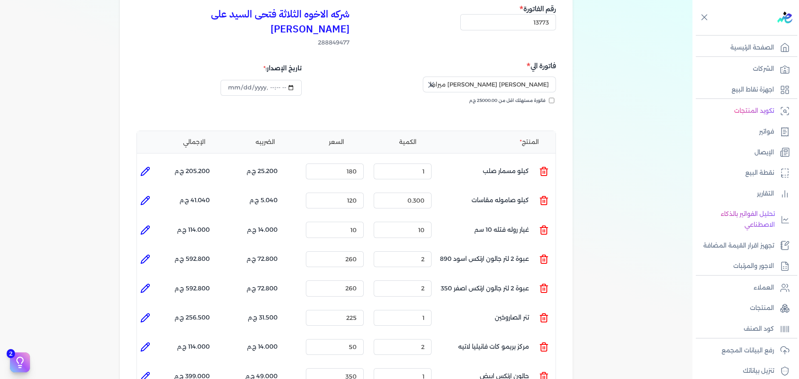
drag, startPoint x: 142, startPoint y: 278, endPoint x: 152, endPoint y: 280, distance: 10.3
click at [142, 283] on icon at bounding box center [145, 288] width 10 height 10
type input "عبوة 2 لتر جالون ارتكس اصفر 350"
type input "260"
type input "2"
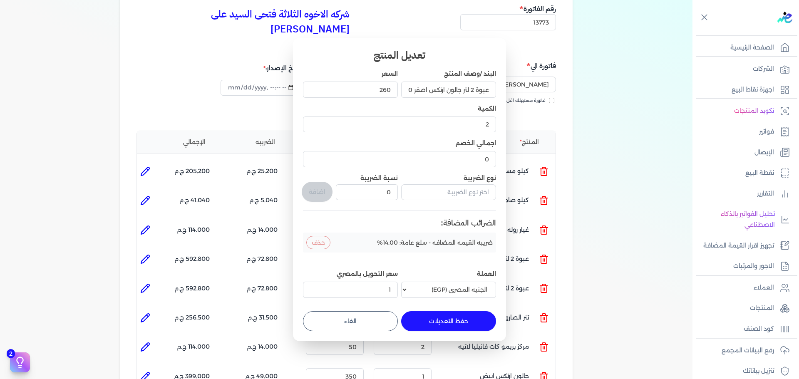
drag, startPoint x: 337, startPoint y: 315, endPoint x: 230, endPoint y: 313, distance: 107.3
click at [334, 315] on button "الغاء" at bounding box center [350, 321] width 95 height 20
type input "0"
type input "1"
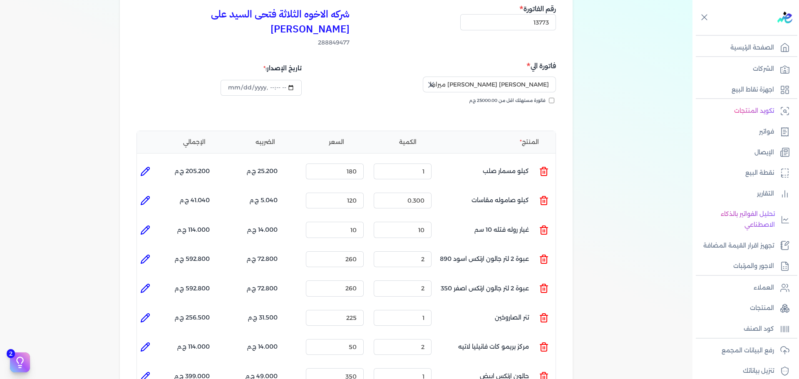
click at [145, 309] on li at bounding box center [145, 317] width 17 height 17
type input "تنر الصاروخين"
type input "225"
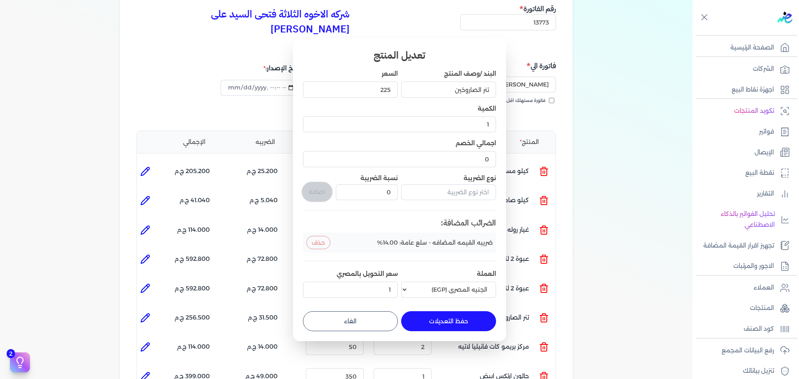
click at [353, 313] on button "الغاء" at bounding box center [350, 321] width 95 height 20
type input "0"
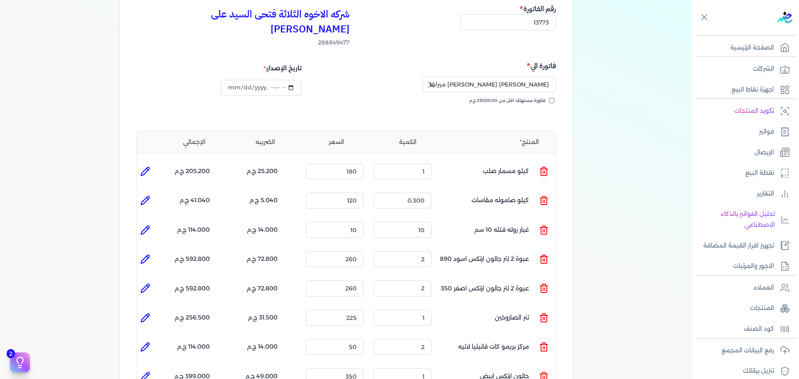
click at [151, 339] on li at bounding box center [145, 347] width 17 height 17
type input "مركز بريمو كات فانيليا لاتيه"
type input "50"
type input "2"
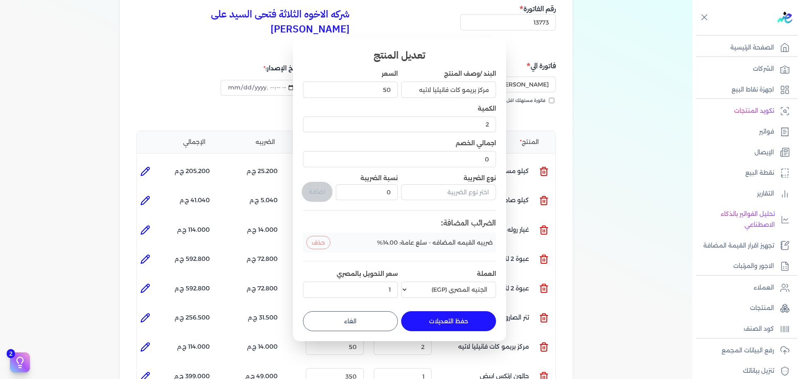
click at [342, 321] on button "الغاء" at bounding box center [350, 321] width 95 height 20
type input "0"
type input "1"
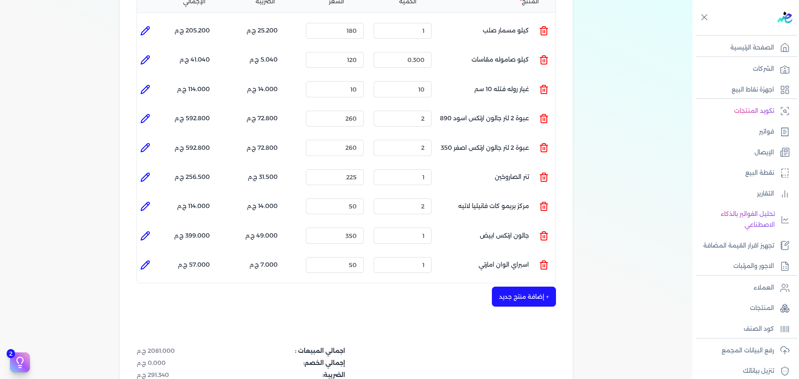
scroll to position [333, 0]
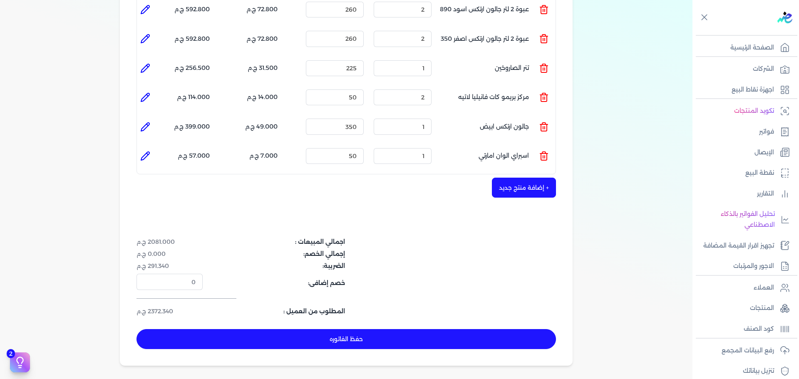
click at [144, 151] on icon at bounding box center [145, 156] width 10 height 10
type input "اسبراي الوان امارتي"
type input "50"
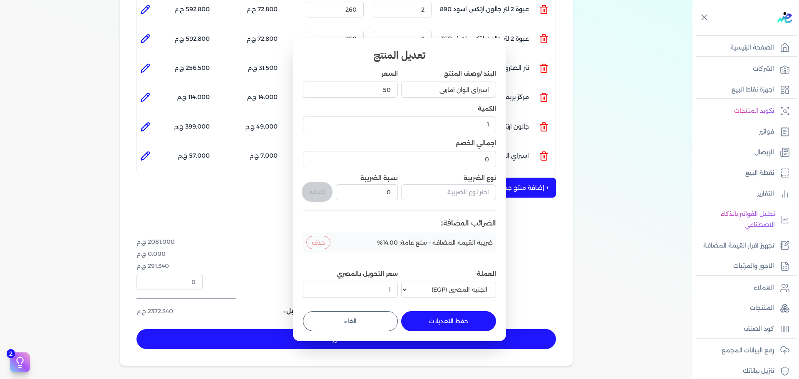
click at [330, 323] on button "الغاء" at bounding box center [350, 321] width 95 height 20
type input "0"
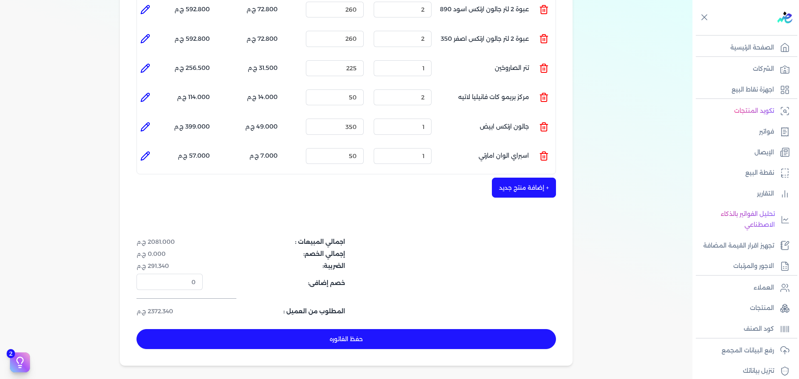
click at [150, 122] on icon at bounding box center [145, 127] width 10 height 10
type input "جالون ارتكس ابيض"
type input "350"
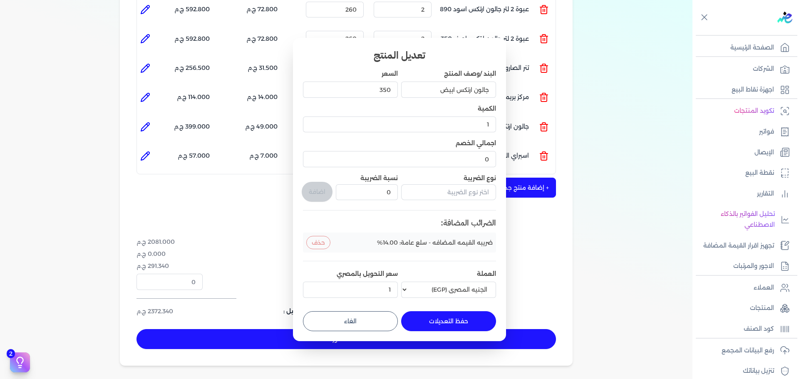
click at [380, 315] on button "الغاء" at bounding box center [350, 321] width 95 height 20
type input "0"
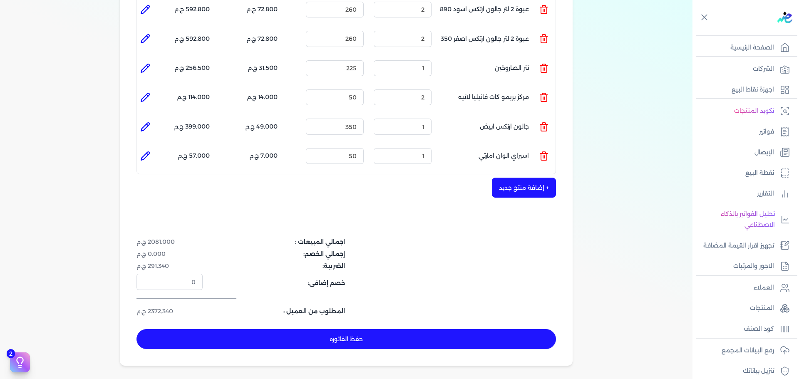
click at [149, 93] on icon at bounding box center [145, 97] width 8 height 8
type input "مركز بريمو كات فانيليا لاتيه"
type input "50"
type input "2"
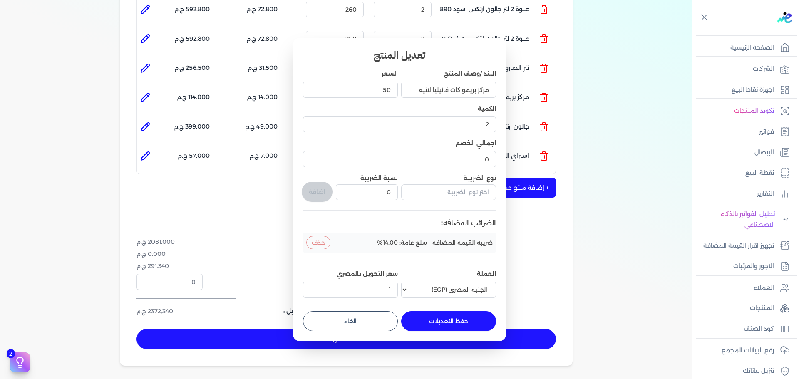
click at [346, 321] on button "الغاء" at bounding box center [350, 321] width 95 height 20
type input "0"
type input "1"
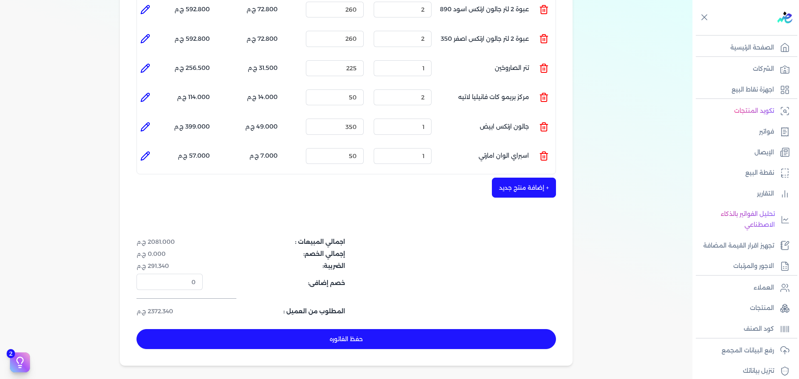
click at [258, 204] on div "شركه الاخوه الثلاثة فتحى السيد على [PERSON_NAME] 288849477 رقم الفاتورة 13773 ف…" at bounding box center [346, 51] width 453 height 628
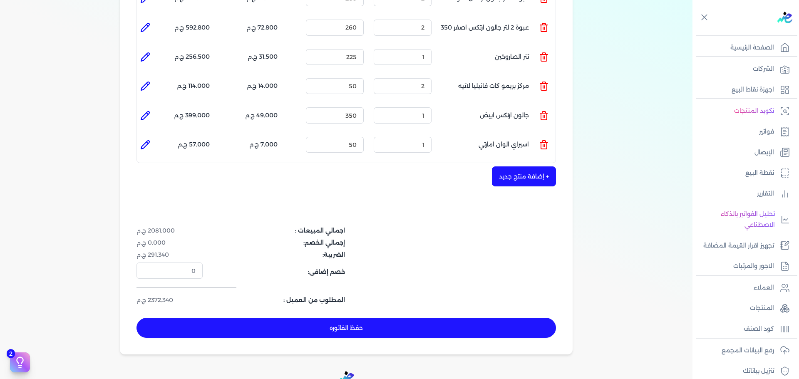
scroll to position [416, 0]
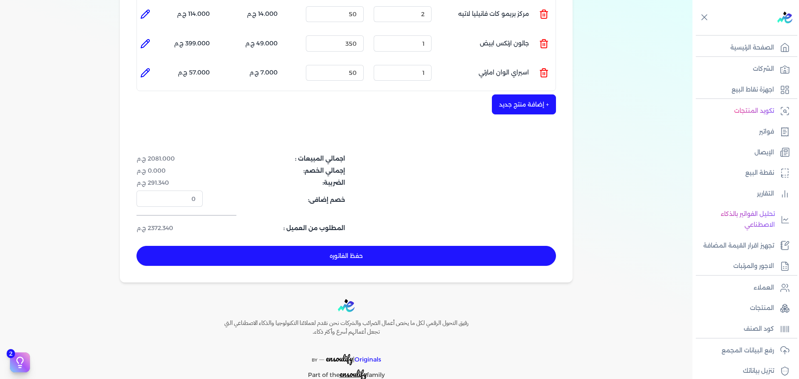
click at [495, 246] on button "حفظ الفاتوره" at bounding box center [345, 256] width 419 height 20
type input "[DATE]"
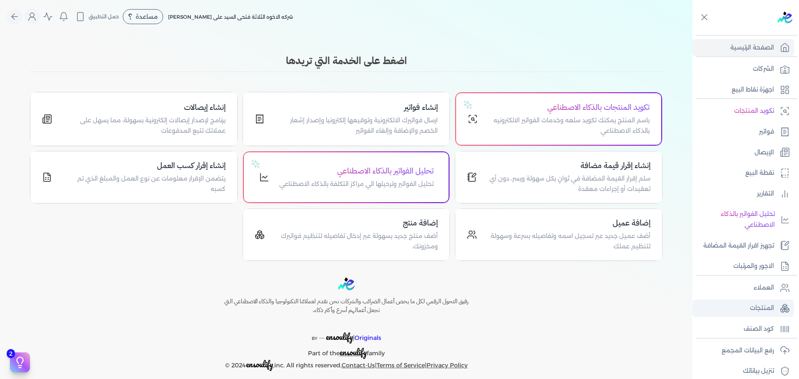
click at [762, 302] on link "المنتجات" at bounding box center [742, 307] width 101 height 17
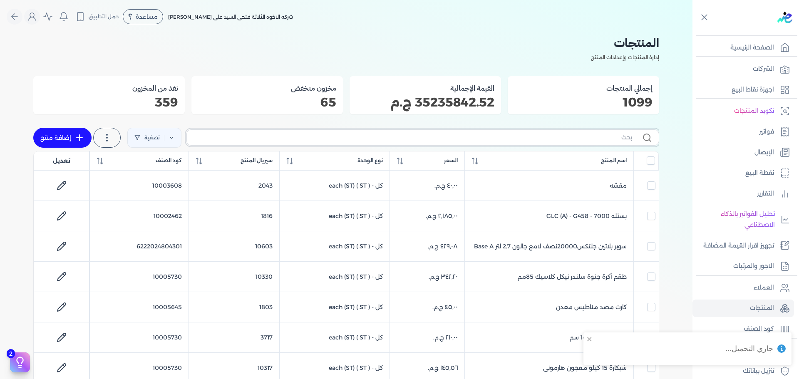
click at [549, 139] on input "text" at bounding box center [412, 137] width 438 height 9
type input "س"
checkbox input "false"
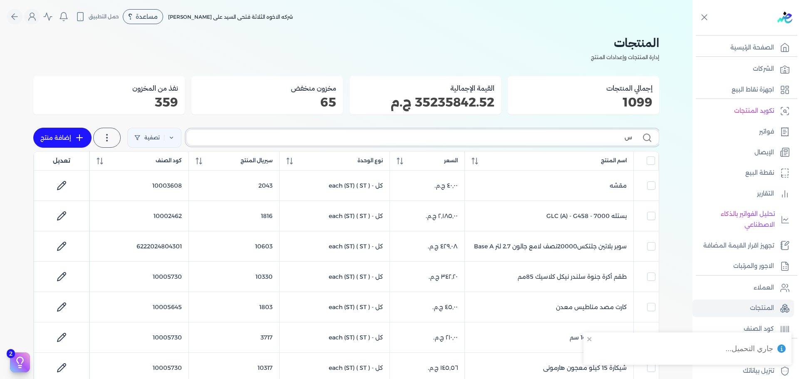
checkbox input "false"
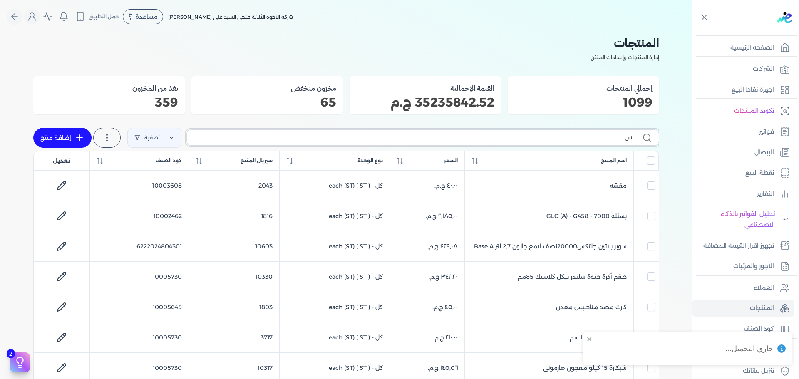
checkbox input "false"
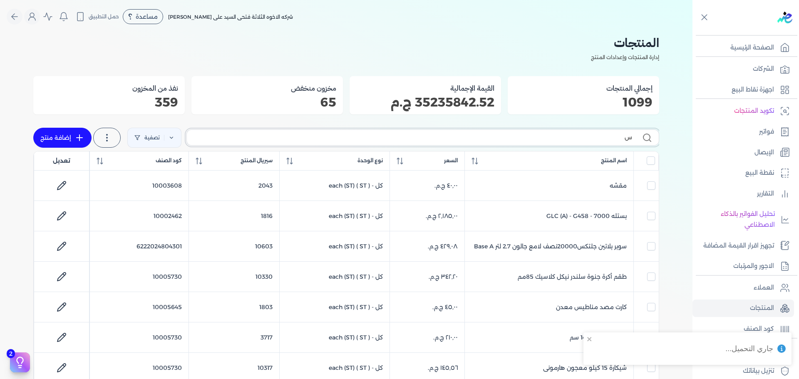
checkbox input "false"
type input "م"
checkbox input "false"
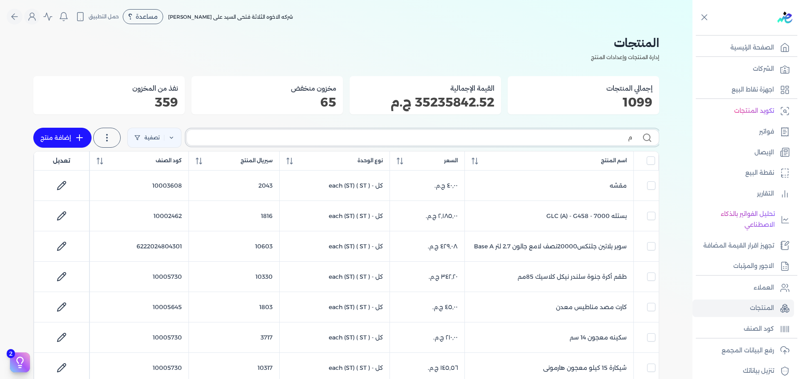
checkbox input "false"
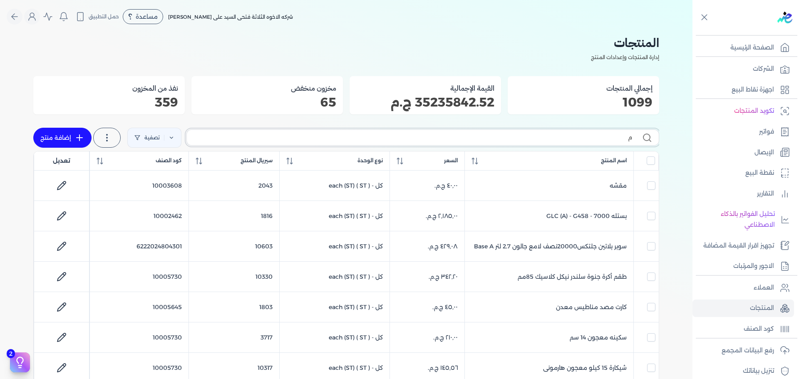
checkbox input "false"
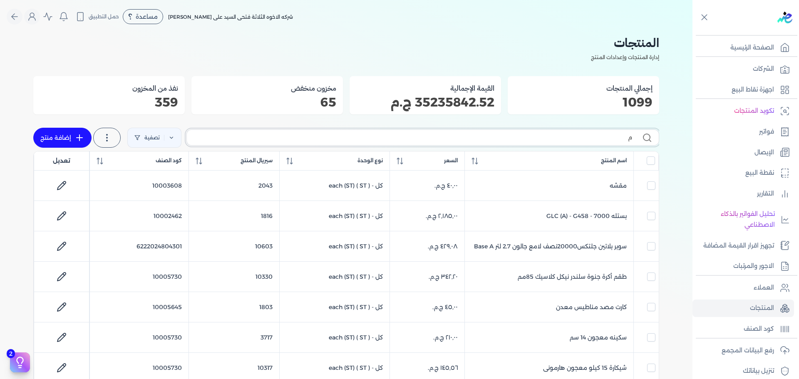
checkbox input "false"
type input "مسا"
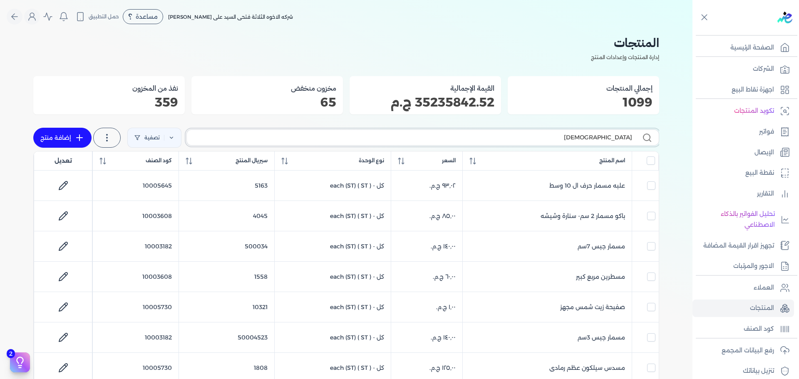
checkbox input "false"
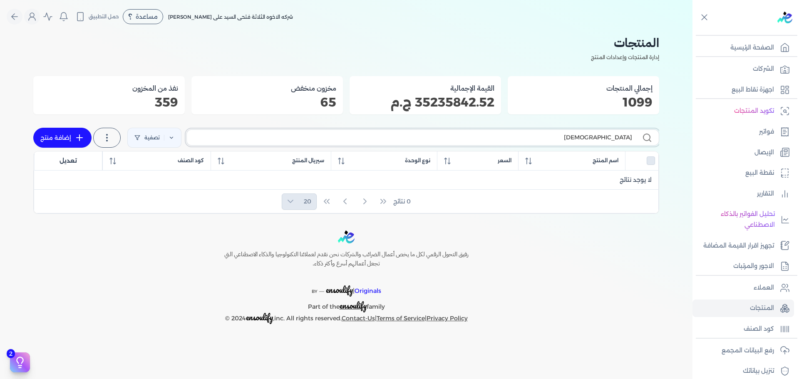
type input "مس"
checkbox input "false"
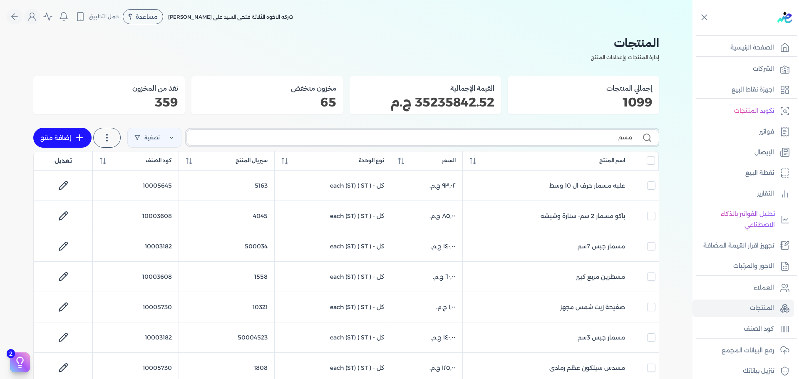
type input "مسما"
checkbox input "false"
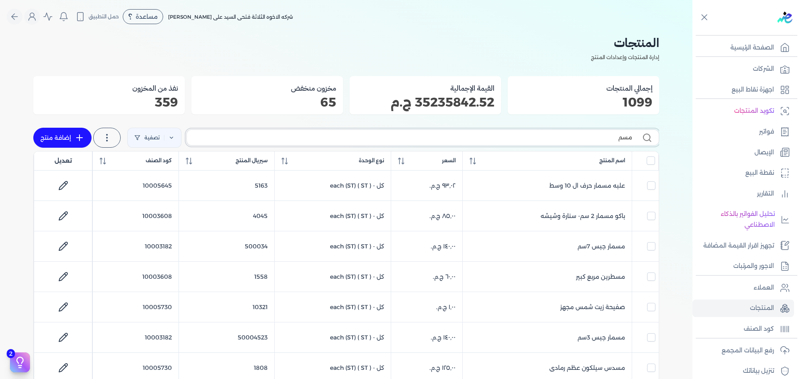
checkbox input "false"
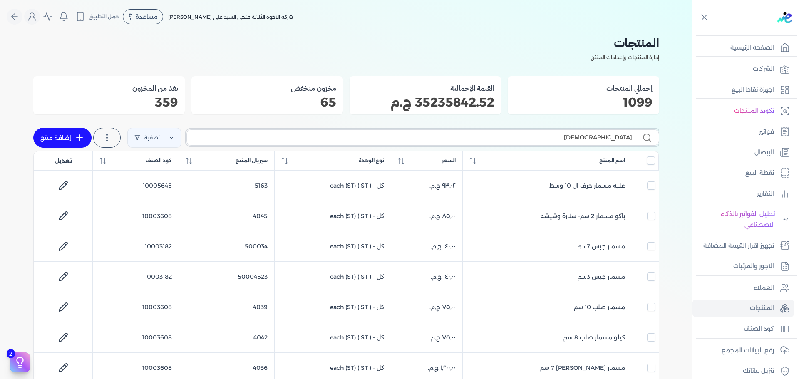
checkbox input "false"
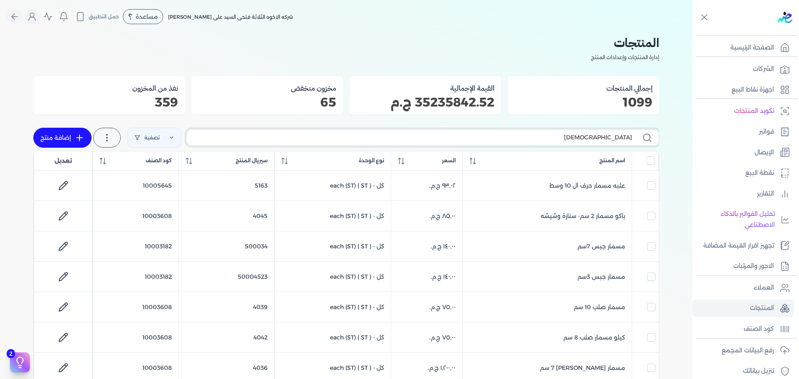
checkbox input "false"
type input "مسماير"
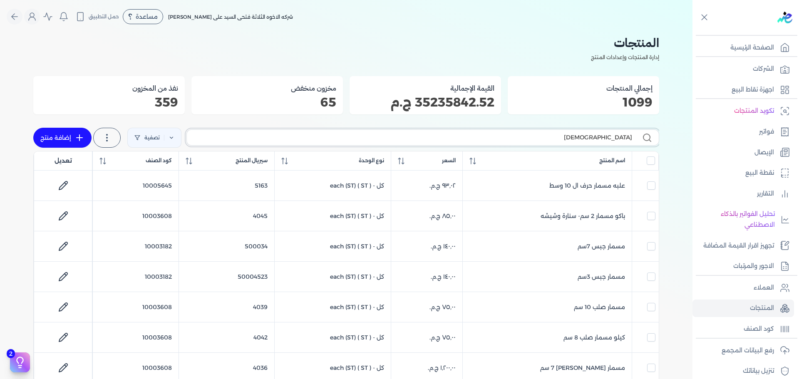
checkbox input "false"
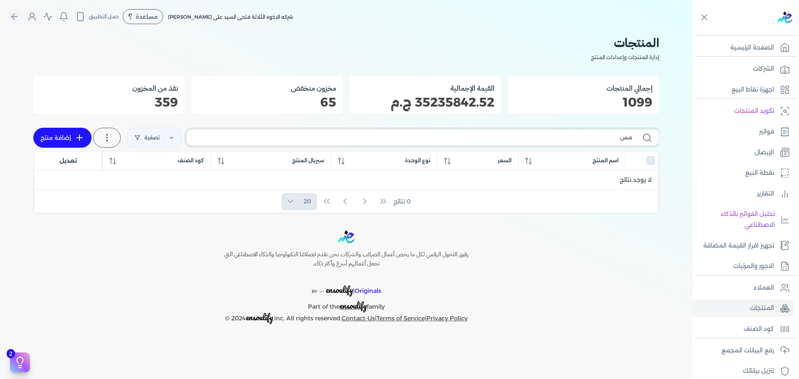
type input "م"
checkbox input "false"
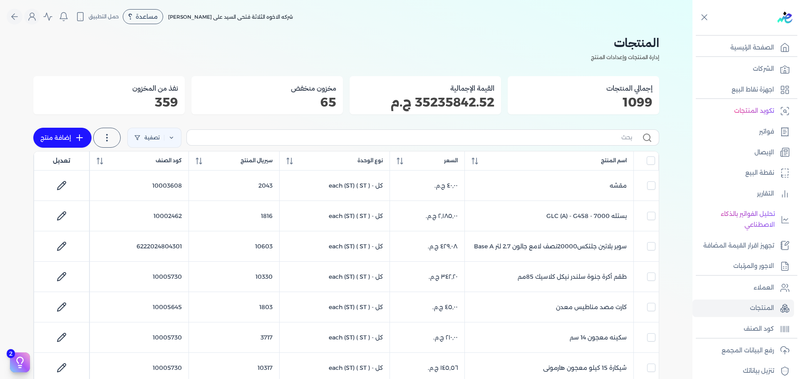
click at [592, 131] on label at bounding box center [422, 137] width 473 height 16
click at [592, 133] on input "text" at bounding box center [412, 137] width 438 height 9
click at [590, 137] on input "text" at bounding box center [412, 137] width 438 height 9
type input "مسم"
checkbox input "false"
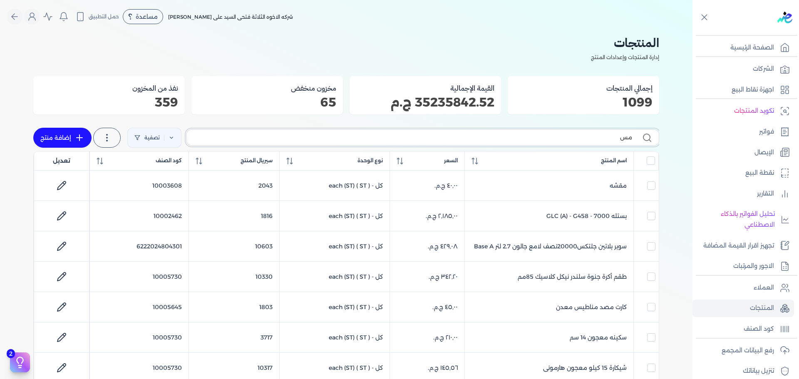
checkbox input "false"
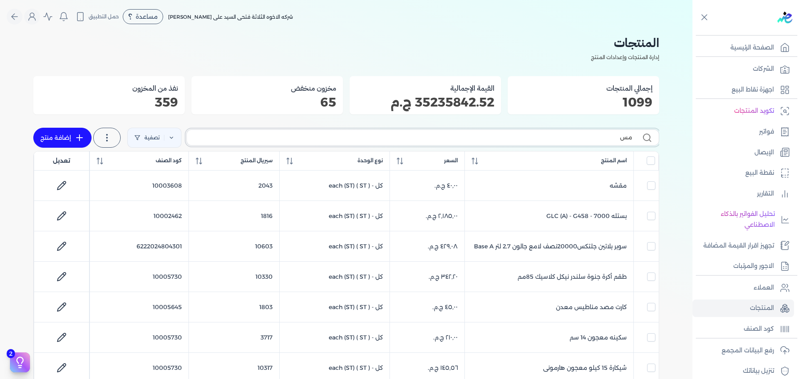
checkbox input "false"
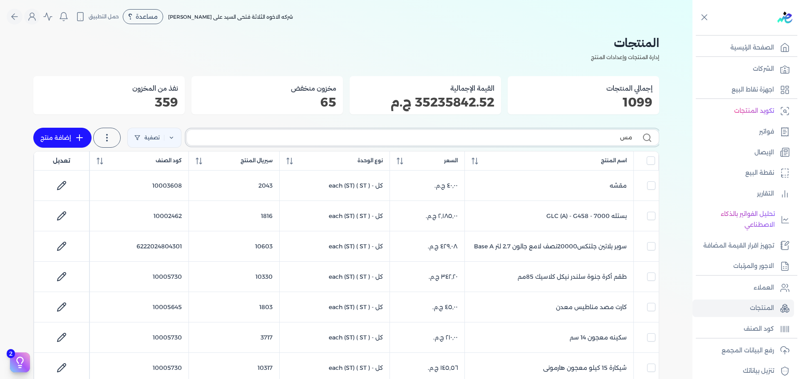
checkbox input "false"
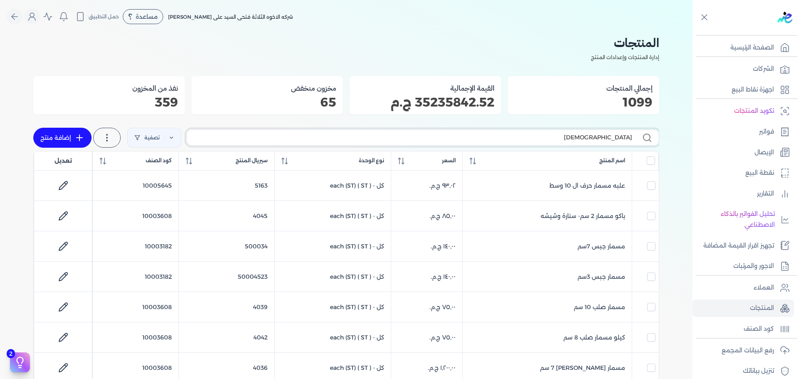
type input "مسمار"
checkbox input "false"
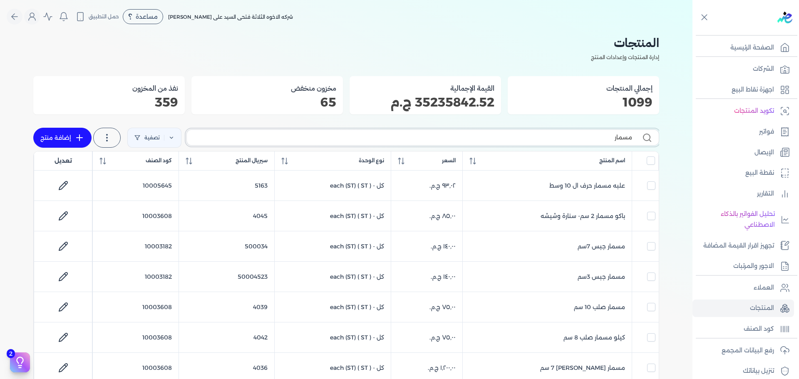
checkbox input "false"
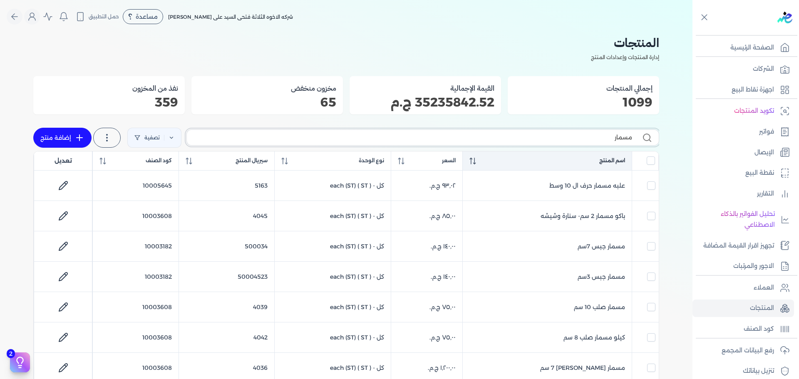
type input "مسمار"
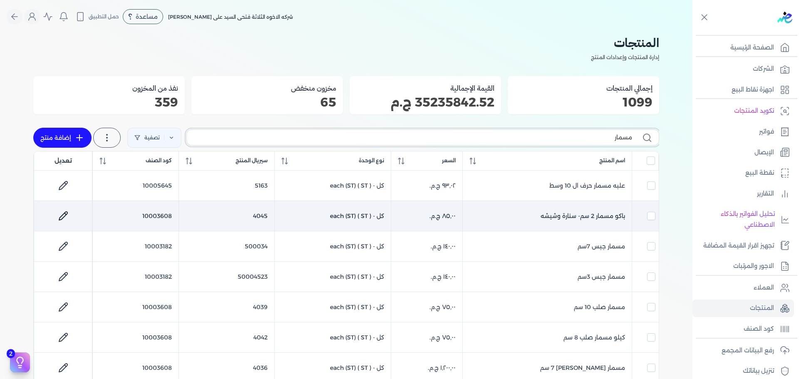
checkbox input "false"
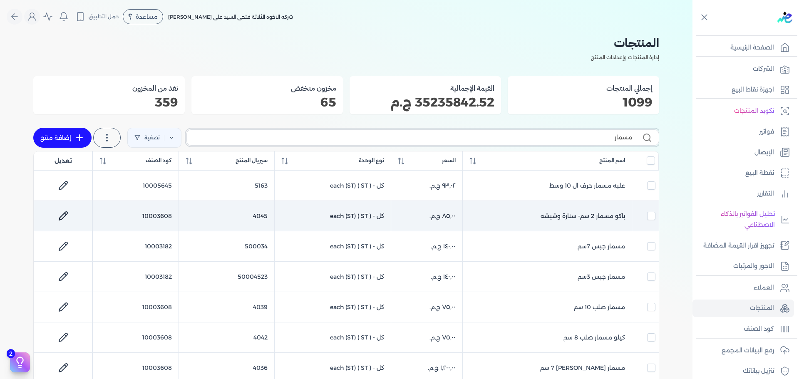
checkbox input "false"
type input "مسمار"
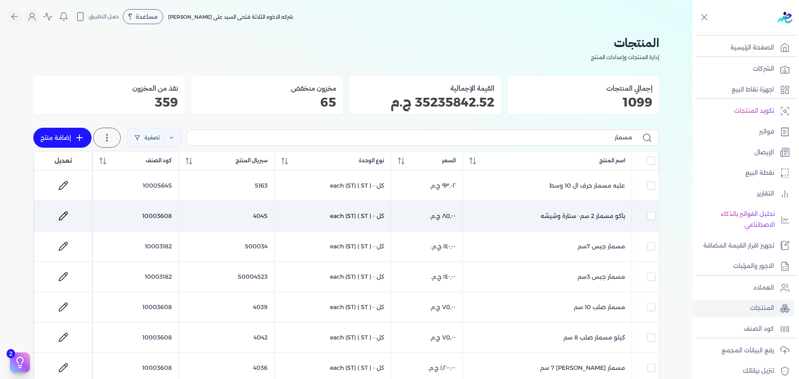
click at [66, 218] on icon at bounding box center [63, 216] width 10 height 10
select select "GS1"
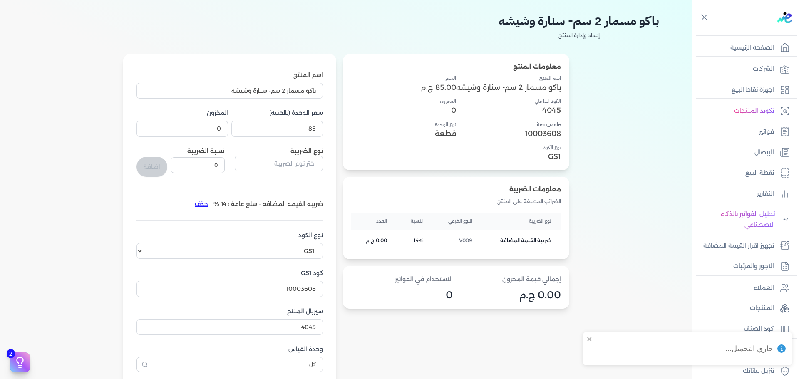
scroll to position [42, 0]
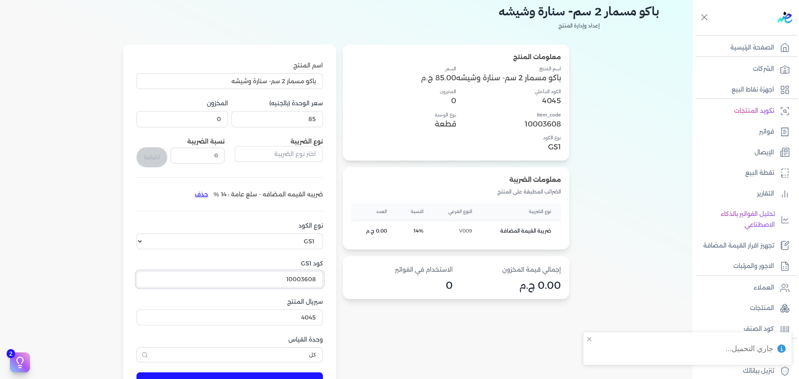
click at [259, 278] on input "10003608" at bounding box center [229, 279] width 186 height 16
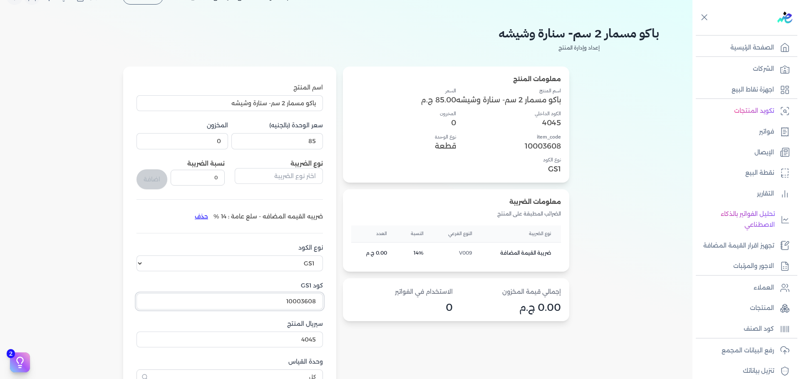
scroll to position [0, 0]
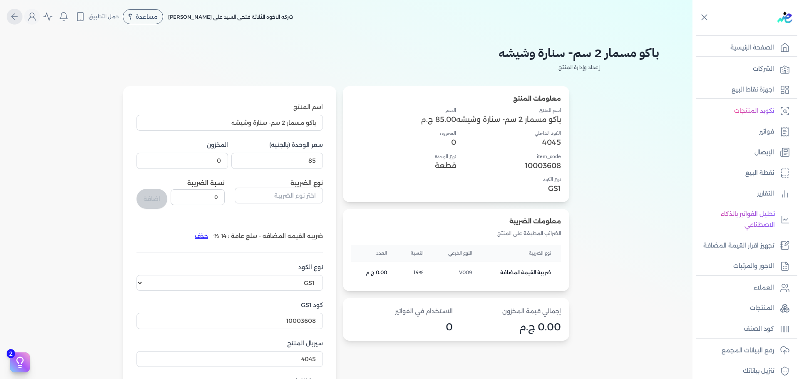
click at [17, 21] on icon "Global" at bounding box center [15, 17] width 10 height 10
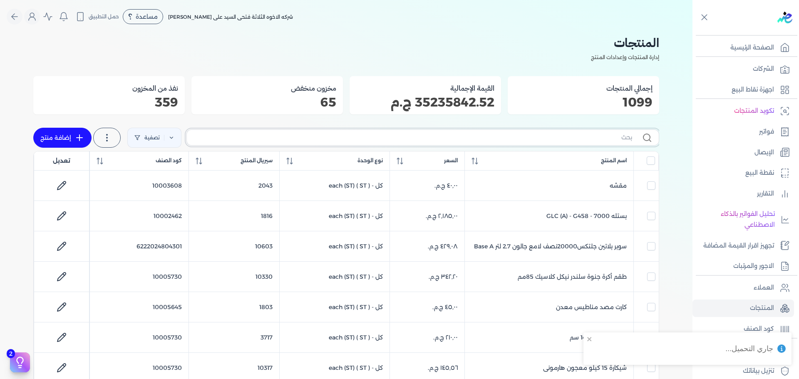
click at [603, 142] on input "text" at bounding box center [412, 137] width 438 height 9
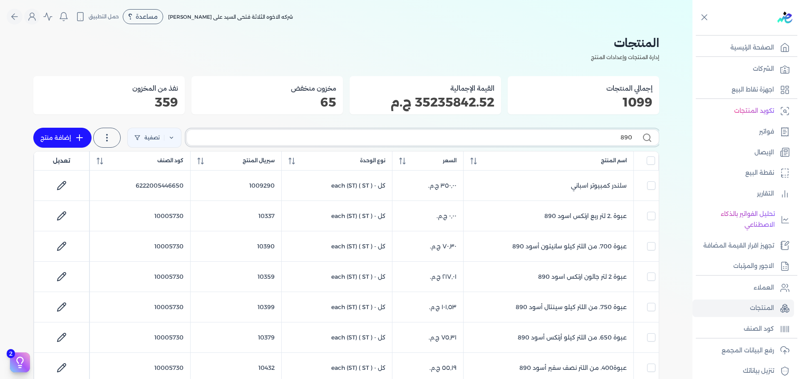
type input "890"
click at [559, 136] on input "890" at bounding box center [412, 137] width 438 height 9
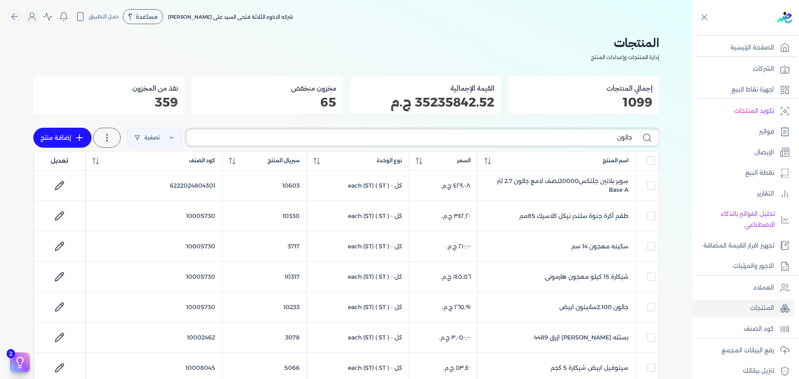
type input "جالون"
checkbox input "false"
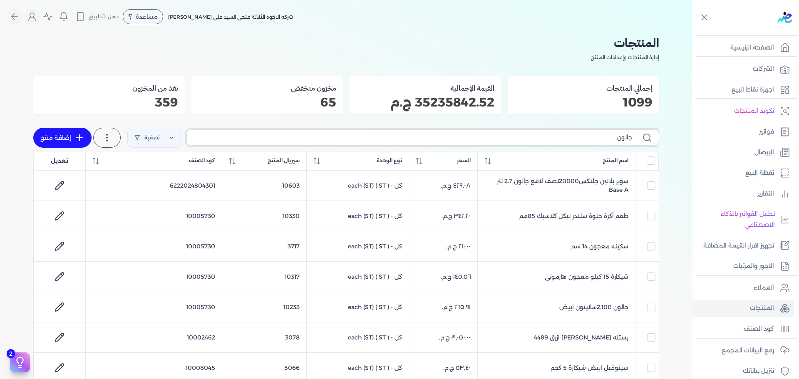
checkbox input "false"
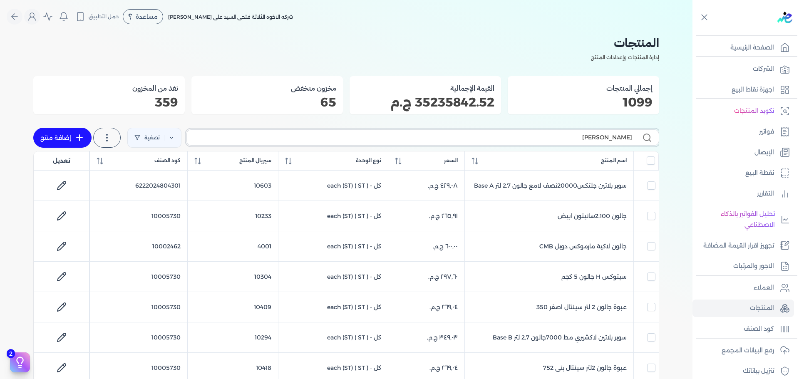
type input "[PERSON_NAME]"
checkbox input "false"
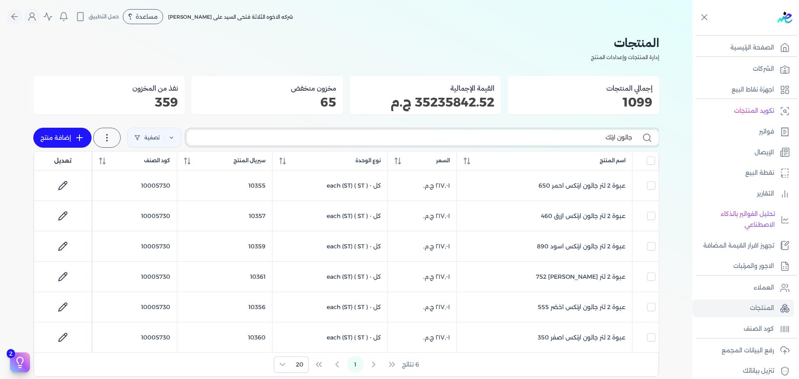
type input "[PERSON_NAME]"
checkbox input "false"
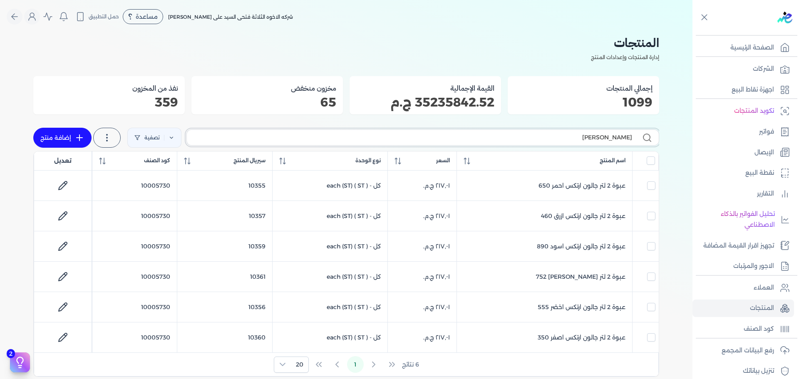
checkbox input "false"
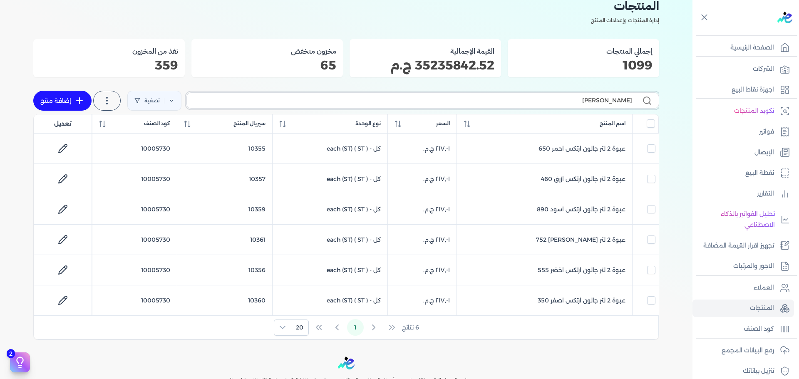
scroll to position [83, 0]
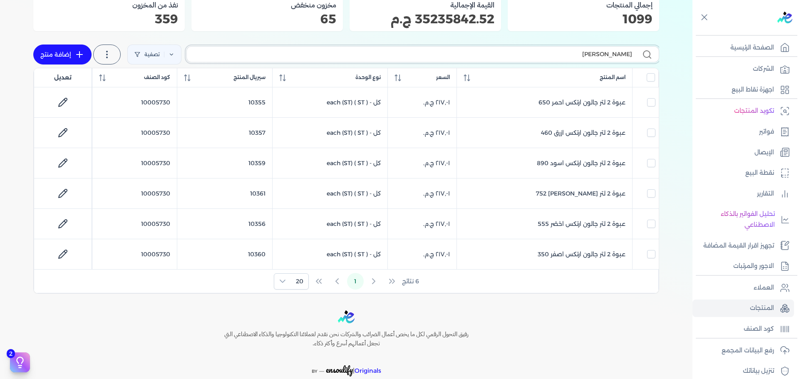
type input "[PERSON_NAME]"
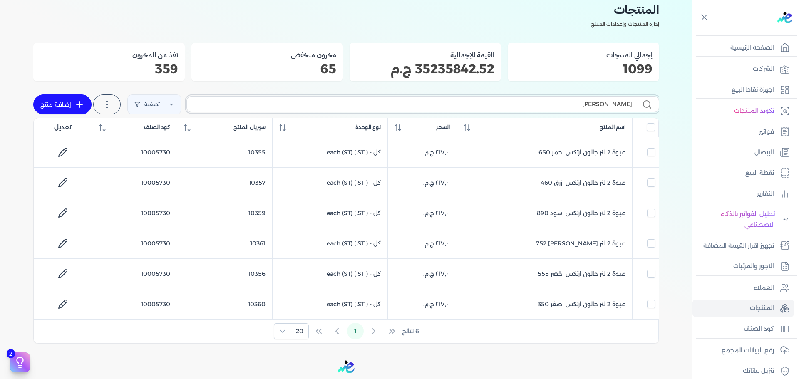
scroll to position [0, 0]
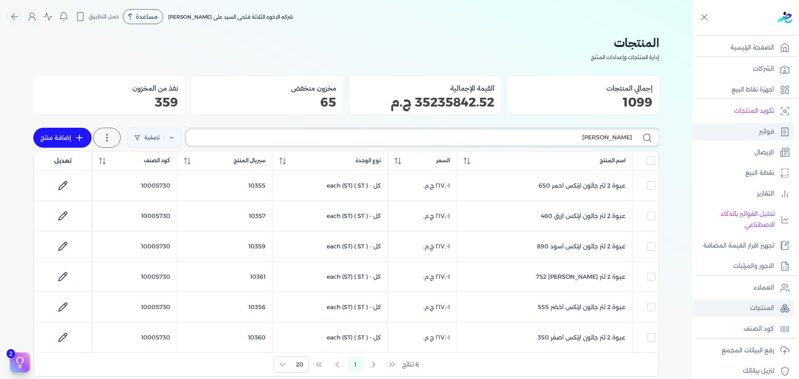
drag, startPoint x: 565, startPoint y: 138, endPoint x: 707, endPoint y: 134, distance: 141.9
click at [705, 134] on div "Toggle Navigation الصفحة الرئيسية الشركات اجهزة نقاط البيع تكويد المنتجات فواتي…" at bounding box center [399, 189] width 799 height 379
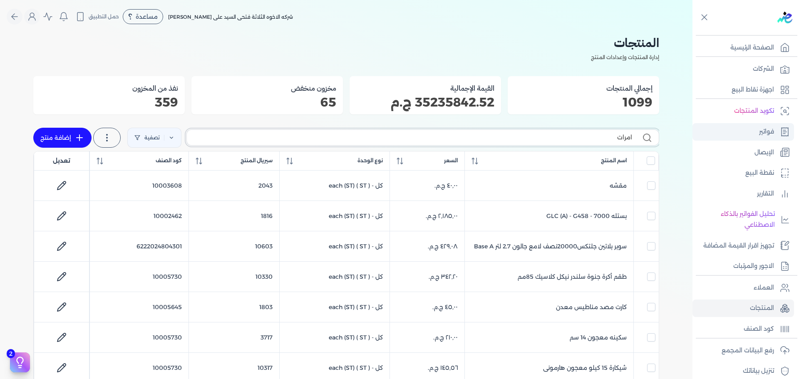
type input "امراتي"
checkbox input "false"
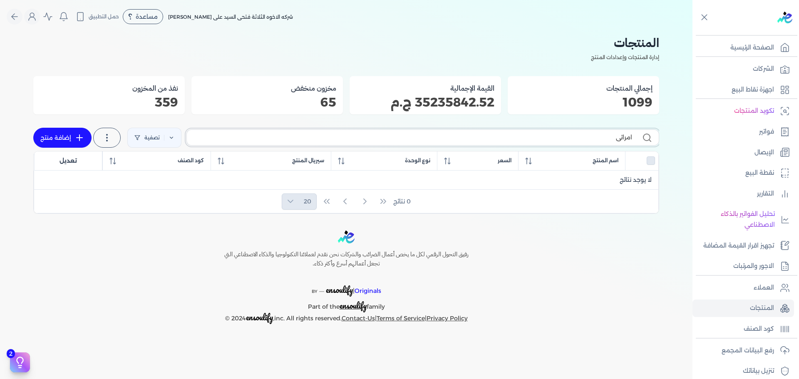
click at [685, 136] on div "المنتجات إدارة المنتجات وإعدادات المنتج إجمالي المنتجات 1099 القيمة الإجمالية 3…" at bounding box center [346, 123] width 692 height 181
checkbox input "false"
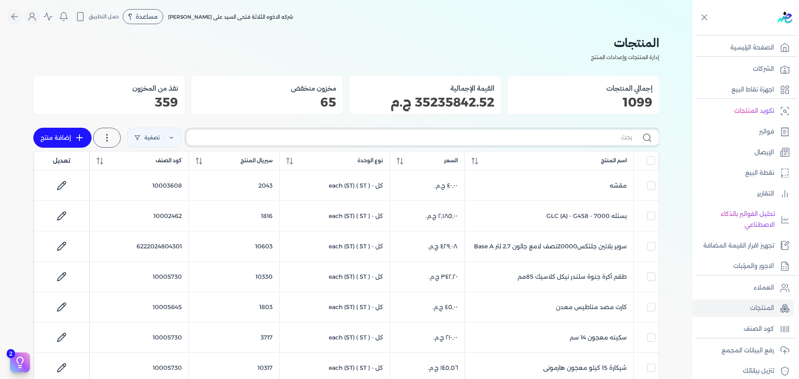
click at [534, 133] on input "text" at bounding box center [412, 137] width 438 height 9
type input "ا"
checkbox input "false"
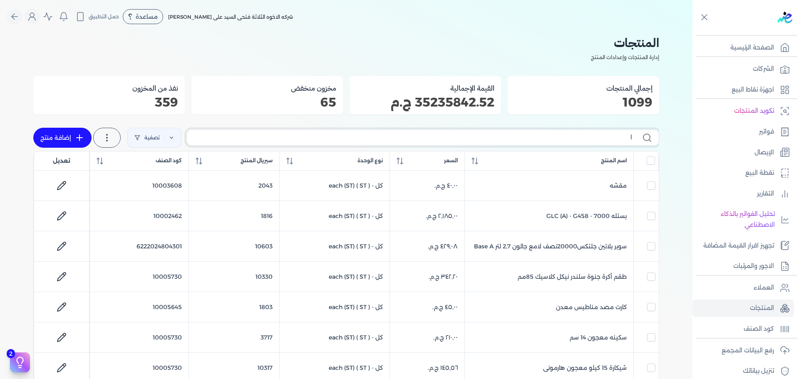
checkbox input "false"
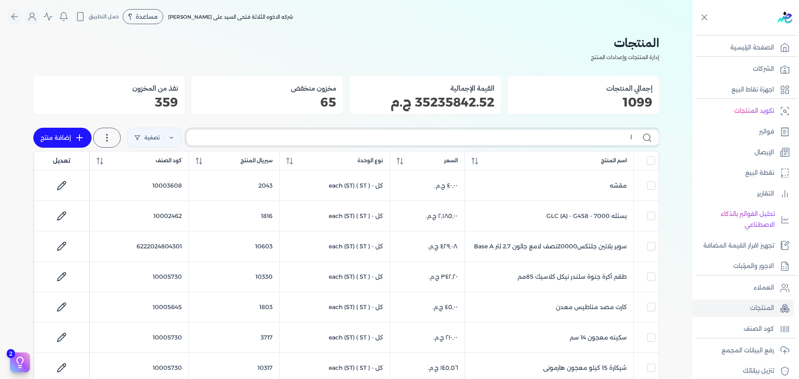
checkbox input "false"
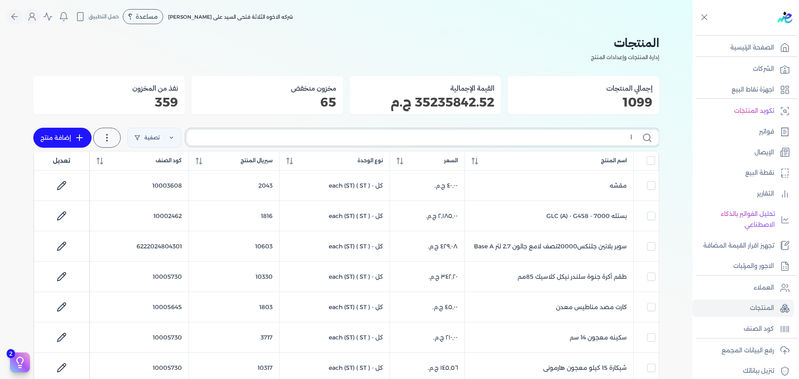
checkbox input "false"
type input "ارت"
checkbox input "false"
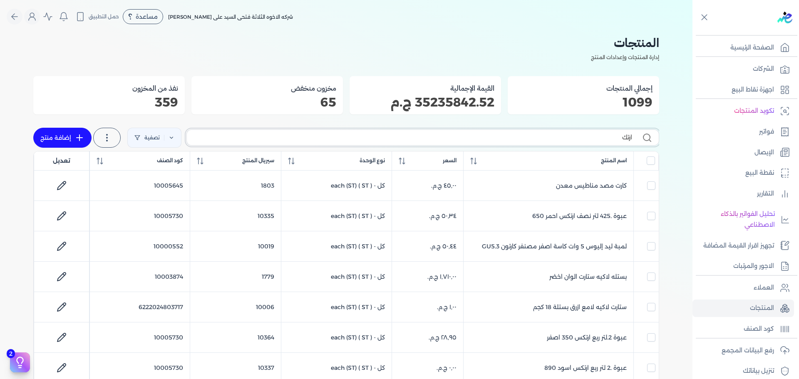
type input "ارتكس"
checkbox input "false"
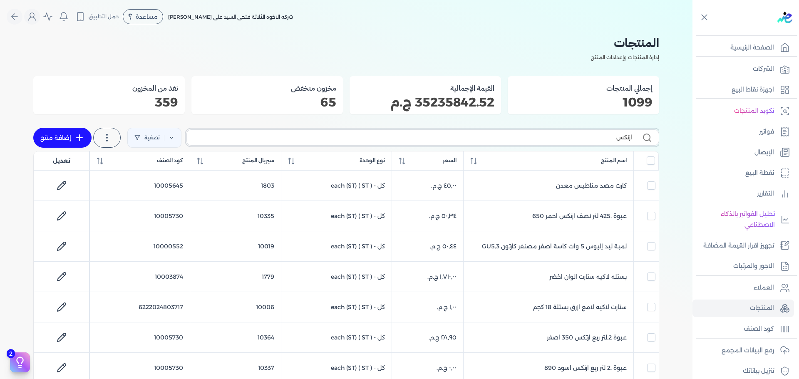
checkbox input "false"
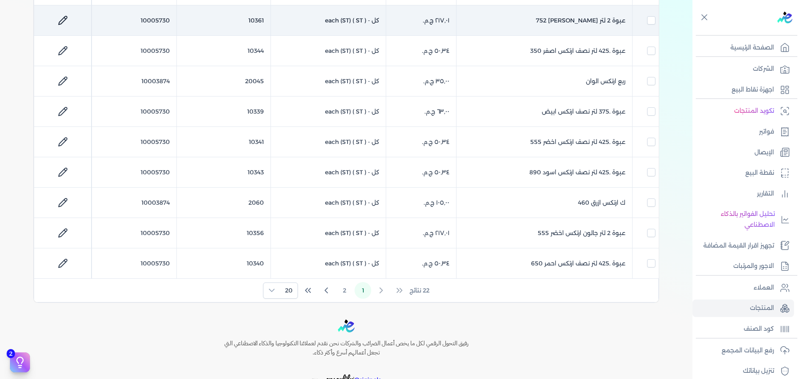
scroll to position [458, 0]
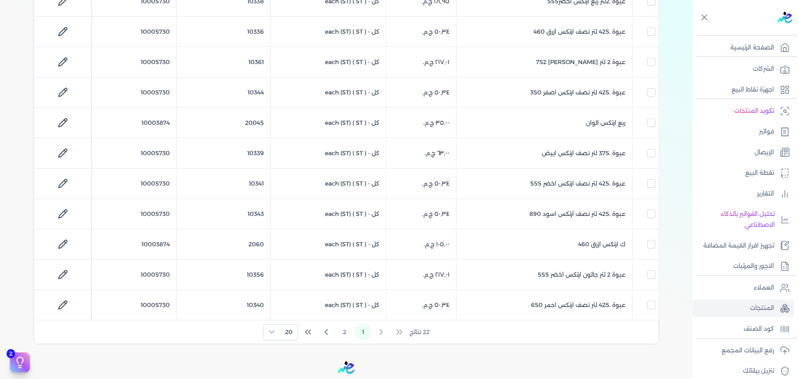
type input "ارتكس"
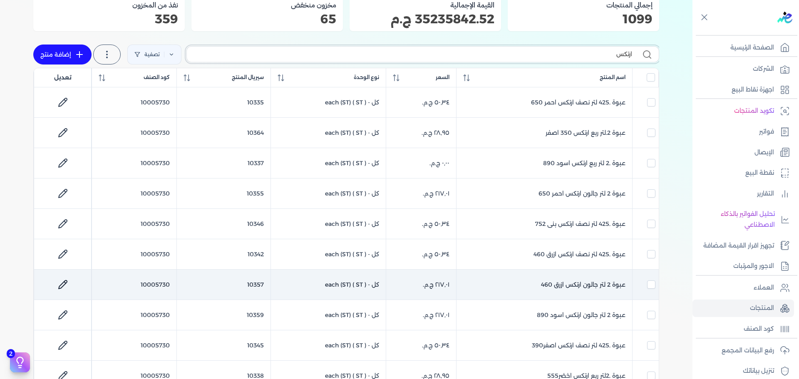
scroll to position [0, 0]
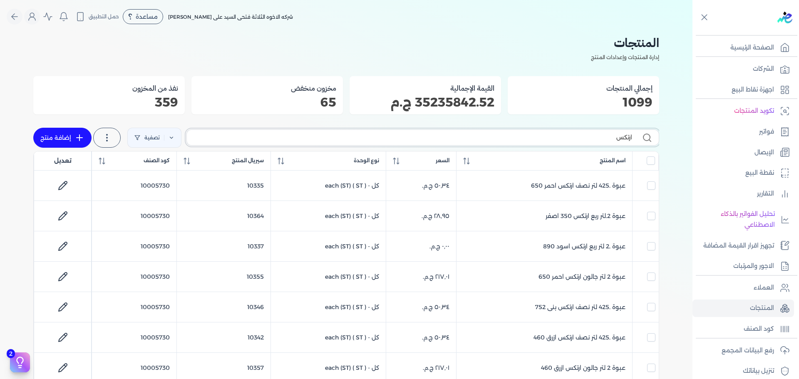
click at [586, 139] on input "ارتكس" at bounding box center [412, 137] width 438 height 9
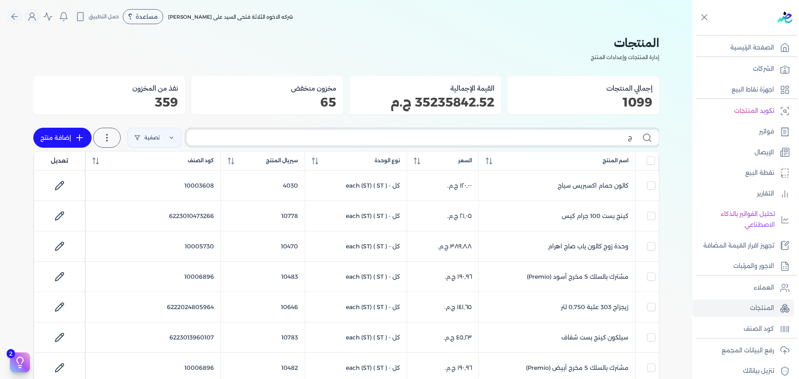
type input "ج ا"
checkbox input "false"
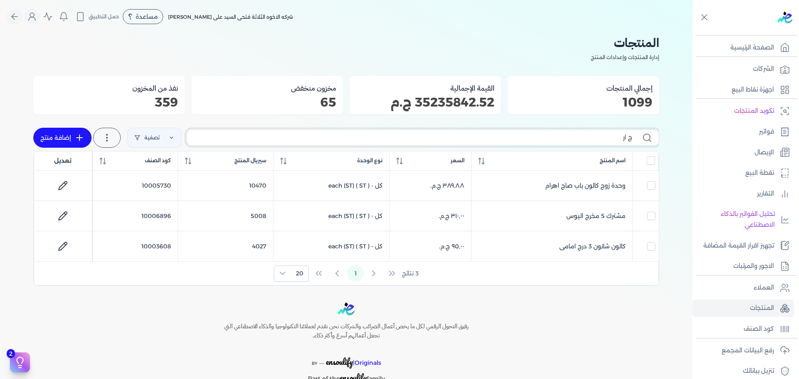
type input "ج ارت"
checkbox input "false"
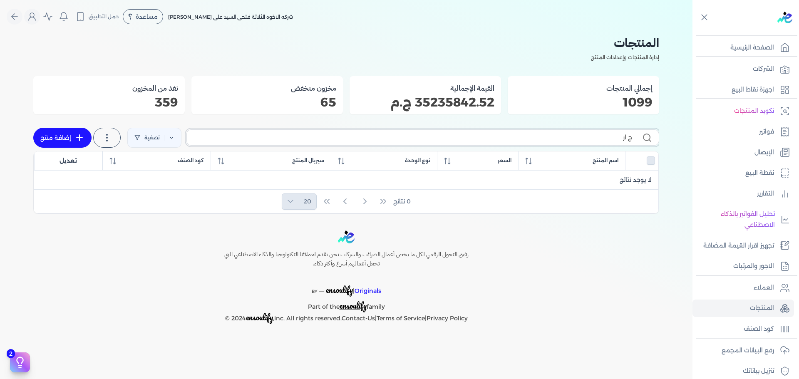
type input "ج ا"
checkbox input "false"
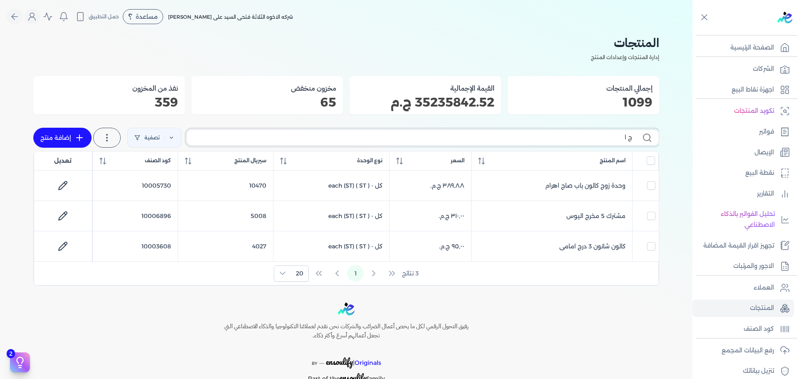
type input "ج"
checkbox input "false"
type input "ج"
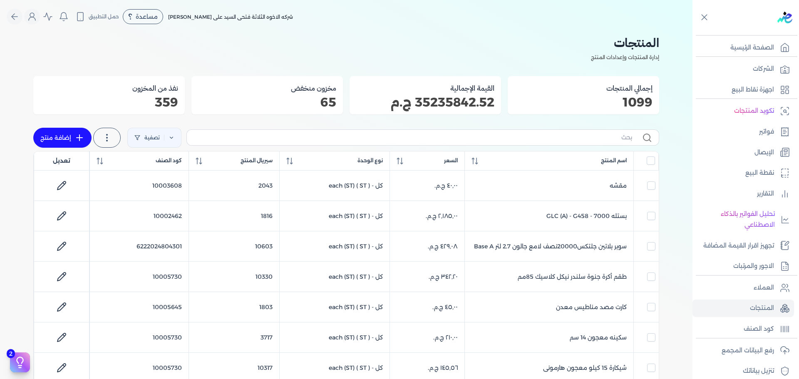
click at [74, 128] on link "إضافة منتج" at bounding box center [62, 138] width 58 height 20
select select "EGS"
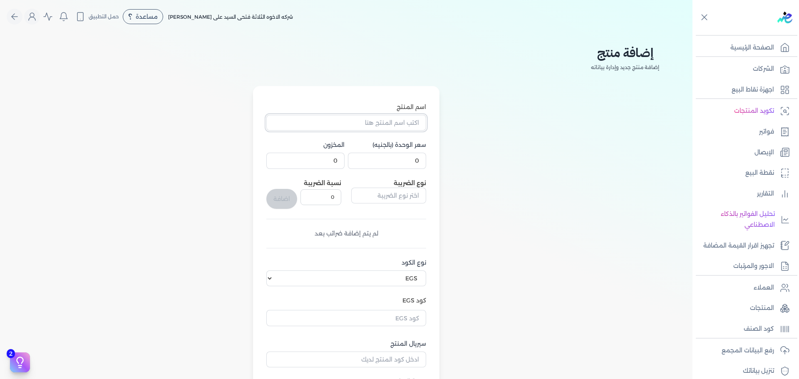
click at [402, 122] on input "اسم المنتج" at bounding box center [346, 123] width 160 height 16
type input "ج"
